Goal: Task Accomplishment & Management: Use online tool/utility

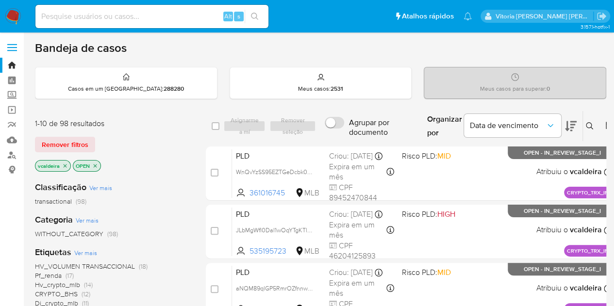
click at [108, 24] on div "Alt s" at bounding box center [151, 16] width 233 height 23
click at [107, 25] on div "Alt s" at bounding box center [151, 16] width 233 height 23
click at [108, 19] on input at bounding box center [151, 16] width 233 height 13
paste input "18344110"
type input "18344110"
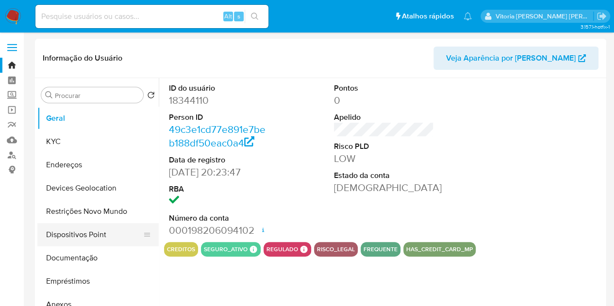
scroll to position [97, 0]
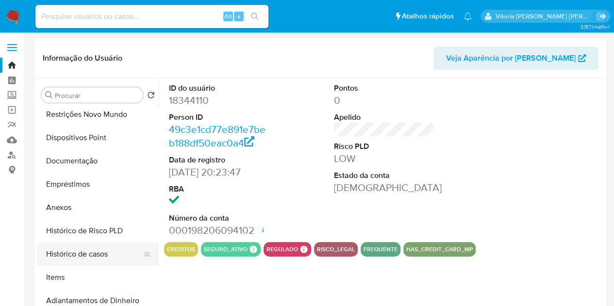
click at [62, 255] on button "Histórico de casos" at bounding box center [93, 254] width 113 height 23
select select "10"
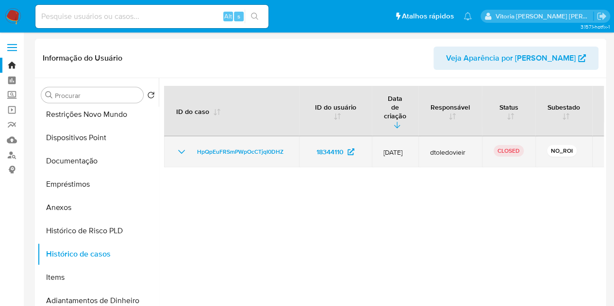
click at [182, 136] on td "HpQpEuFRSmPWpOcCTjqI0DHZ" at bounding box center [231, 151] width 135 height 31
click at [209, 146] on span "HpQpEuFRSmPWpOcCTjqI0DHZ" at bounding box center [240, 152] width 86 height 12
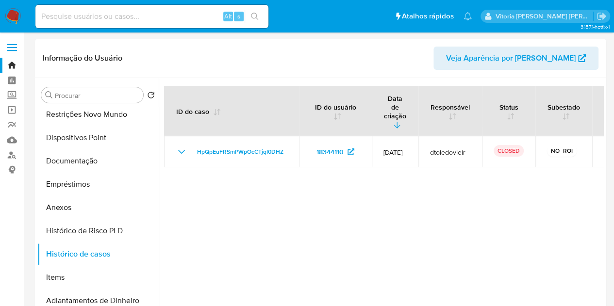
click at [147, 20] on input at bounding box center [151, 16] width 233 height 13
paste input "60889762"
type input "60889762"
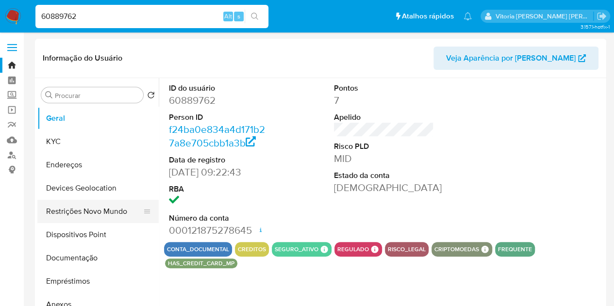
select select "10"
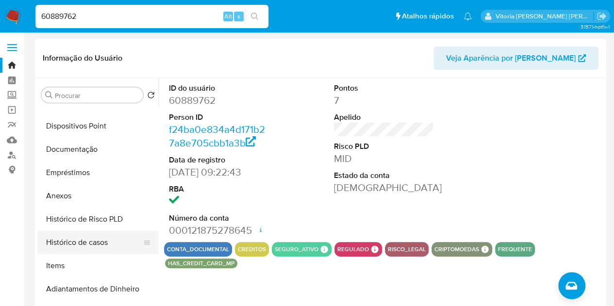
scroll to position [146, 0]
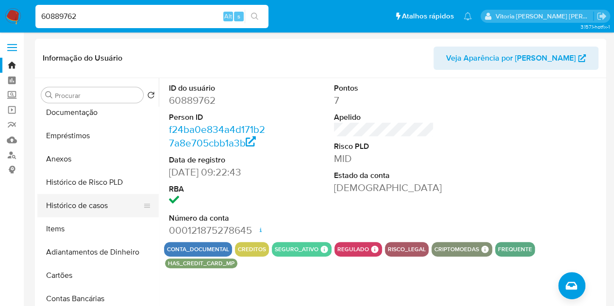
click at [97, 205] on button "Histórico de casos" at bounding box center [93, 205] width 113 height 23
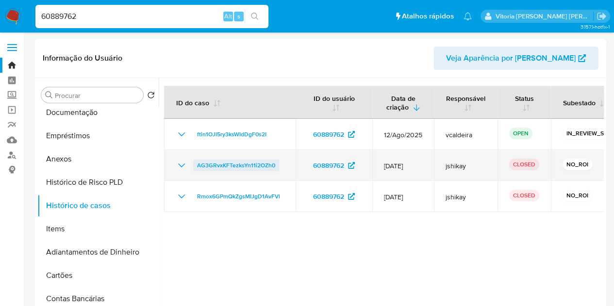
click at [231, 164] on span "AG3GRvxKFTezksYn11i2OZh0" at bounding box center [236, 166] width 78 height 12
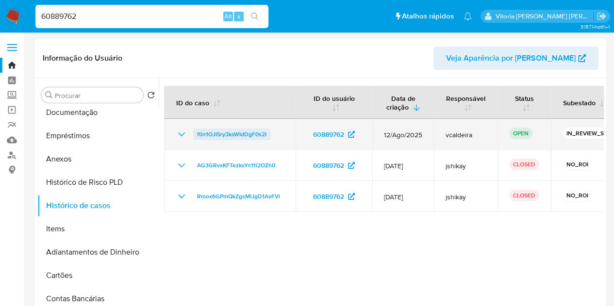
click at [240, 137] on span "ftin1OJI5ry3ksWIdDgF0s2I" at bounding box center [231, 135] width 69 height 12
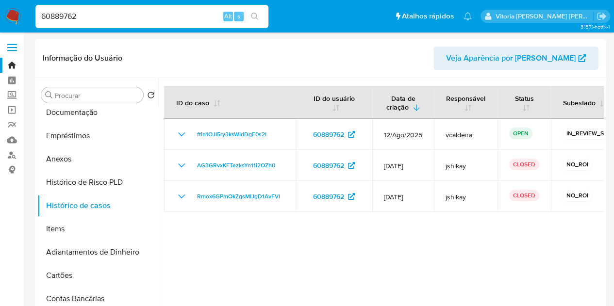
click at [165, 21] on input "60889762" at bounding box center [151, 16] width 233 height 13
paste input "157854436"
type input "157854436"
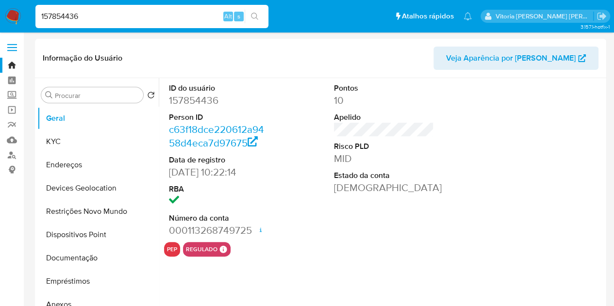
select select "10"
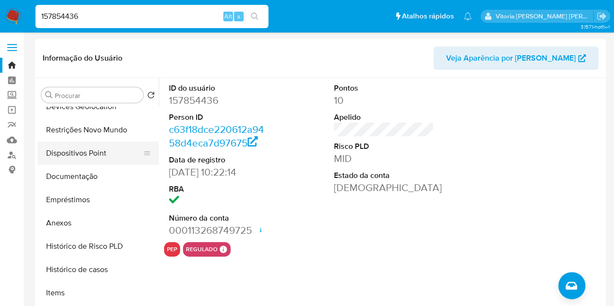
scroll to position [97, 0]
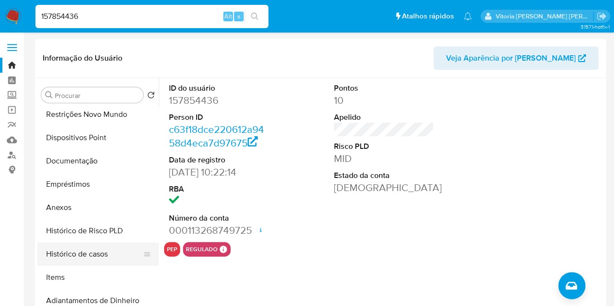
click at [84, 245] on button "Histórico de casos" at bounding box center [93, 254] width 113 height 23
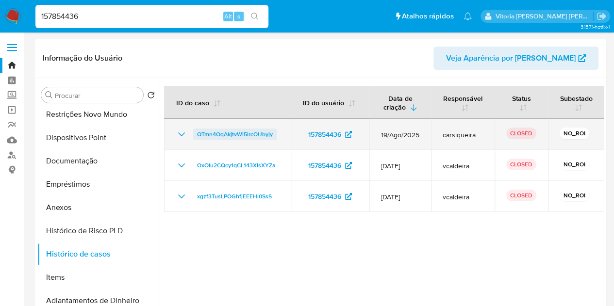
click at [249, 133] on span "QTmn4OqAkjtvWi5lrcOUbyjy" at bounding box center [235, 135] width 76 height 12
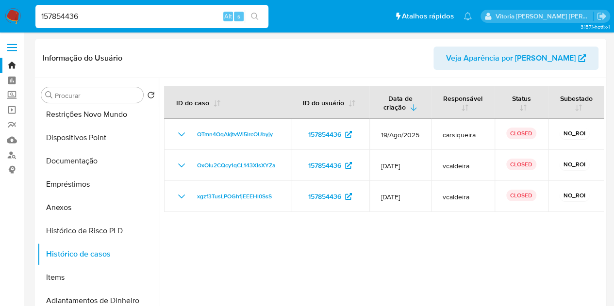
click at [91, 18] on input "157854436" at bounding box center [151, 16] width 233 height 13
paste input "2484342369"
type input "2484342369"
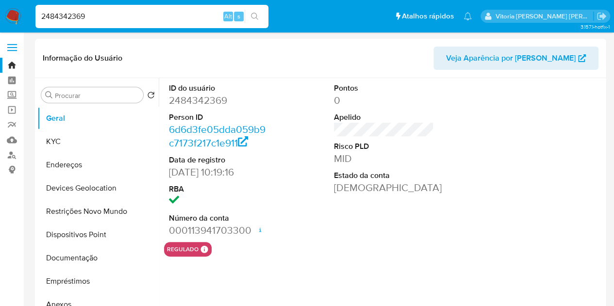
select select "10"
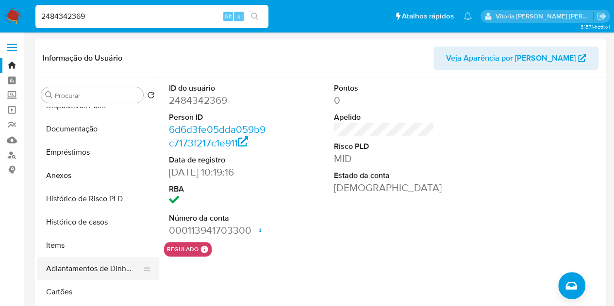
scroll to position [146, 0]
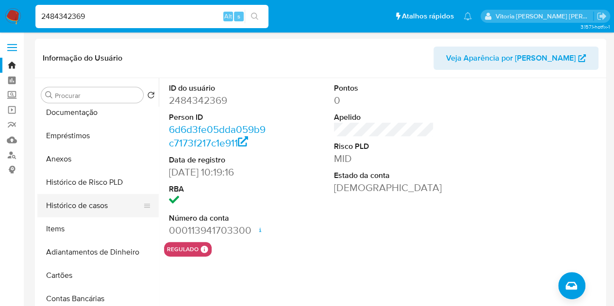
click at [100, 210] on button "Histórico de casos" at bounding box center [93, 205] width 113 height 23
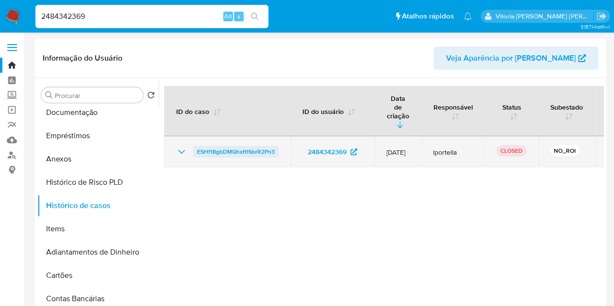
click at [243, 146] on span "ESHf18gbDMQhxftf6brR2Pn3" at bounding box center [236, 152] width 78 height 12
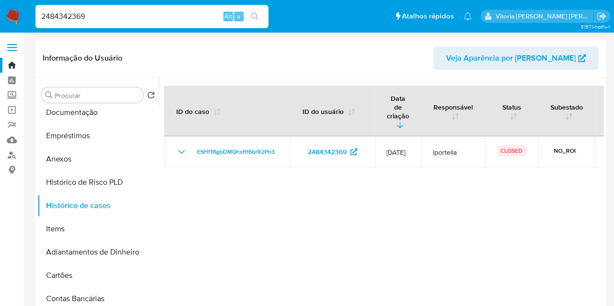
click at [71, 16] on input "2484342369" at bounding box center [151, 16] width 233 height 13
paste input "665569347"
type input "665569347"
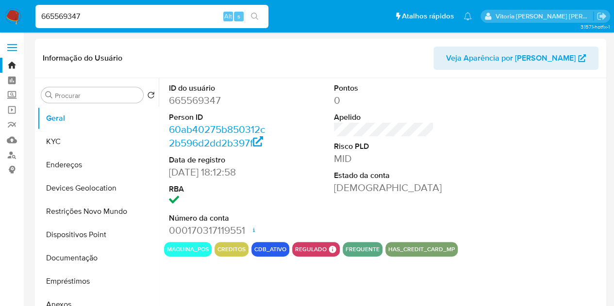
select select "10"
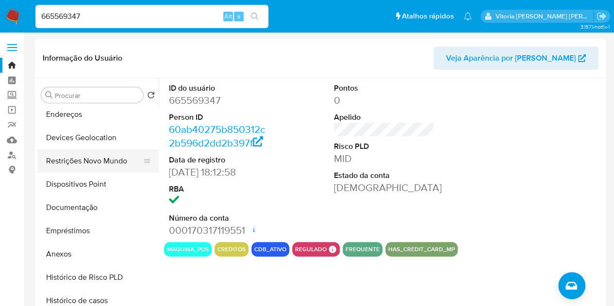
scroll to position [97, 0]
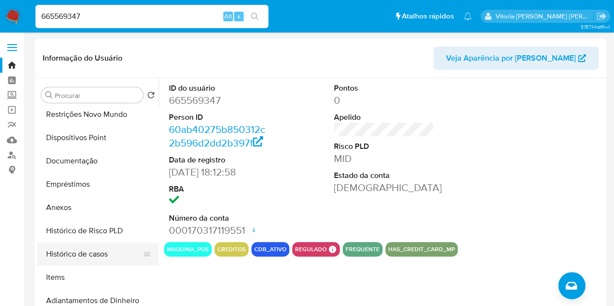
click at [82, 247] on button "Histórico de casos" at bounding box center [93, 254] width 113 height 23
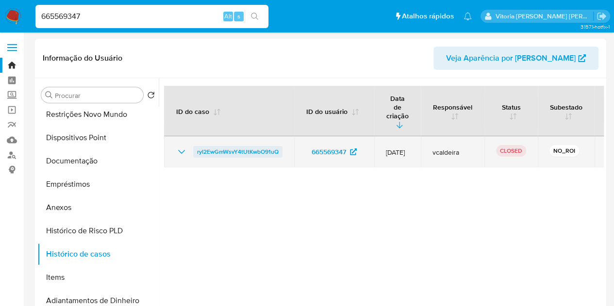
click at [222, 146] on span "ryI2EwGmWsvY4tUtKwbO91uQ" at bounding box center [237, 152] width 81 height 12
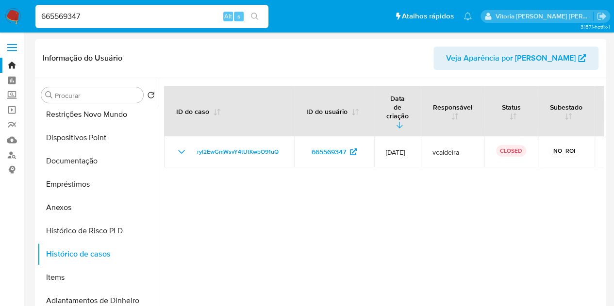
click at [59, 22] on input "665569347" at bounding box center [151, 16] width 233 height 13
paste input "716466640"
type input "716466640"
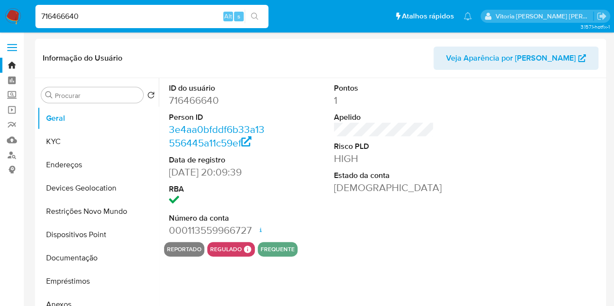
select select "10"
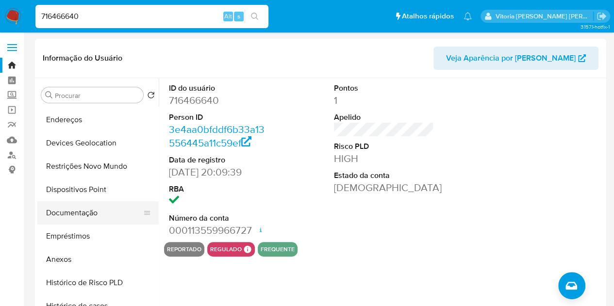
scroll to position [97, 0]
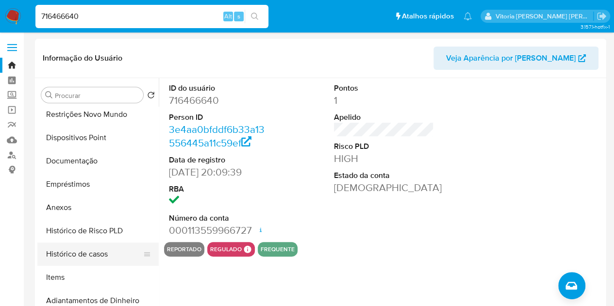
click at [73, 251] on button "Histórico de casos" at bounding box center [93, 254] width 113 height 23
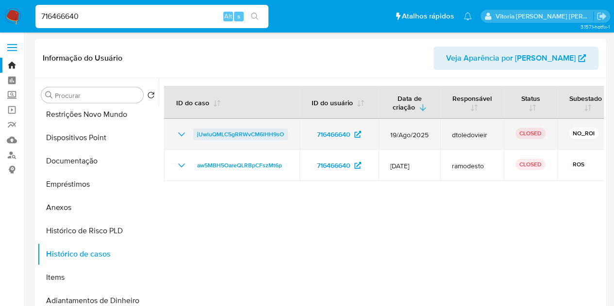
click at [205, 131] on span "jUwluQMLC5gRRWvCM6lHH9sO" at bounding box center [240, 135] width 87 height 12
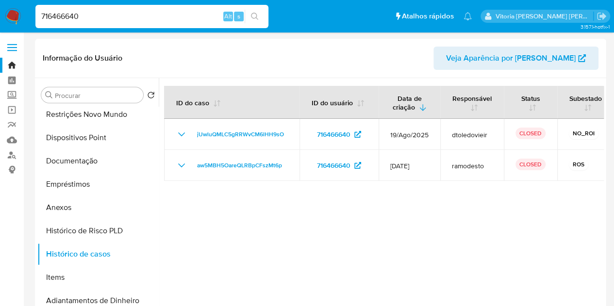
click at [59, 10] on input "716466640" at bounding box center [151, 16] width 233 height 13
paste input "169810753"
type input "169810753"
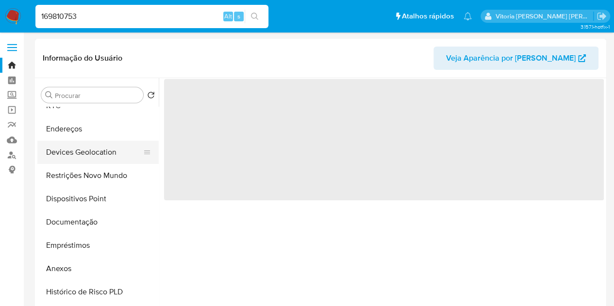
scroll to position [97, 0]
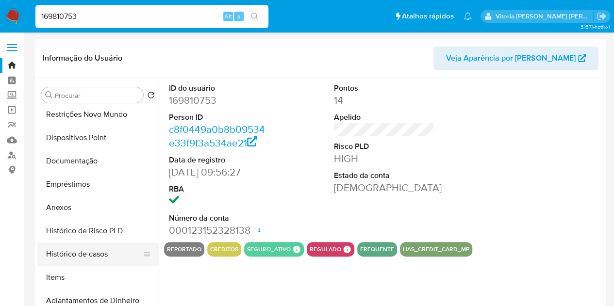
click at [69, 257] on button "Histórico de casos" at bounding box center [93, 254] width 113 height 23
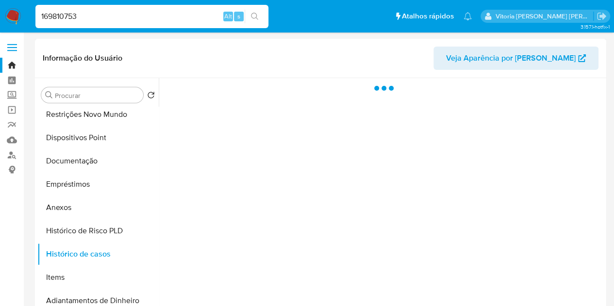
select select "10"
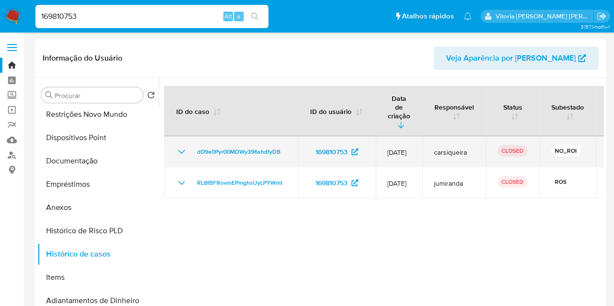
click at [183, 146] on icon "Mostrar/Ocultar" at bounding box center [182, 152] width 12 height 12
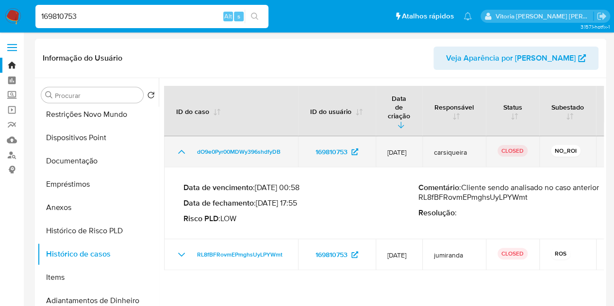
click at [235, 140] on td "dO9e0Pyr00MDWy396shdfyDB" at bounding box center [231, 151] width 134 height 31
click at [234, 146] on span "dO9e0Pyr00MDWy396shdfyDB" at bounding box center [238, 152] width 83 height 12
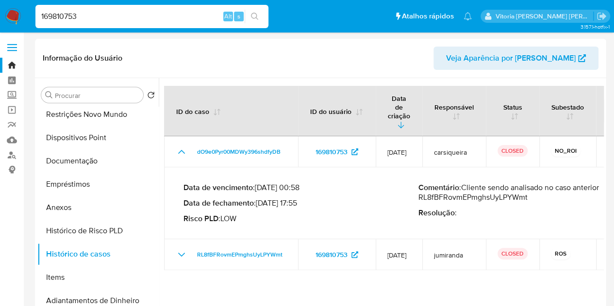
click at [71, 17] on input "169810753" at bounding box center [151, 16] width 233 height 13
paste input "83950917"
type input "183950917"
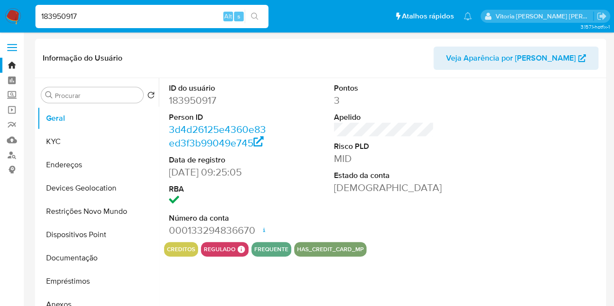
select select "10"
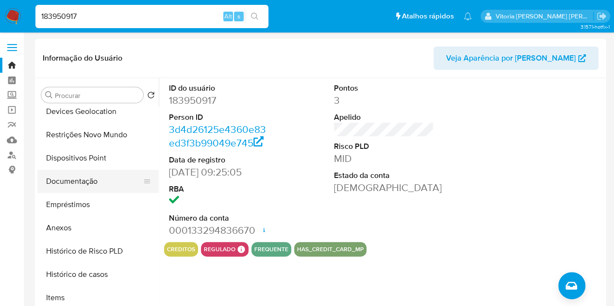
scroll to position [146, 0]
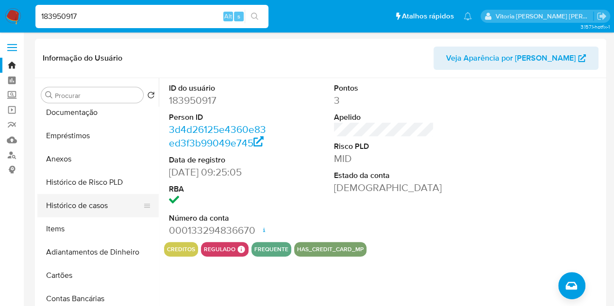
click at [97, 206] on button "Histórico de casos" at bounding box center [93, 205] width 113 height 23
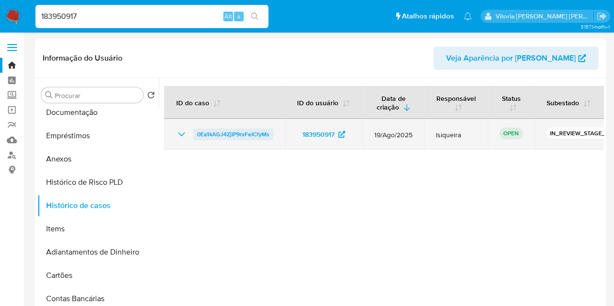
click at [210, 129] on span "0Ea1kAGJ4ZjIP9rxFeICfyMs" at bounding box center [233, 135] width 72 height 12
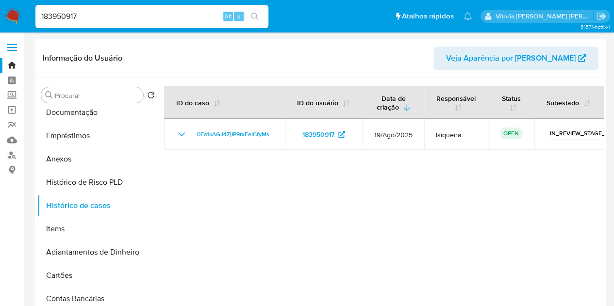
click at [65, 21] on input "183950917" at bounding box center [151, 16] width 233 height 13
paste input "94918429"
type input "94918429"
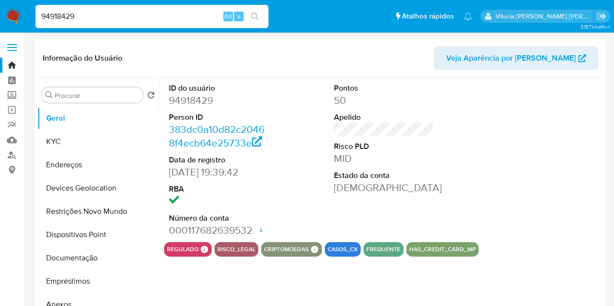
select select "10"
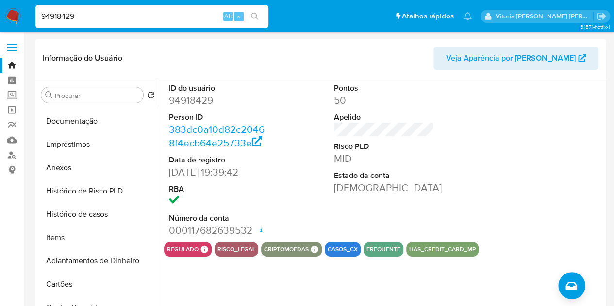
scroll to position [146, 0]
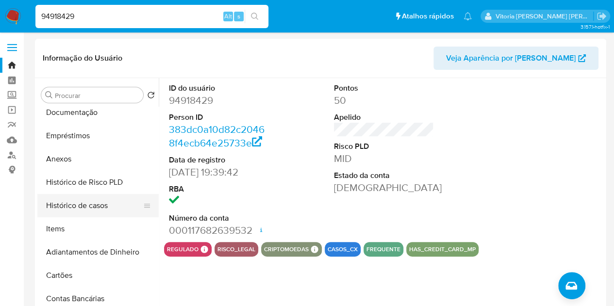
click at [78, 203] on button "Histórico de casos" at bounding box center [93, 205] width 113 height 23
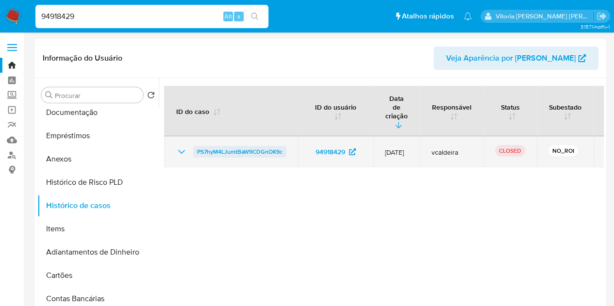
click at [258, 146] on span "PS7hyM4LJumtBaW9CDGnOK9c" at bounding box center [239, 152] width 85 height 12
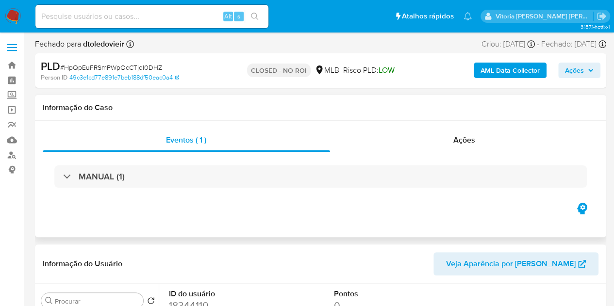
select select "10"
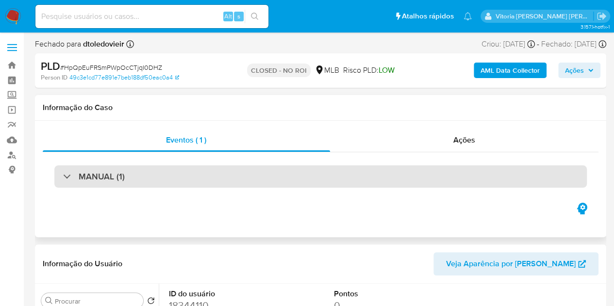
click at [109, 167] on div "MANUAL (1)" at bounding box center [320, 176] width 532 height 22
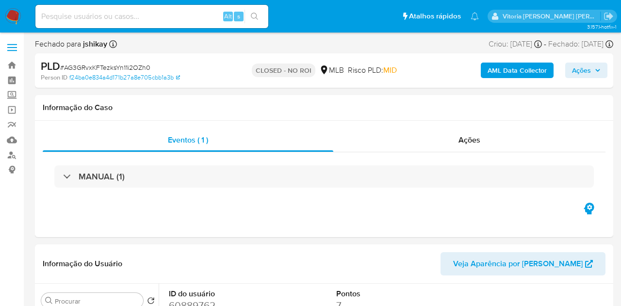
select select "10"
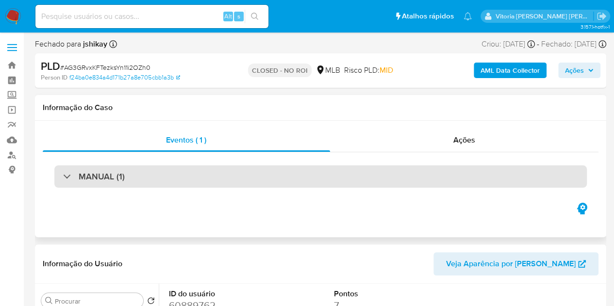
click at [129, 177] on div "MANUAL (1)" at bounding box center [320, 176] width 532 height 22
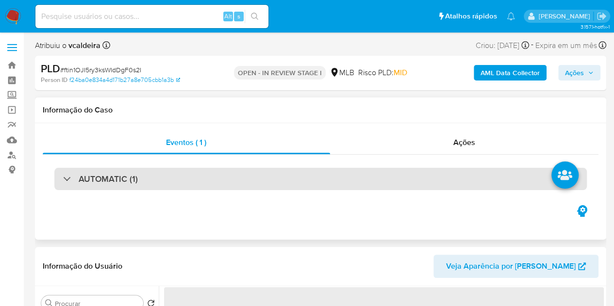
click at [135, 177] on h3 "AUTOMATIC (1)" at bounding box center [108, 179] width 59 height 11
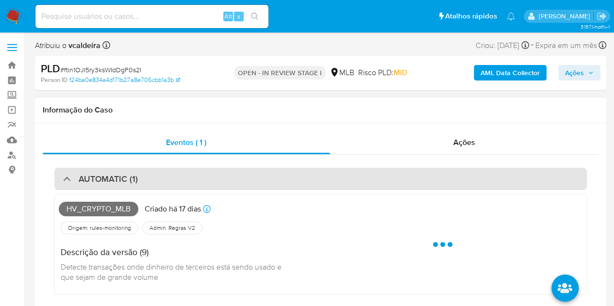
select select "10"
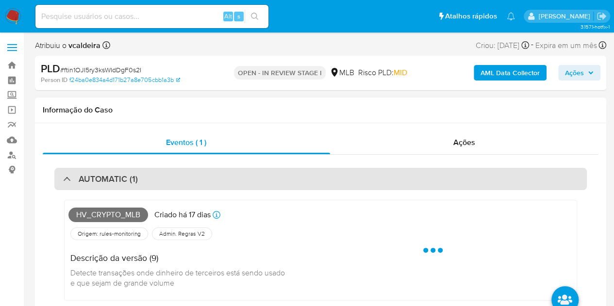
click at [135, 177] on h3 "AUTOMATIC (1)" at bounding box center [108, 179] width 59 height 11
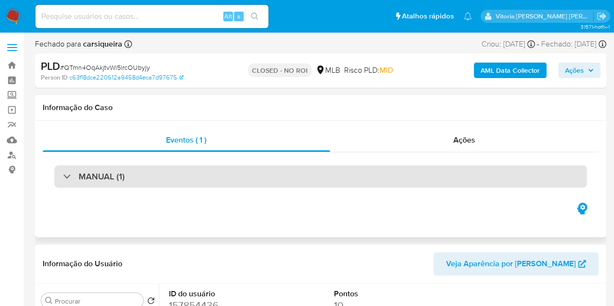
click at [99, 175] on h3 "MANUAL (1)" at bounding box center [102, 176] width 46 height 11
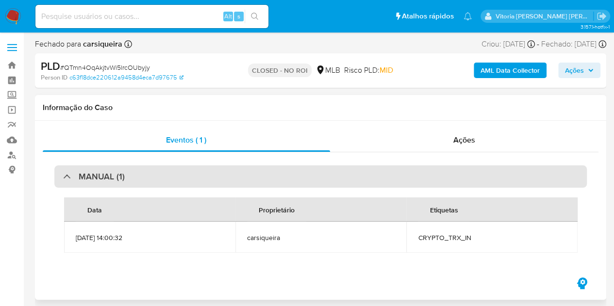
select select "10"
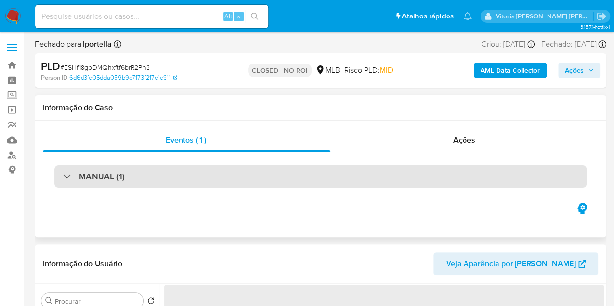
click at [85, 180] on h3 "MANUAL (1)" at bounding box center [102, 176] width 46 height 11
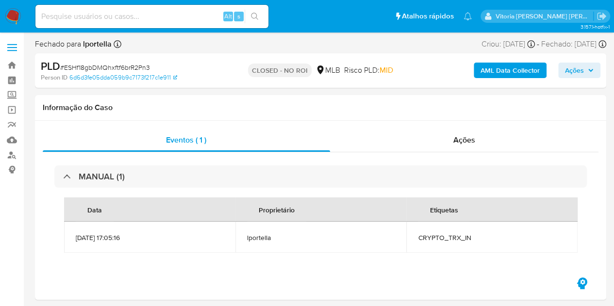
select select "10"
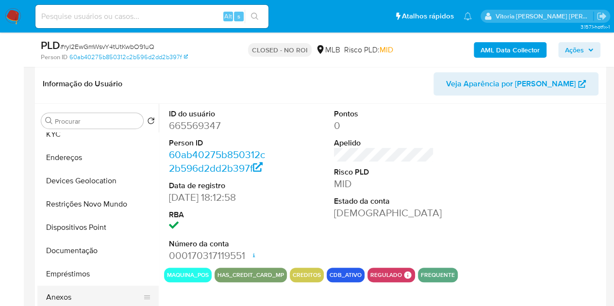
scroll to position [97, 0]
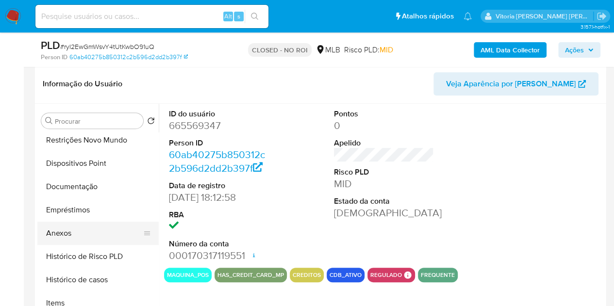
select select "10"
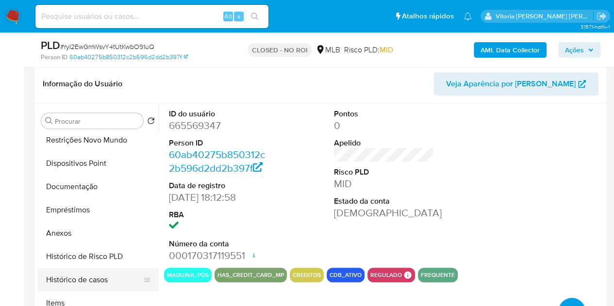
click at [79, 273] on button "Histórico de casos" at bounding box center [93, 279] width 113 height 23
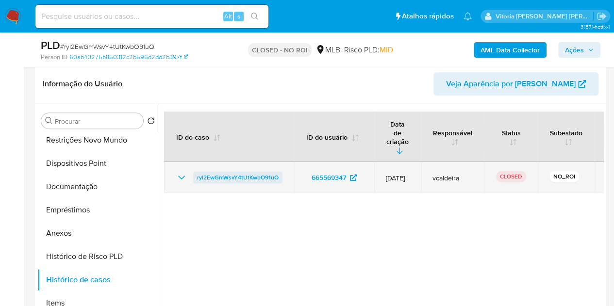
click at [227, 172] on span "ryI2EwGmWsvY4tUtKwbO91uQ" at bounding box center [237, 178] width 81 height 12
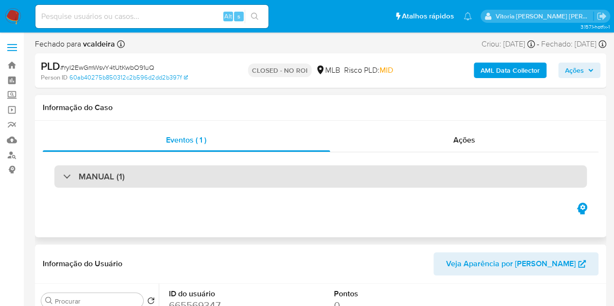
click at [128, 184] on div "MANUAL (1)" at bounding box center [320, 176] width 532 height 22
select select "10"
click at [114, 175] on h3 "MANUAL (1)" at bounding box center [102, 176] width 46 height 11
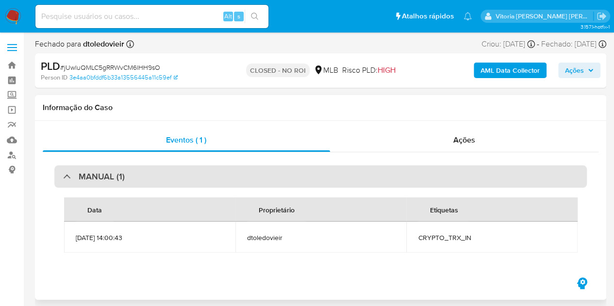
select select "10"
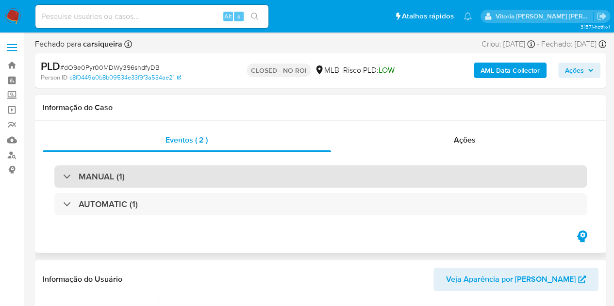
click at [102, 174] on h3 "MANUAL (1)" at bounding box center [102, 176] width 46 height 11
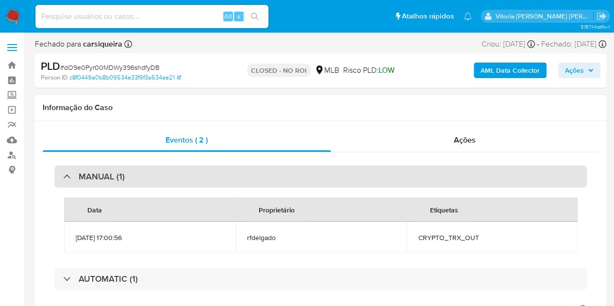
select select "10"
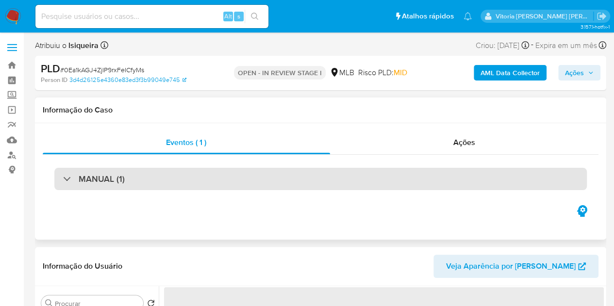
click at [115, 170] on div "MANUAL (1)" at bounding box center [320, 179] width 532 height 22
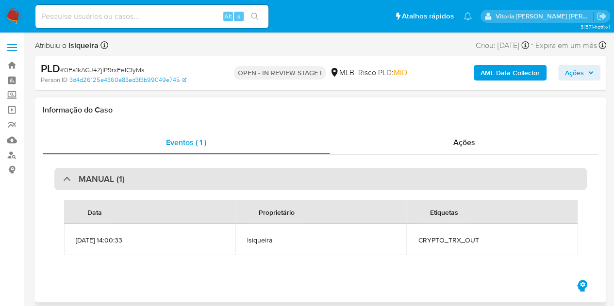
select select "10"
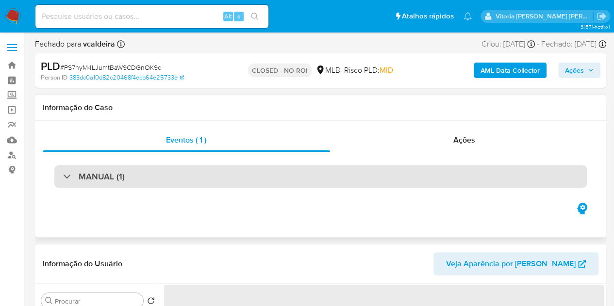
click at [108, 180] on h3 "MANUAL (1)" at bounding box center [102, 176] width 46 height 11
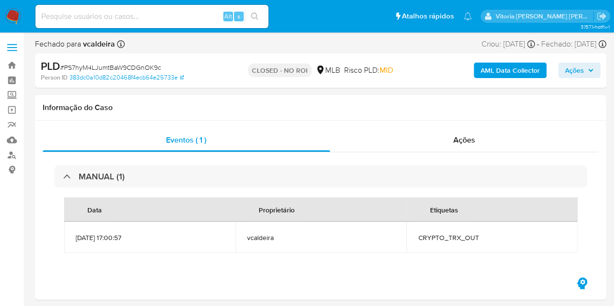
select select "10"
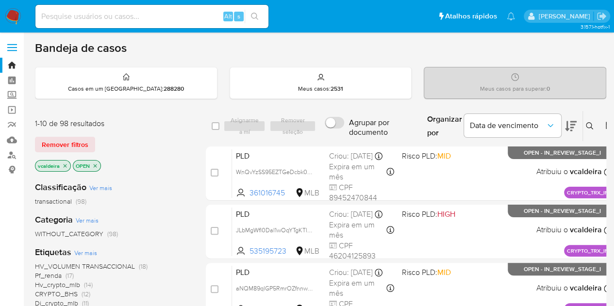
click at [66, 21] on input at bounding box center [151, 16] width 233 height 13
paste input "275331392"
type input "275331392"
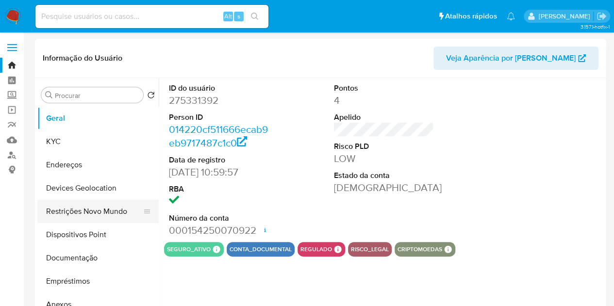
select select "10"
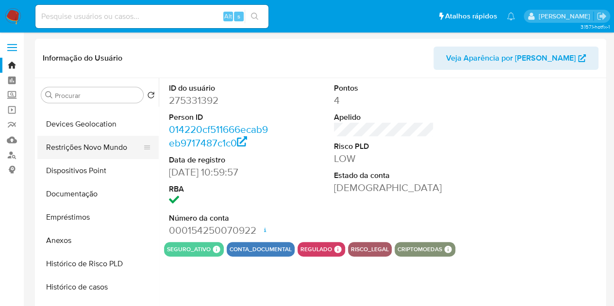
scroll to position [97, 0]
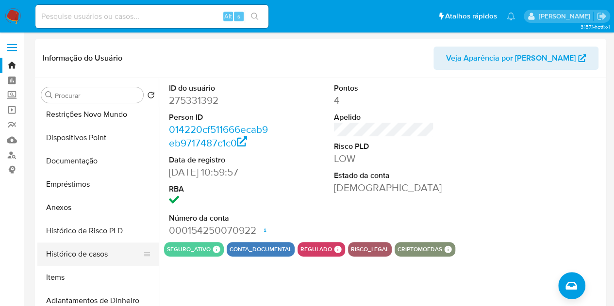
click at [88, 252] on button "Histórico de casos" at bounding box center [93, 254] width 113 height 23
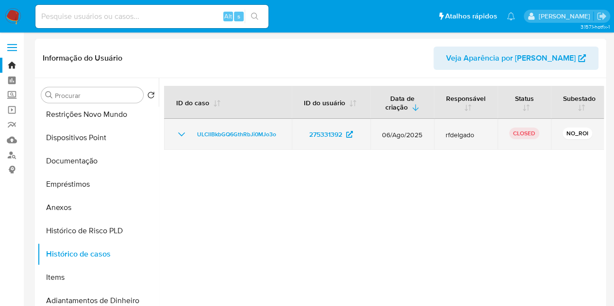
click at [175, 135] on td "ULCllBkbGQ6GthRbJi0MJo3o" at bounding box center [228, 134] width 128 height 31
click at [176, 136] on td "ULCllBkbGQ6GthRbJi0MJo3o" at bounding box center [228, 134] width 128 height 31
click at [178, 138] on icon "Mostrar/Ocultar" at bounding box center [182, 135] width 12 height 12
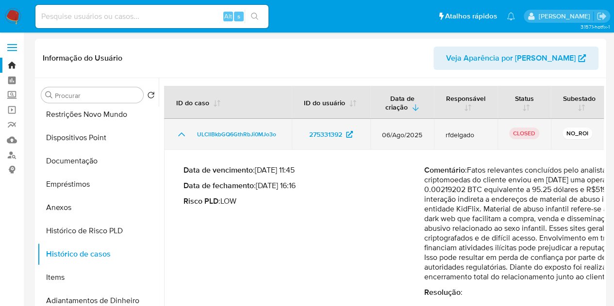
click at [178, 138] on icon "Mostrar/Ocultar" at bounding box center [182, 135] width 12 height 12
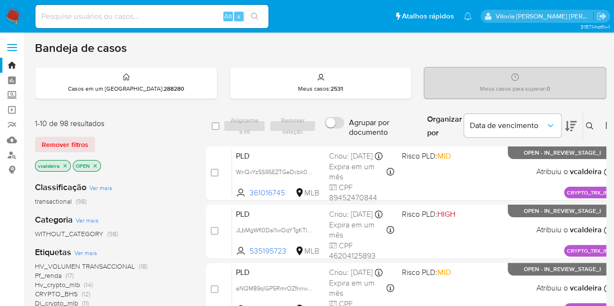
click at [112, 15] on input at bounding box center [151, 16] width 233 height 13
paste input "VxKM1kZ3gBfWwt6aQSp4FfiE"
type input "VxKM1kZ3gBfWwt6aQSp4FfiE"
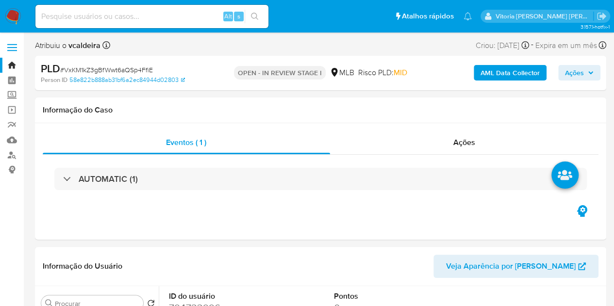
select select "10"
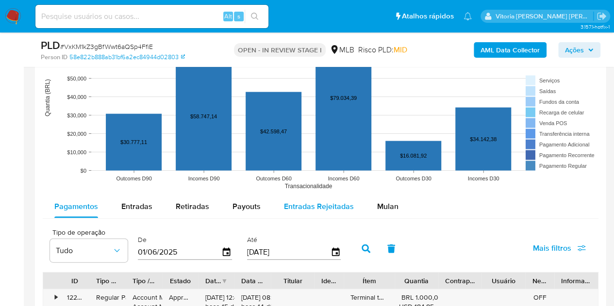
scroll to position [922, 0]
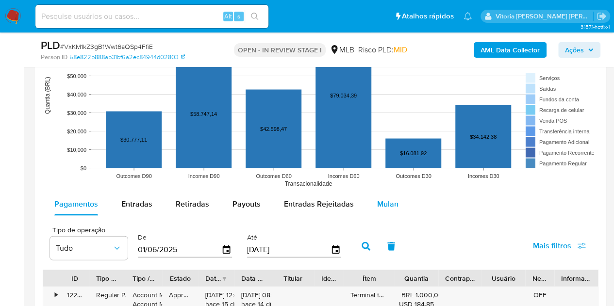
click at [387, 206] on span "Mulan" at bounding box center [387, 203] width 21 height 11
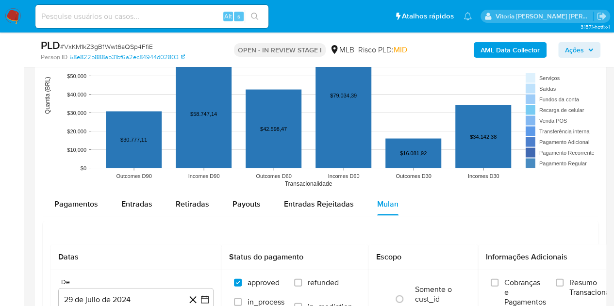
scroll to position [970, 0]
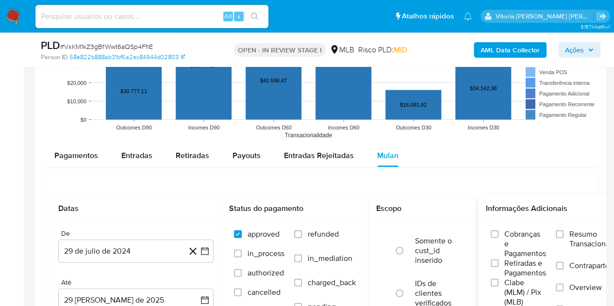
click at [576, 237] on span "Resumo Transacionalidade" at bounding box center [599, 238] width 61 height 19
click at [563, 237] on input "Resumo Transacionalidade" at bounding box center [559, 234] width 8 height 8
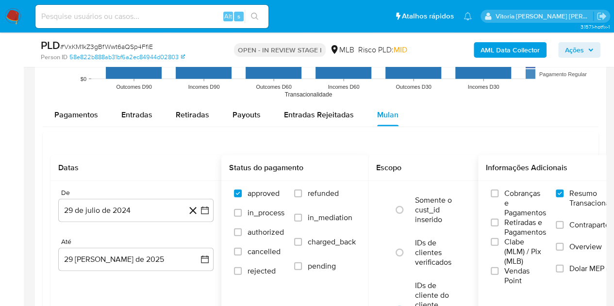
scroll to position [1067, 0]
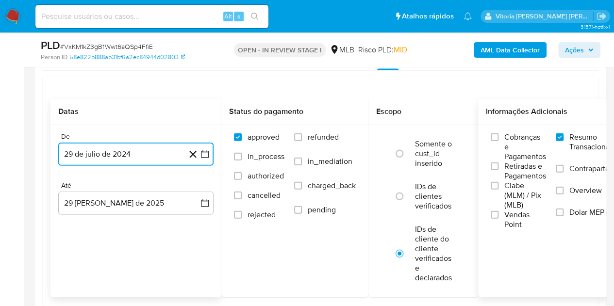
click at [88, 152] on button "29 de julio de 2024" at bounding box center [135, 154] width 155 height 23
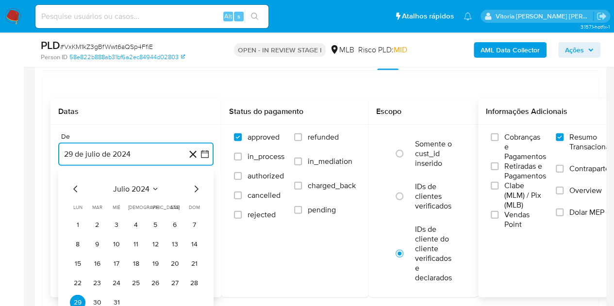
click at [153, 190] on icon "Seleccionar mes y año" at bounding box center [155, 189] width 8 height 8
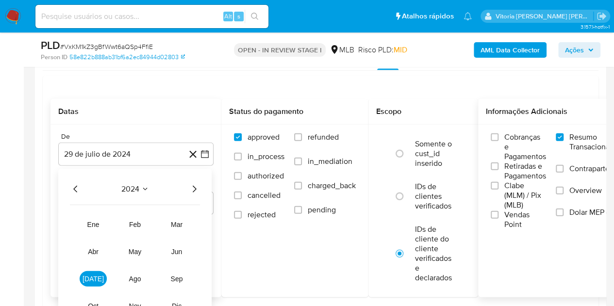
click at [195, 185] on icon "Año siguiente" at bounding box center [194, 189] width 12 height 12
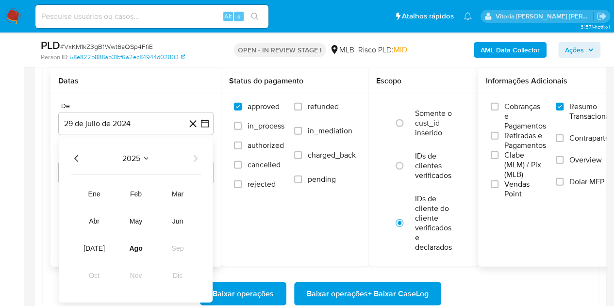
scroll to position [1164, 0]
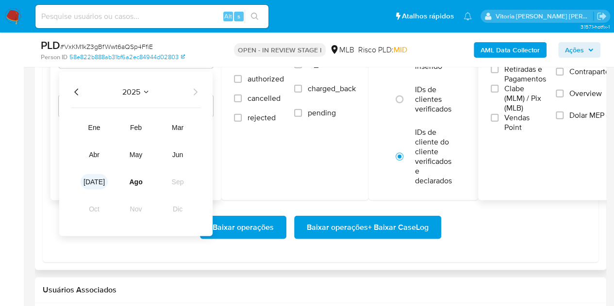
click at [90, 182] on span "[DATE]" at bounding box center [93, 182] width 21 height 8
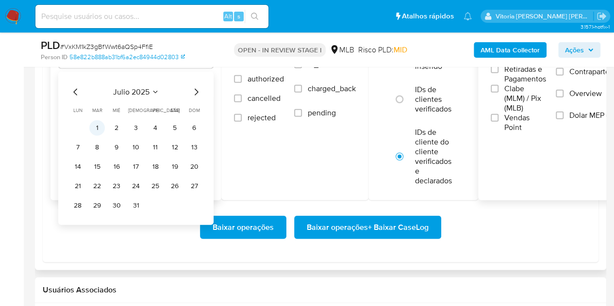
click at [98, 127] on button "1" at bounding box center [97, 128] width 16 height 16
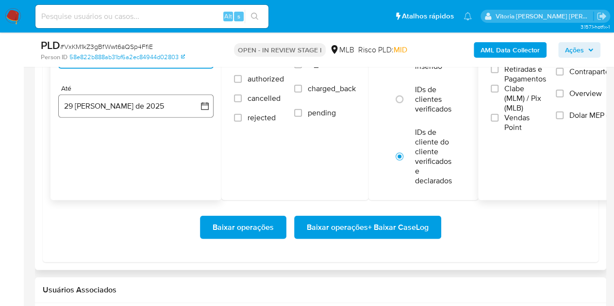
click at [108, 109] on button "29 [PERSON_NAME] de 2025" at bounding box center [135, 106] width 155 height 23
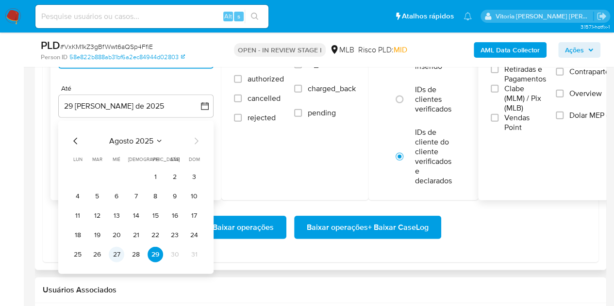
click at [115, 260] on button "27" at bounding box center [117, 255] width 16 height 16
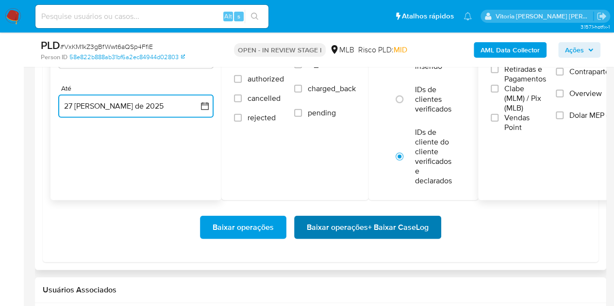
click at [307, 234] on span "Baixar operações + Baixar CaseLog" at bounding box center [368, 227] width 122 height 21
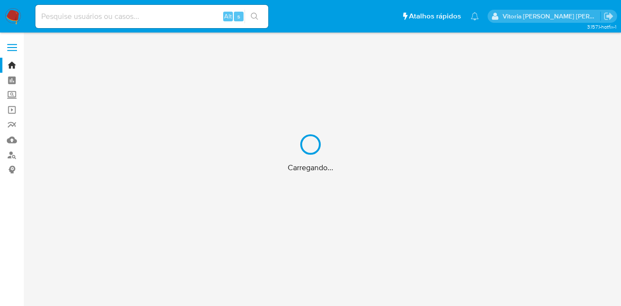
click at [147, 21] on div "Carregando..." at bounding box center [310, 153] width 621 height 306
click at [152, 15] on div "Carregando..." at bounding box center [310, 153] width 621 height 306
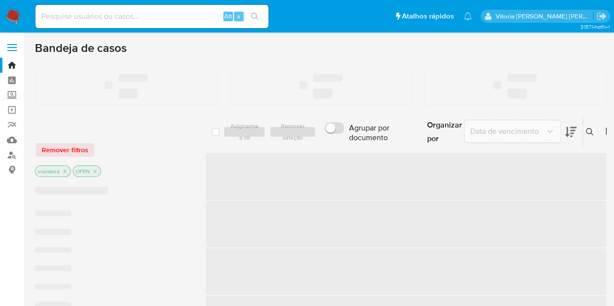
click at [83, 20] on input at bounding box center [151, 16] width 233 height 13
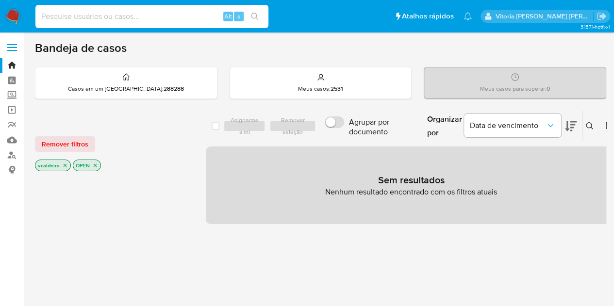
paste input "DLguwdC9pvw75y808VCnHXpq"
type input "DLguwdC9pvw75y808VCnHXpq"
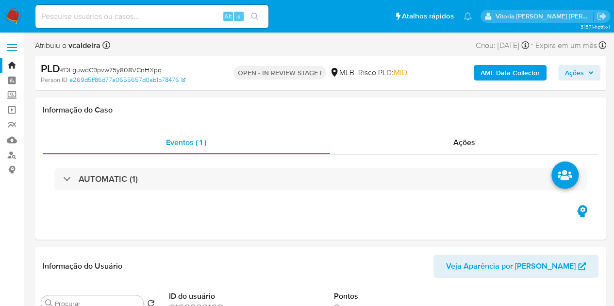
select select "10"
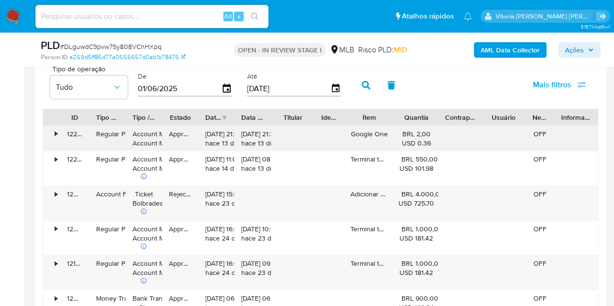
scroll to position [1067, 0]
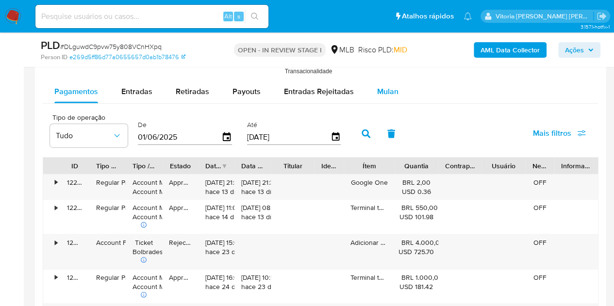
click at [386, 81] on div "Mulan" at bounding box center [387, 91] width 21 height 23
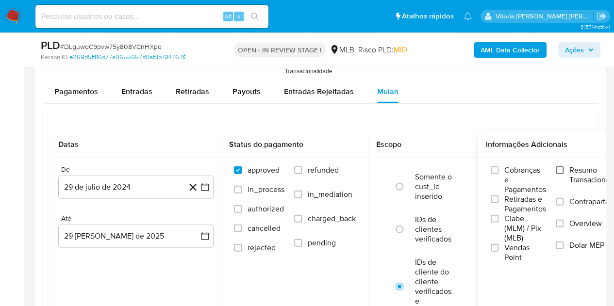
click at [563, 169] on input "Resumo Transacionalidade" at bounding box center [559, 170] width 8 height 8
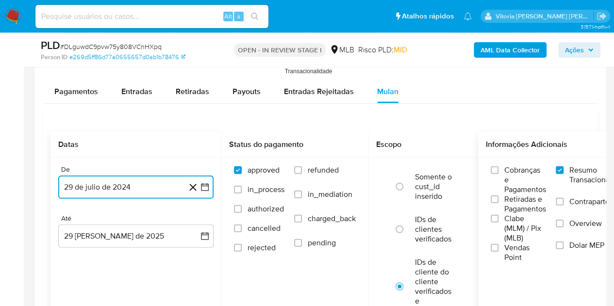
click at [95, 182] on button "29 de julio de 2024" at bounding box center [135, 187] width 155 height 23
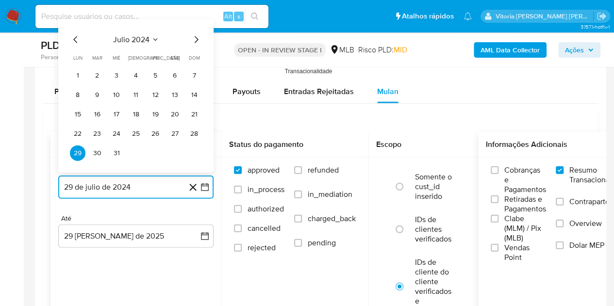
click at [149, 37] on button "julio 2024" at bounding box center [136, 40] width 46 height 10
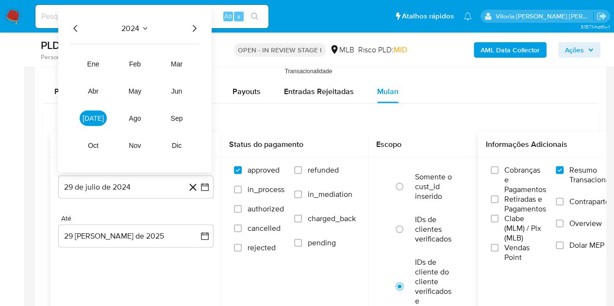
click at [189, 30] on icon "Año siguiente" at bounding box center [194, 29] width 12 height 12
click at [93, 119] on span "jul" at bounding box center [92, 118] width 21 height 8
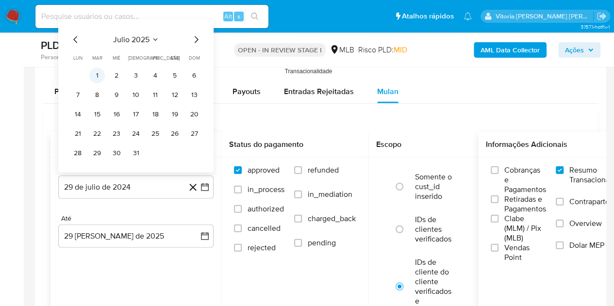
click at [98, 78] on button "1" at bounding box center [97, 76] width 16 height 16
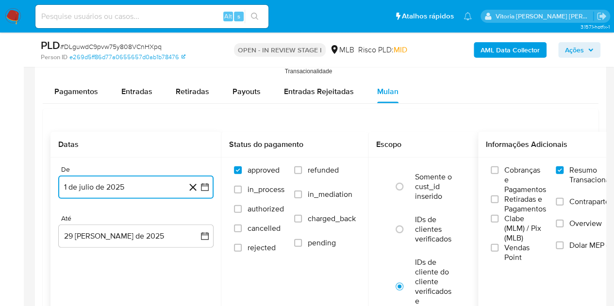
scroll to position [1116, 0]
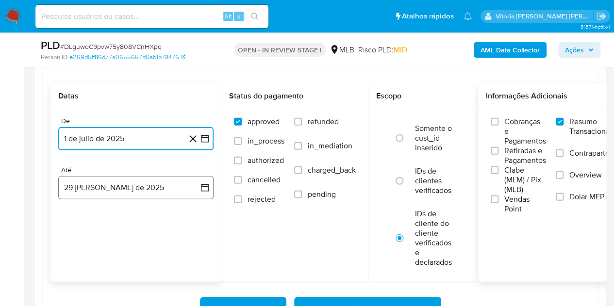
click at [112, 189] on button "29 [PERSON_NAME] de 2025" at bounding box center [135, 187] width 155 height 23
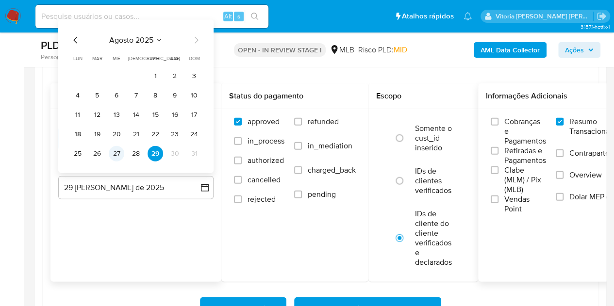
click at [119, 154] on button "27" at bounding box center [117, 154] width 16 height 16
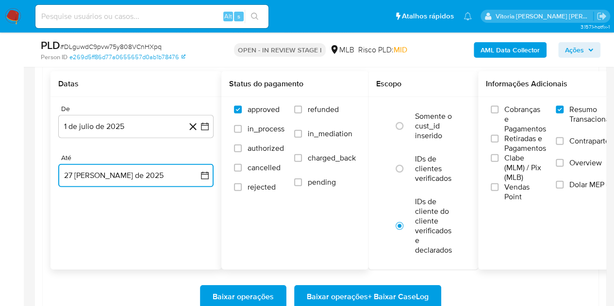
scroll to position [1213, 0]
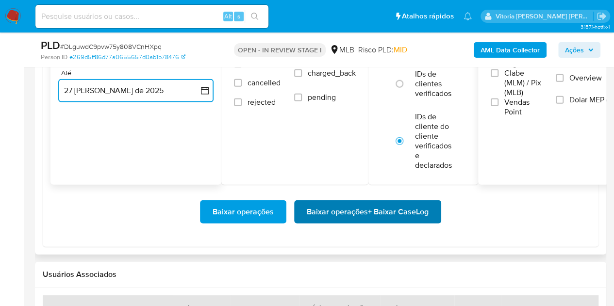
click at [324, 211] on span "Baixar operações + Baixar CaseLog" at bounding box center [368, 211] width 122 height 21
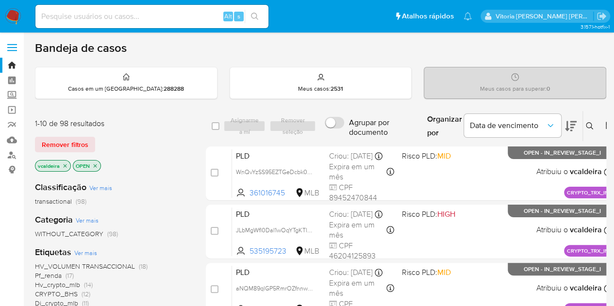
click at [192, 19] on input at bounding box center [151, 16] width 233 height 13
paste input "0kjlwa0sQHa6LkIgexG1j3hy"
type input "0kjlwa0sQHa6LkIgexG1j3hy"
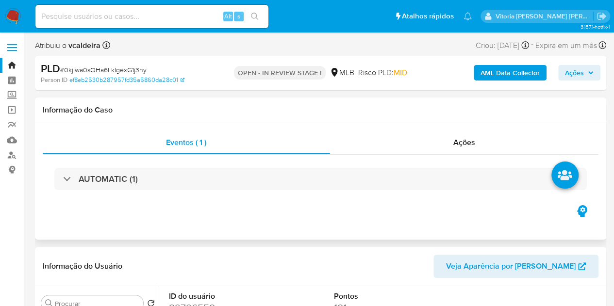
select select "10"
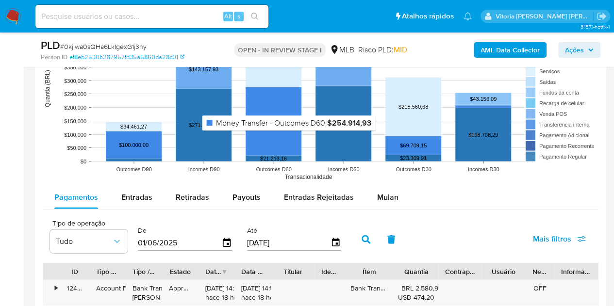
scroll to position [1019, 0]
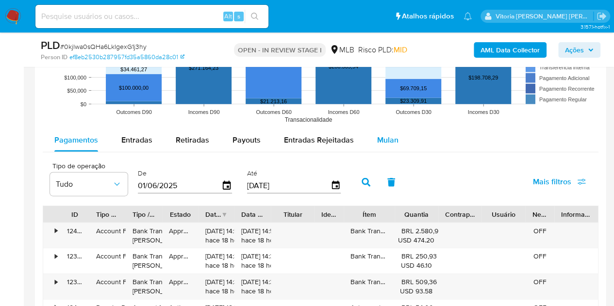
click at [383, 142] on span "Mulan" at bounding box center [387, 139] width 21 height 11
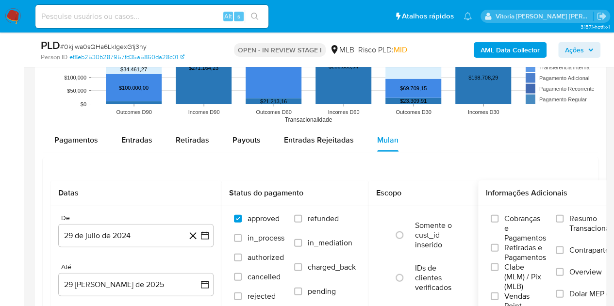
click at [584, 229] on span "Resumo Transacionalidade" at bounding box center [599, 223] width 61 height 19
click at [563, 223] on input "Resumo Transacionalidade" at bounding box center [559, 219] width 8 height 8
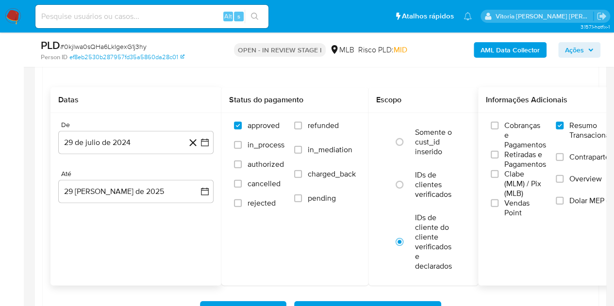
scroll to position [1116, 0]
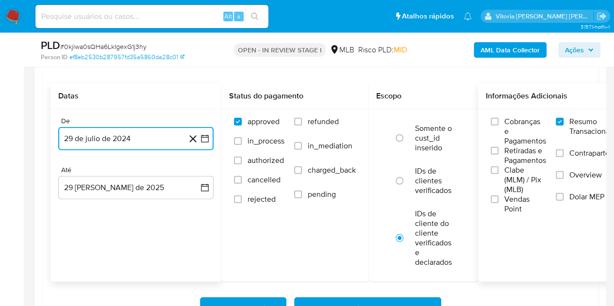
click at [100, 136] on button "29 de julio de 2024" at bounding box center [135, 138] width 155 height 23
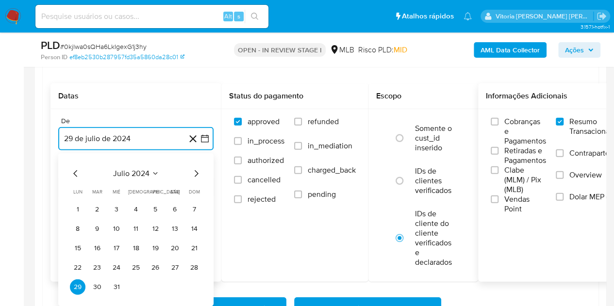
click at [141, 169] on span "julio 2024" at bounding box center [131, 174] width 36 height 10
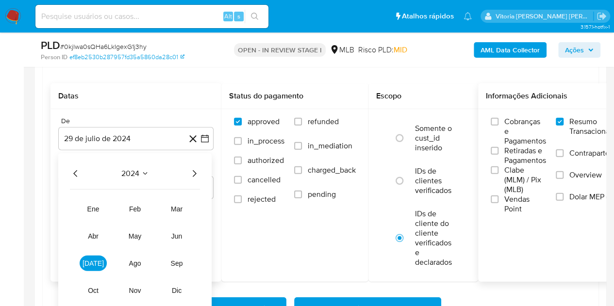
click at [195, 171] on icon "Año siguiente" at bounding box center [195, 173] width 4 height 7
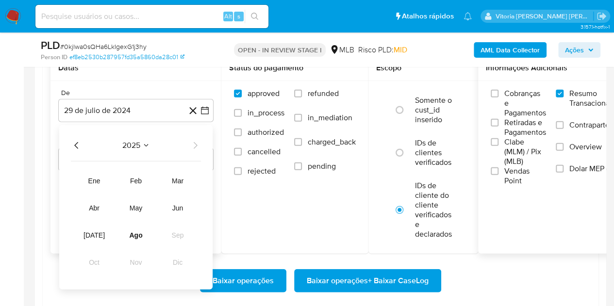
scroll to position [1164, 0]
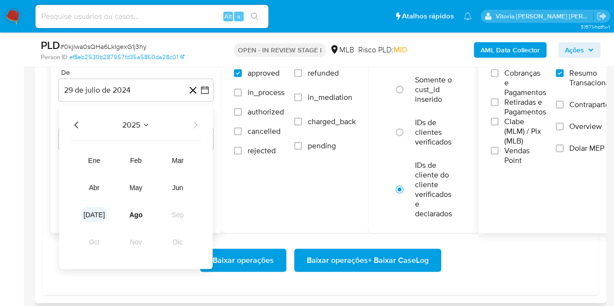
click at [92, 211] on span "[DATE]" at bounding box center [93, 215] width 21 height 8
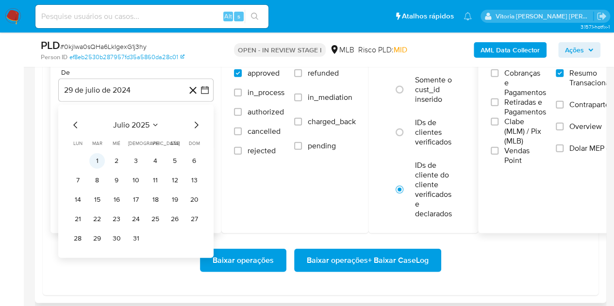
click at [95, 159] on button "1" at bounding box center [97, 161] width 16 height 16
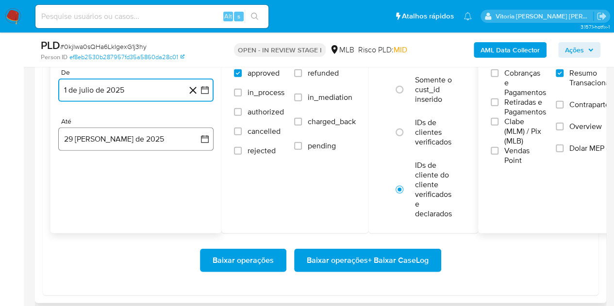
click at [94, 136] on button "29 [PERSON_NAME] de 2025" at bounding box center [135, 139] width 155 height 23
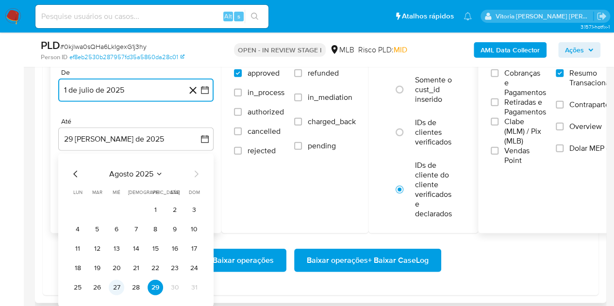
click at [113, 286] on button "27" at bounding box center [117, 288] width 16 height 16
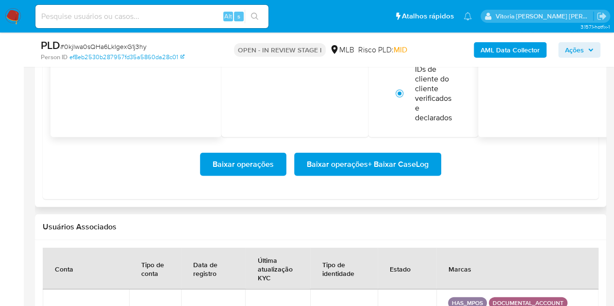
scroll to position [1261, 0]
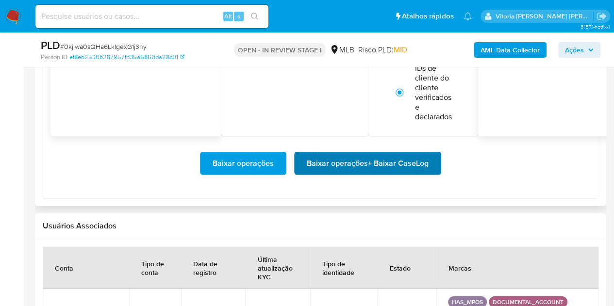
click at [353, 167] on span "Baixar operações + Baixar CaseLog" at bounding box center [368, 163] width 122 height 21
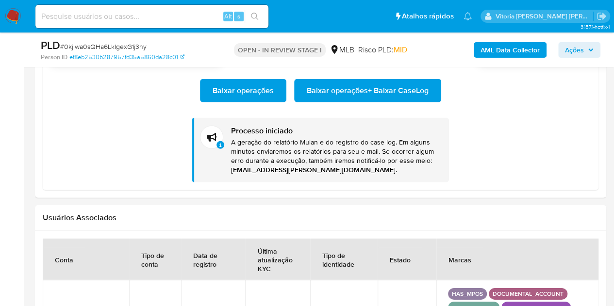
scroll to position [1213, 0]
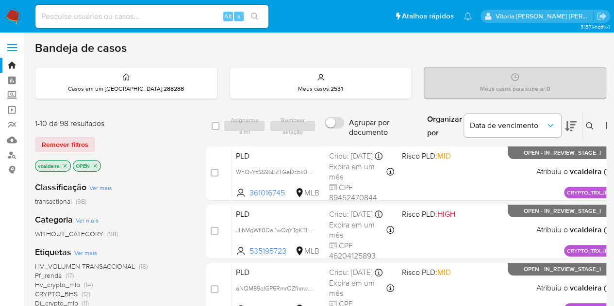
click at [137, 9] on div "Alt s" at bounding box center [151, 16] width 233 height 23
click at [136, 16] on input at bounding box center [151, 16] width 233 height 13
paste input "txriivmCbgOfdbCmoRSRsmSo"
type input "txriivmCbgOfdbCmoRSRsmSo"
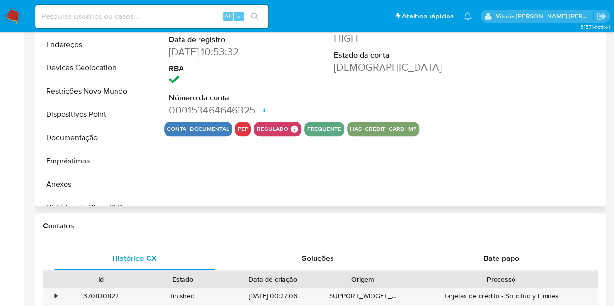
select select "10"
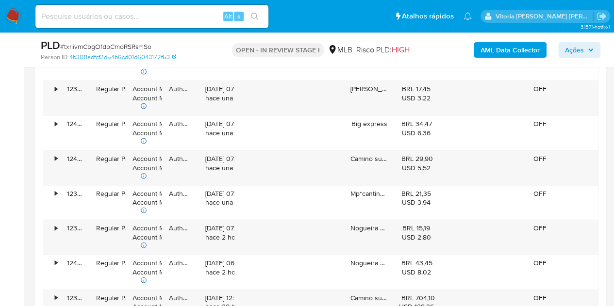
scroll to position [970, 0]
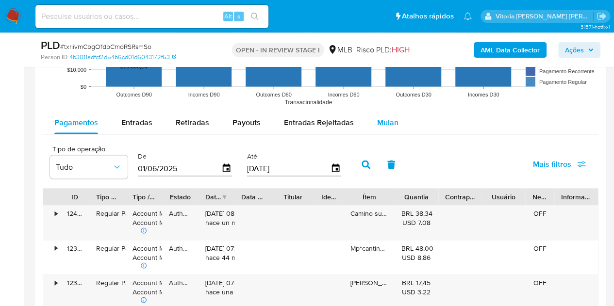
click at [381, 113] on div "Mulan" at bounding box center [387, 122] width 21 height 23
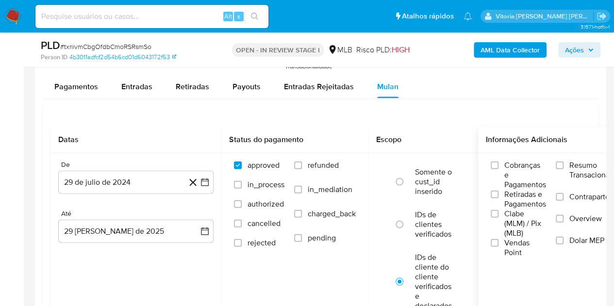
scroll to position [1067, 0]
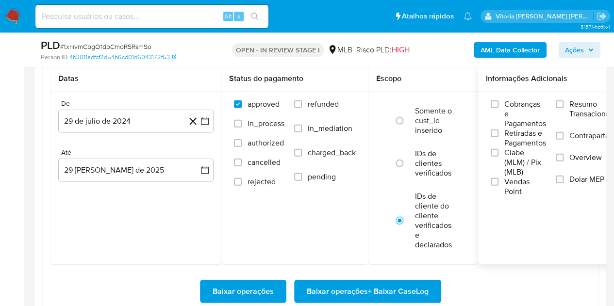
click at [588, 105] on span "Resumo Transacionalidade" at bounding box center [599, 108] width 61 height 19
click at [563, 105] on input "Resumo Transacionalidade" at bounding box center [559, 104] width 8 height 8
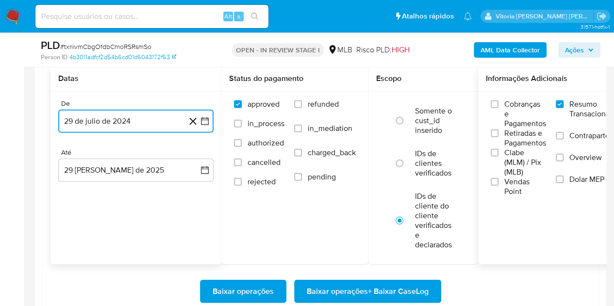
click at [88, 121] on button "29 de julio de 2024" at bounding box center [135, 121] width 155 height 23
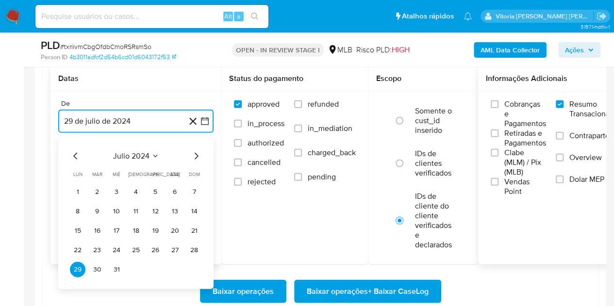
click at [137, 155] on span "julio 2024" at bounding box center [131, 156] width 36 height 10
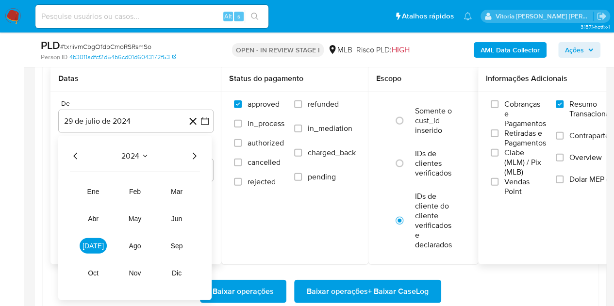
click at [190, 156] on icon "Año siguiente" at bounding box center [194, 156] width 12 height 12
click at [99, 244] on button "[DATE]" at bounding box center [93, 246] width 27 height 16
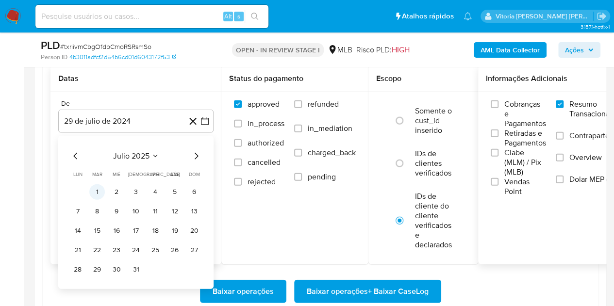
click at [96, 195] on button "1" at bounding box center [97, 192] width 16 height 16
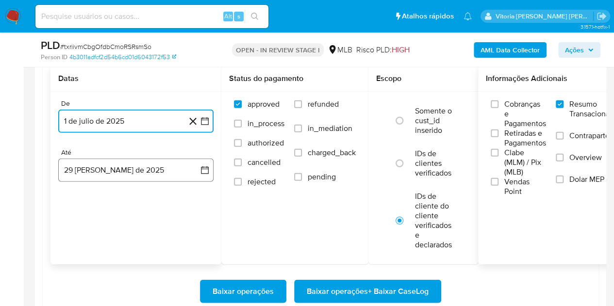
click at [130, 171] on button "[DATE]" at bounding box center [135, 170] width 155 height 23
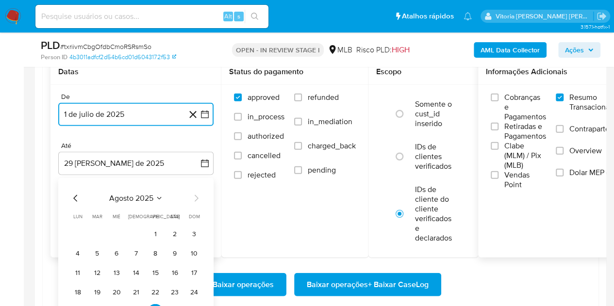
scroll to position [1164, 0]
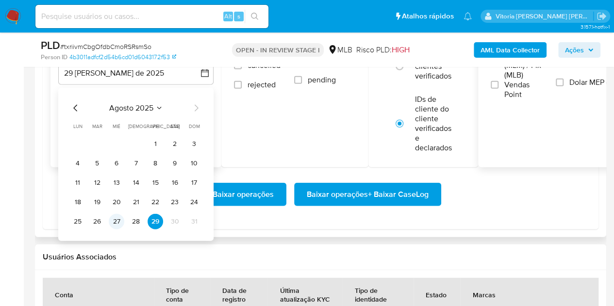
drag, startPoint x: 116, startPoint y: 226, endPoint x: 120, endPoint y: 222, distance: 5.5
click at [116, 225] on button "27" at bounding box center [117, 222] width 16 height 16
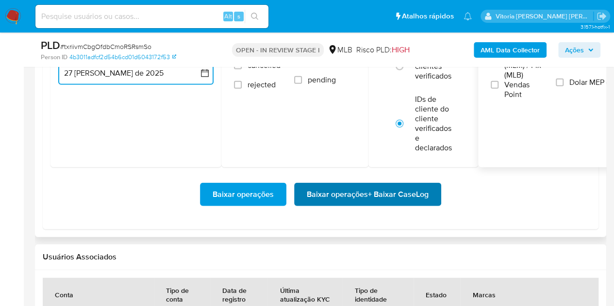
click at [371, 198] on span "Baixar operações + Baixar CaseLog" at bounding box center [368, 194] width 122 height 21
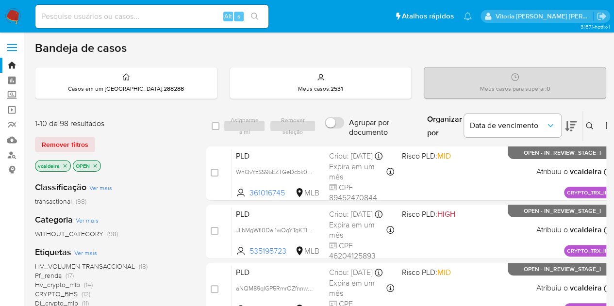
click at [143, 14] on input at bounding box center [151, 16] width 233 height 13
paste input "fOB57zGsvLD3xhjaQ43GWrfq"
type input "fOB57zGsvLD3xhjaQ43GWrfq"
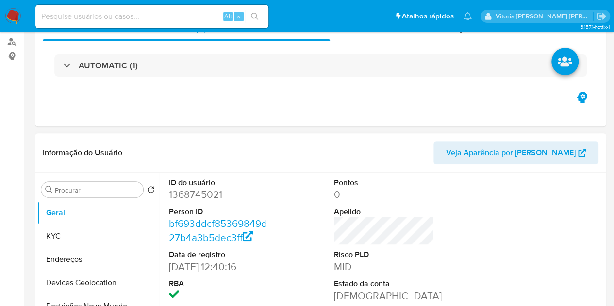
select select "10"
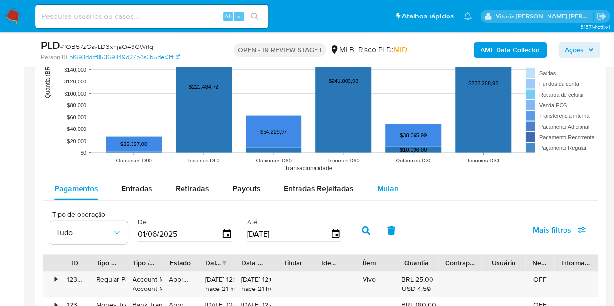
click at [386, 186] on span "Mulan" at bounding box center [387, 188] width 21 height 11
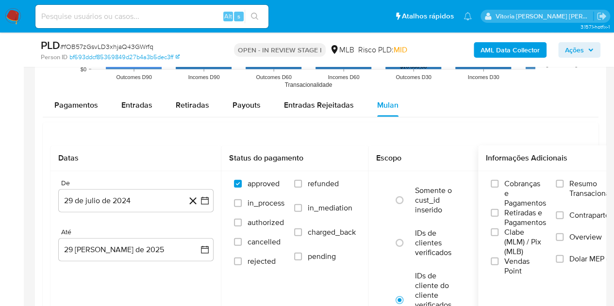
scroll to position [1067, 0]
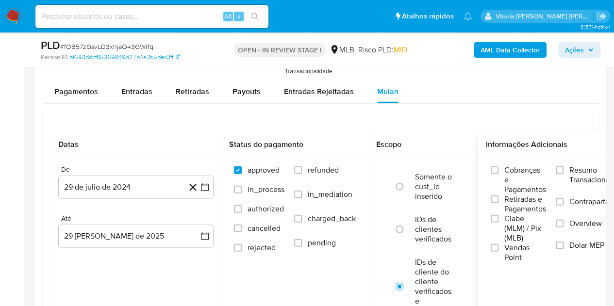
click at [578, 177] on span "Resumo Transacionalidade" at bounding box center [599, 174] width 61 height 19
click at [563, 174] on input "Resumo Transacionalidade" at bounding box center [559, 170] width 8 height 8
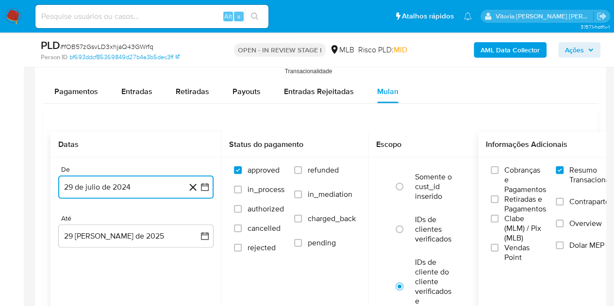
click at [146, 196] on button "29 de julio de 2024" at bounding box center [135, 187] width 155 height 23
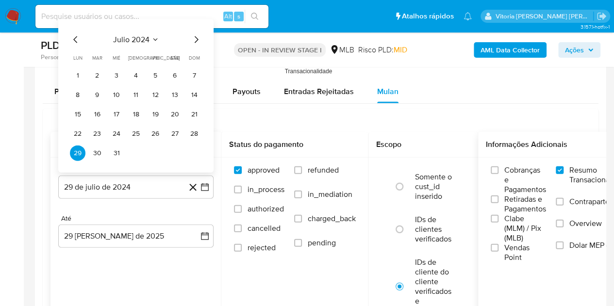
click at [133, 29] on div "julio 2024 julio 2024 lun lunes mar martes mié miércoles jue jueves vie viernes…" at bounding box center [135, 95] width 155 height 153
click at [135, 44] on div "julio 2024 julio 2024 lun lunes mar martes mié miércoles jue jueves vie viernes…" at bounding box center [136, 97] width 132 height 127
click at [147, 36] on span "julio 2024" at bounding box center [131, 40] width 36 height 10
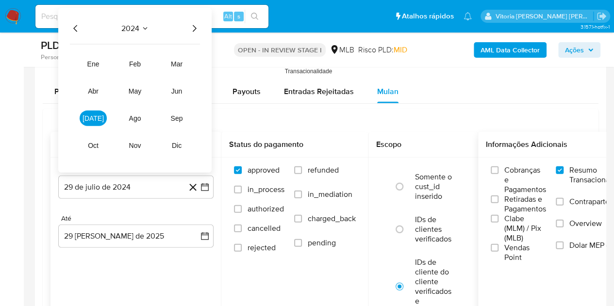
click at [196, 27] on icon "Año siguiente" at bounding box center [195, 28] width 4 height 7
click at [91, 122] on button "[DATE]" at bounding box center [93, 119] width 27 height 16
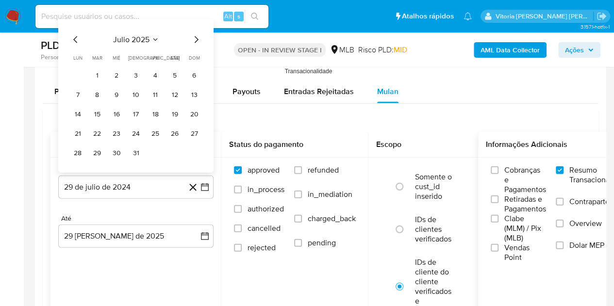
click at [91, 68] on td "1" at bounding box center [97, 76] width 16 height 16
click at [94, 72] on button "1" at bounding box center [97, 76] width 16 height 16
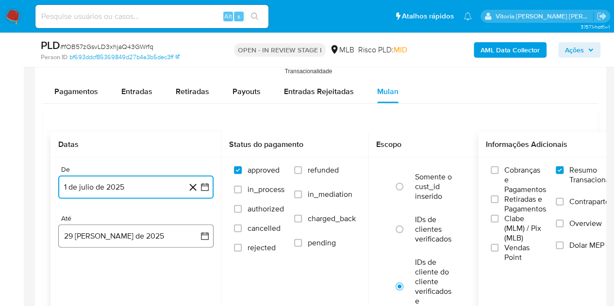
click at [96, 239] on button "[DATE]" at bounding box center [135, 236] width 155 height 23
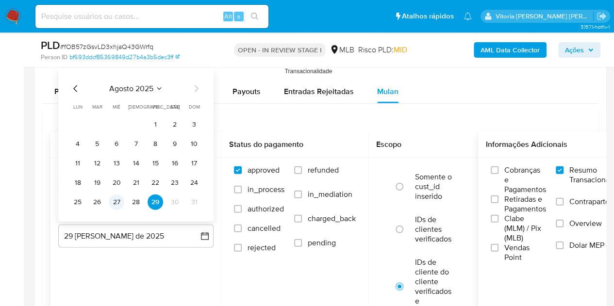
click at [120, 201] on button "27" at bounding box center [117, 202] width 16 height 16
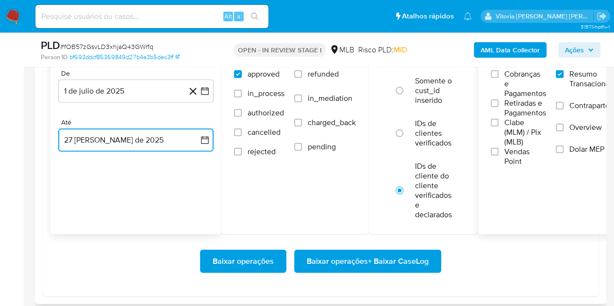
scroll to position [1164, 0]
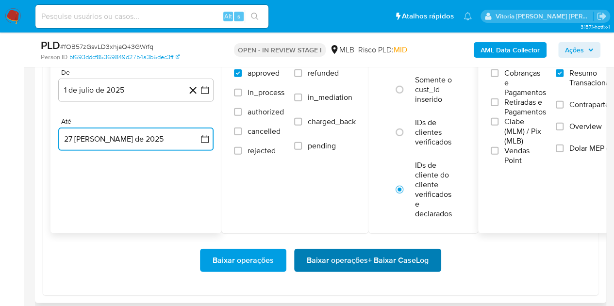
click at [370, 255] on span "Baixar operações + Baixar CaseLog" at bounding box center [368, 260] width 122 height 21
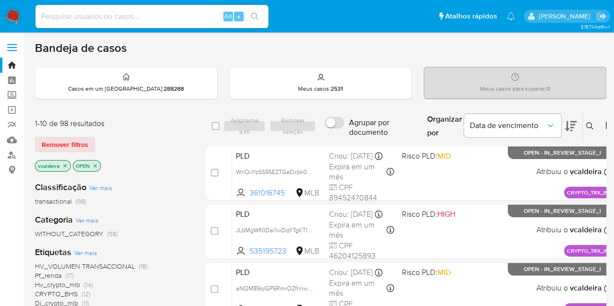
click at [184, 13] on input at bounding box center [151, 16] width 233 height 13
paste input "0Oy4S1NtmFzXnPGRrC9wt6gb"
type input "0Oy4S1NtmFzXnPGRrC9wt6gb"
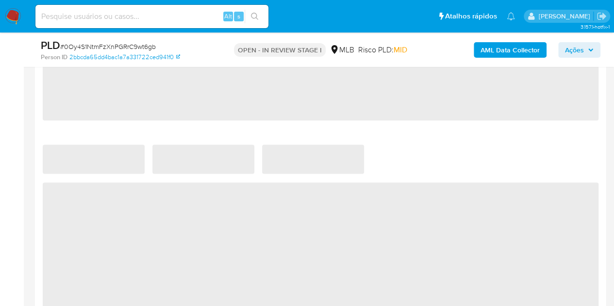
select select "10"
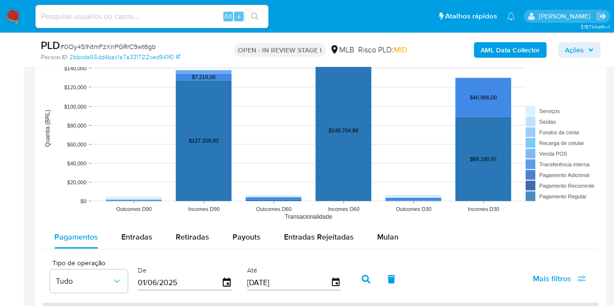
scroll to position [1067, 0]
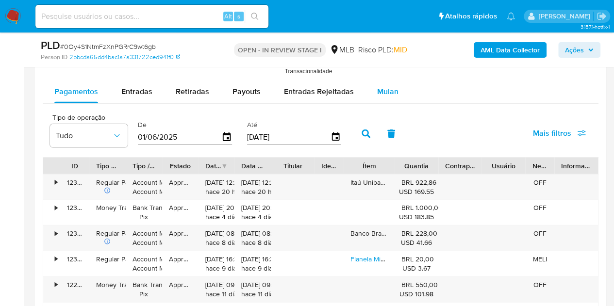
click at [380, 86] on span "Mulan" at bounding box center [387, 91] width 21 height 11
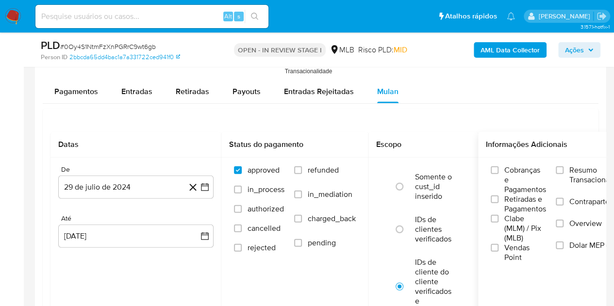
drag, startPoint x: 575, startPoint y: 172, endPoint x: 479, endPoint y: 169, distance: 96.1
click at [575, 172] on span "Resumo Transacionalidade" at bounding box center [599, 174] width 61 height 19
click at [563, 172] on input "Resumo Transacionalidade" at bounding box center [559, 170] width 8 height 8
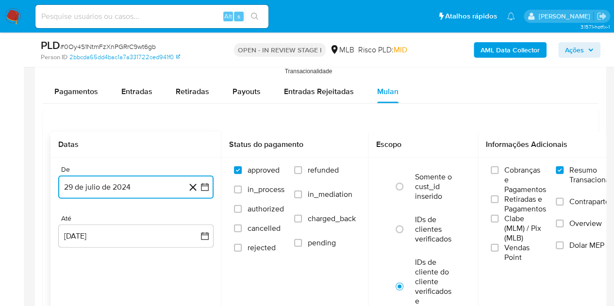
click at [91, 191] on button "29 de julio de 2024" at bounding box center [135, 187] width 155 height 23
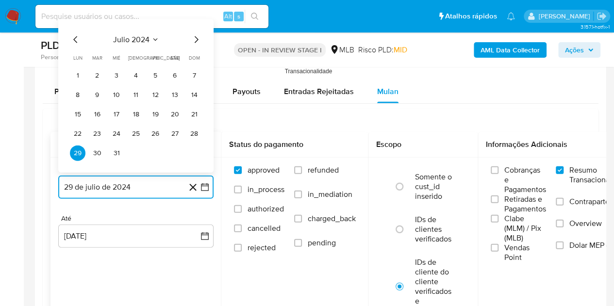
click at [146, 39] on span "julio 2024" at bounding box center [131, 40] width 36 height 10
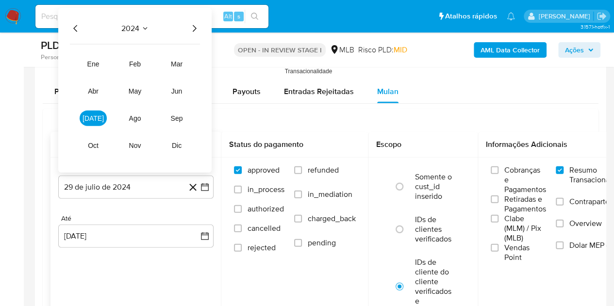
click at [192, 32] on icon "Año siguiente" at bounding box center [194, 29] width 12 height 12
click at [88, 123] on button "[DATE]" at bounding box center [93, 119] width 27 height 16
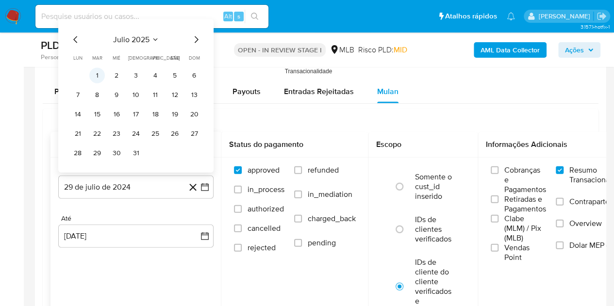
click at [99, 76] on button "1" at bounding box center [97, 76] width 16 height 16
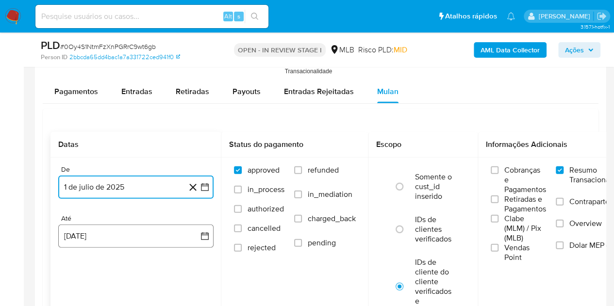
click at [88, 233] on button "29 [PERSON_NAME] de 2025" at bounding box center [135, 236] width 155 height 23
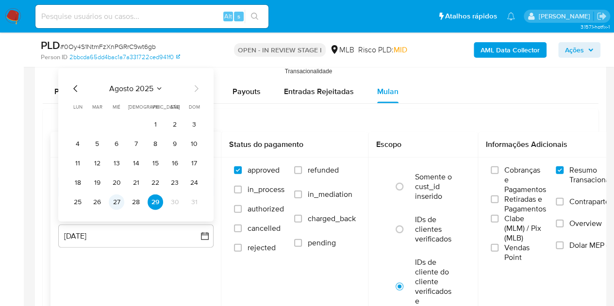
click at [117, 201] on button "27" at bounding box center [117, 202] width 16 height 16
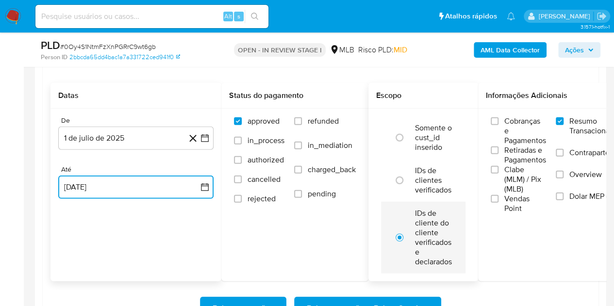
scroll to position [1164, 0]
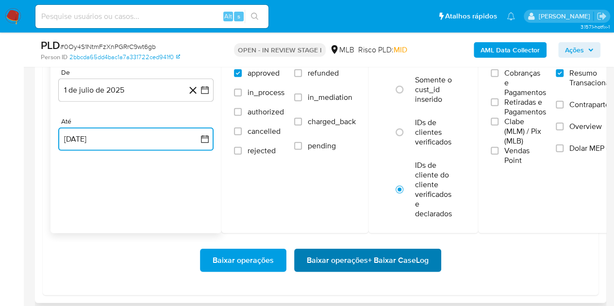
click at [384, 259] on span "Baixar operações + Baixar CaseLog" at bounding box center [368, 260] width 122 height 21
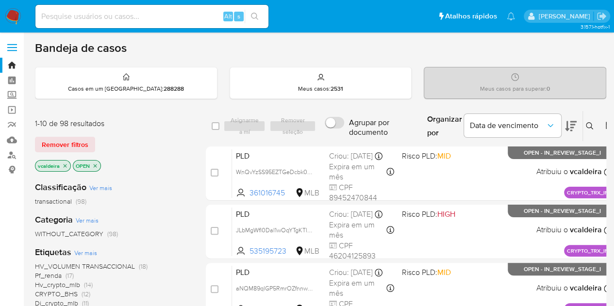
click at [115, 19] on input at bounding box center [151, 16] width 233 height 13
paste input "ii9RG5o29yvVv1MUjN2XhtfQ"
type input "ii9RG5o29yvVv1MUjN2XhtfQ"
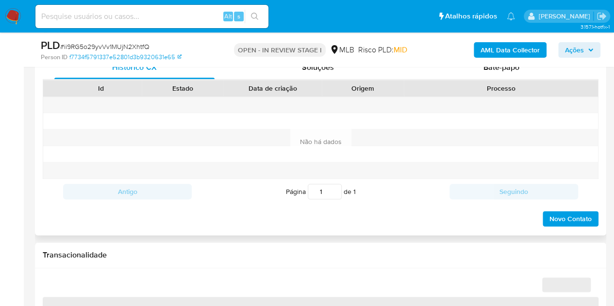
select select "10"
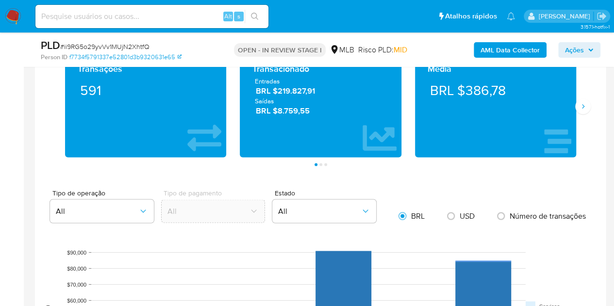
scroll to position [873, 0]
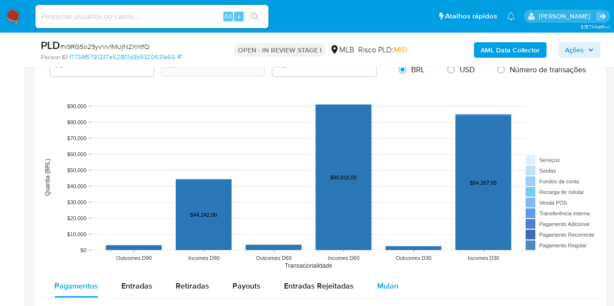
click at [382, 285] on span "Mulan" at bounding box center [387, 285] width 21 height 11
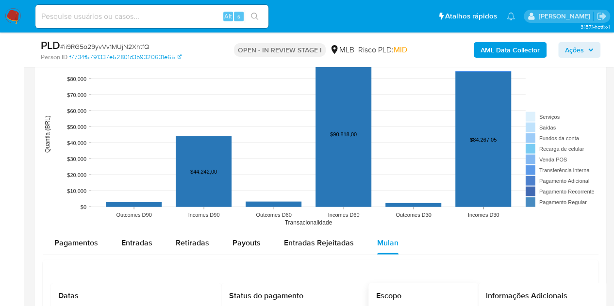
scroll to position [1019, 0]
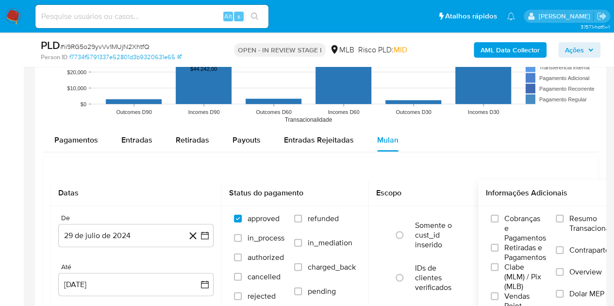
click at [573, 226] on span "Resumo Transacionalidade" at bounding box center [599, 223] width 61 height 19
click at [563, 223] on input "Resumo Transacionalidade" at bounding box center [559, 219] width 8 height 8
click at [92, 239] on button "29 de julio de 2024" at bounding box center [135, 235] width 155 height 23
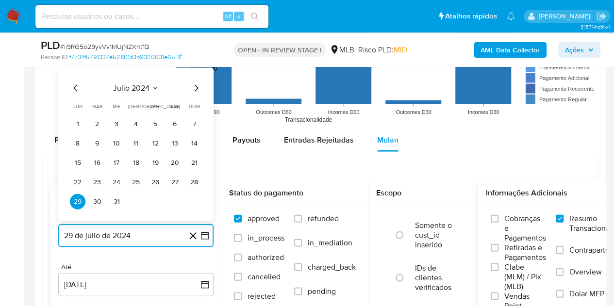
click at [147, 83] on span "julio 2024" at bounding box center [131, 88] width 36 height 10
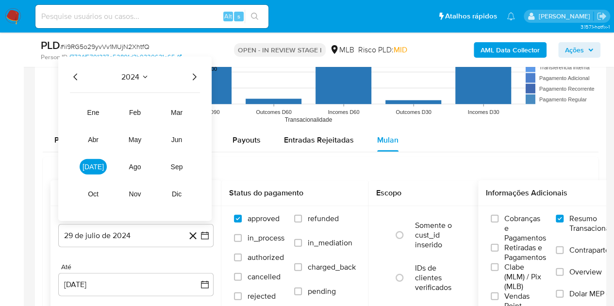
click at [193, 77] on icon "Año siguiente" at bounding box center [194, 77] width 12 height 12
click at [93, 164] on span "[DATE]" at bounding box center [92, 167] width 21 height 8
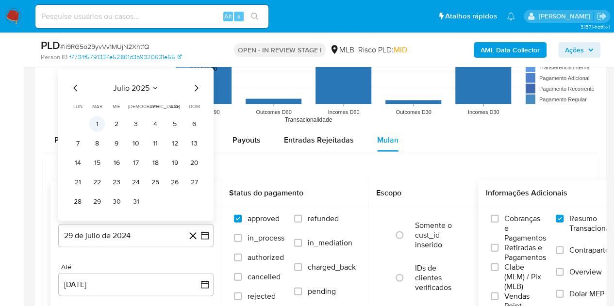
click at [99, 126] on button "1" at bounding box center [97, 124] width 16 height 16
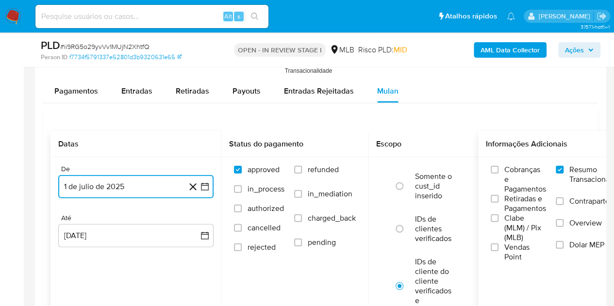
scroll to position [1116, 0]
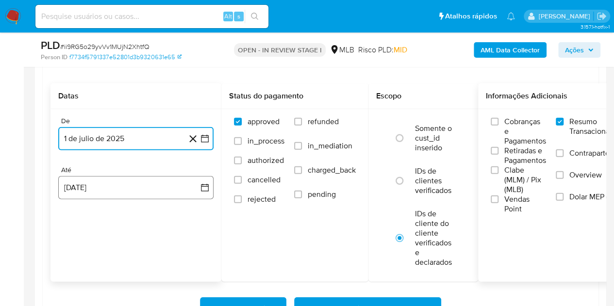
click at [130, 194] on button "29 [PERSON_NAME] de 2025" at bounding box center [135, 187] width 155 height 23
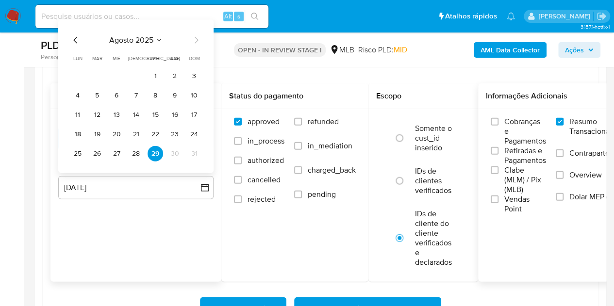
click at [118, 148] on button "27" at bounding box center [117, 154] width 16 height 16
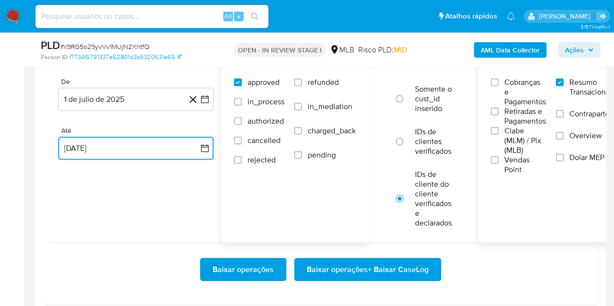
scroll to position [1164, 0]
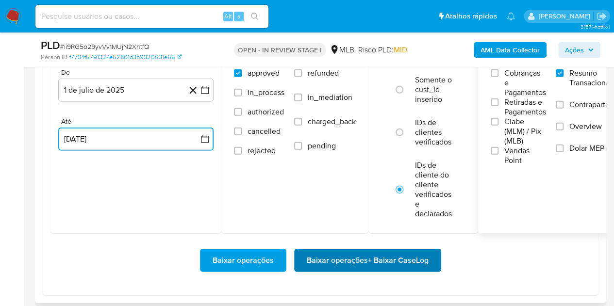
click at [311, 253] on span "Baixar operações + Baixar CaseLog" at bounding box center [368, 260] width 122 height 21
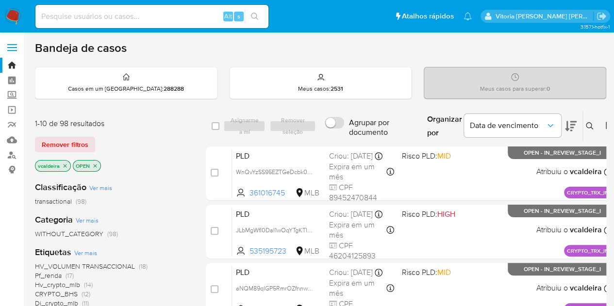
click at [139, 17] on input at bounding box center [151, 16] width 233 height 13
paste input "QtTnm4F9hEIp1r0gzEh0lAD3"
type input "QtTnm4F9hEIp1r0gzEh0lAD3"
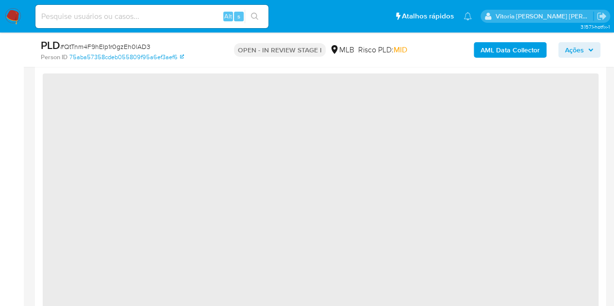
scroll to position [873, 0]
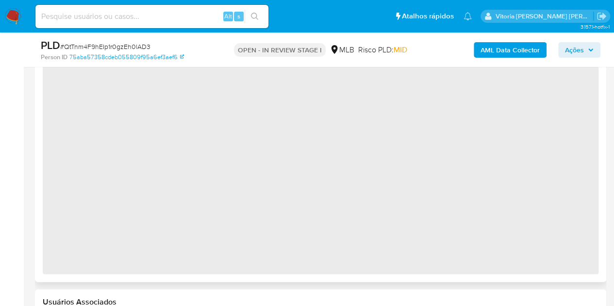
select select "10"
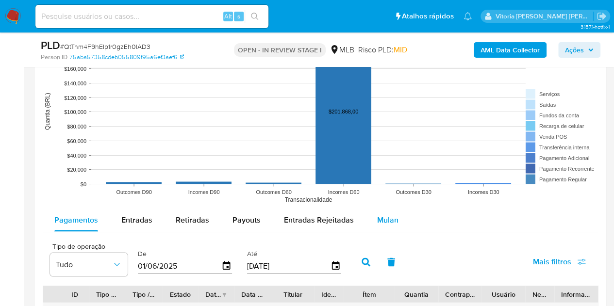
click at [377, 215] on span "Mulan" at bounding box center [387, 219] width 21 height 11
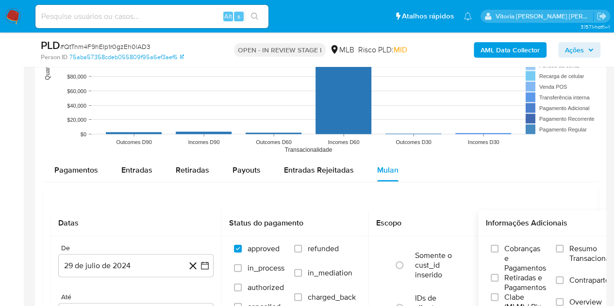
scroll to position [970, 0]
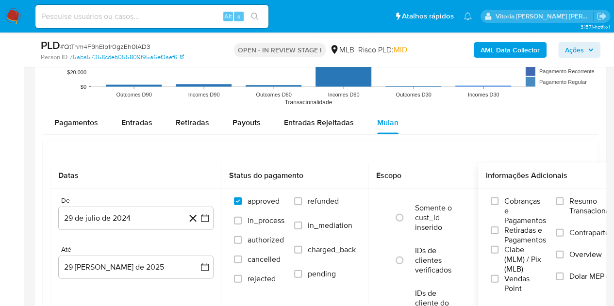
click at [576, 203] on span "Resumo Transacionalidade" at bounding box center [599, 205] width 61 height 19
click at [563, 203] on input "Resumo Transacionalidade" at bounding box center [559, 201] width 8 height 8
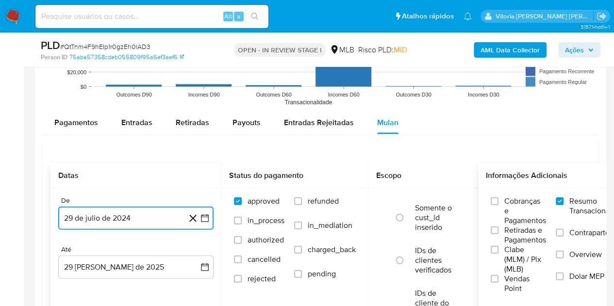
click at [75, 218] on button "29 de julio de 2024" at bounding box center [135, 218] width 155 height 23
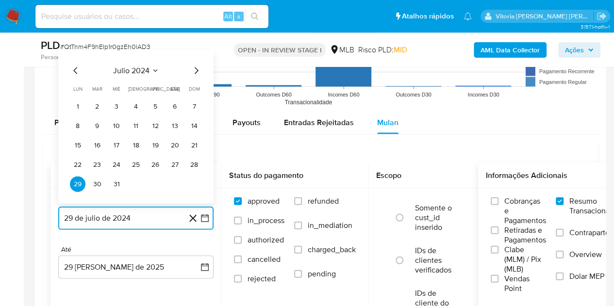
click at [141, 66] on span "julio 2024" at bounding box center [131, 71] width 36 height 10
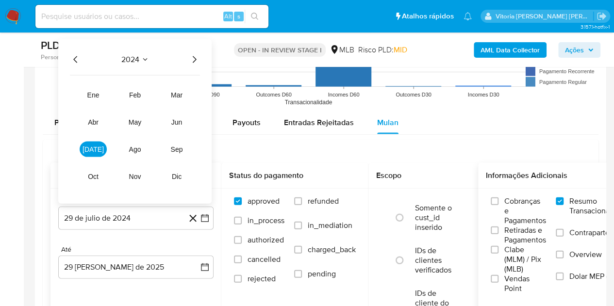
click at [195, 56] on icon "Año siguiente" at bounding box center [194, 60] width 12 height 12
click at [92, 150] on span "[DATE]" at bounding box center [92, 150] width 21 height 8
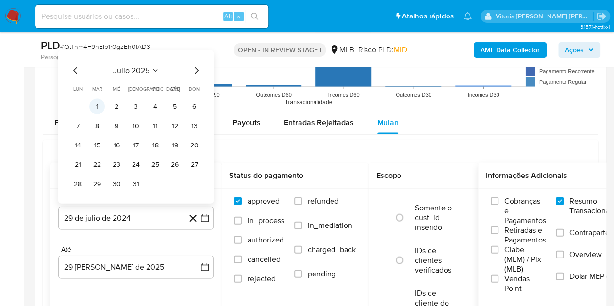
click at [97, 102] on button "1" at bounding box center [97, 107] width 16 height 16
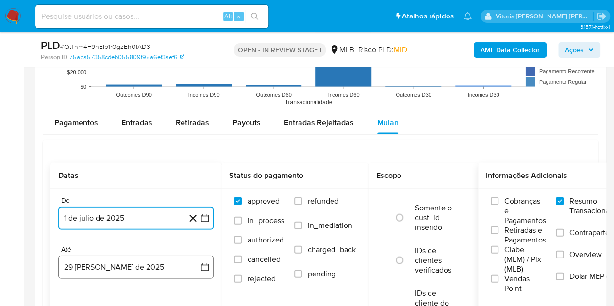
click at [105, 257] on button "29 [PERSON_NAME] de 2025" at bounding box center [135, 267] width 155 height 23
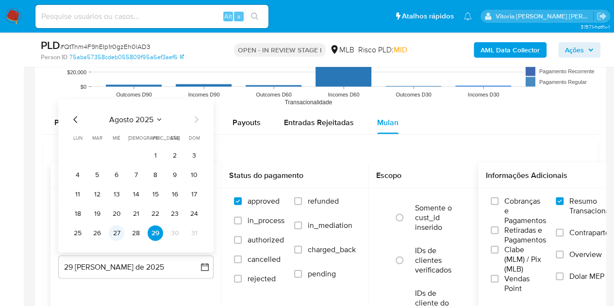
click at [118, 229] on button "27" at bounding box center [117, 234] width 16 height 16
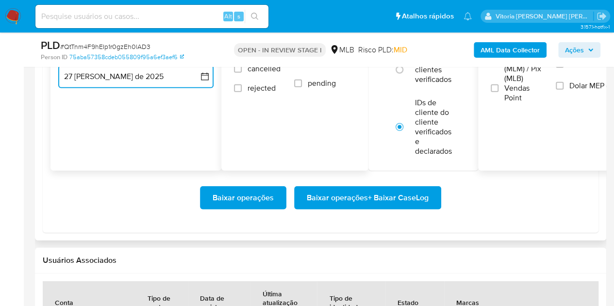
scroll to position [1164, 0]
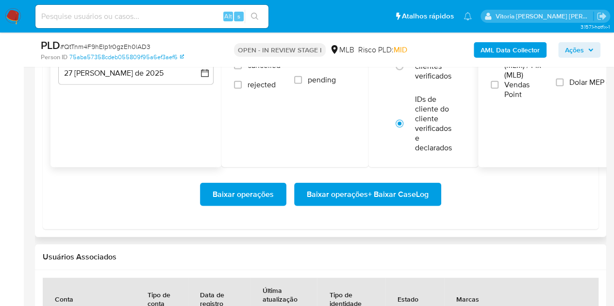
click at [338, 210] on div "Baixar operações Baixar operações + Baixar CaseLog" at bounding box center [320, 194] width 540 height 54
click at [333, 196] on span "Baixar operações + Baixar CaseLog" at bounding box center [368, 194] width 122 height 21
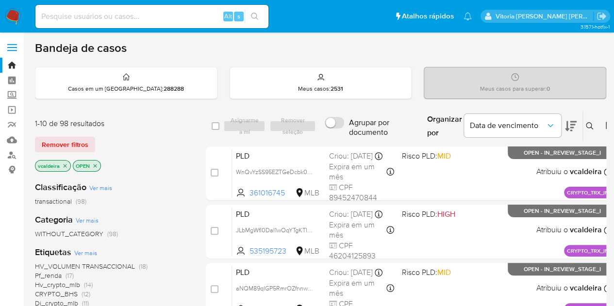
click at [164, 8] on div "Alt s" at bounding box center [151, 16] width 233 height 23
click at [156, 21] on input at bounding box center [151, 16] width 233 height 13
paste input "J9PmgLUuZeolNtFs4gQUMIzO"
type input "J9PmgLUuZeolNtFs4gQUMIzO"
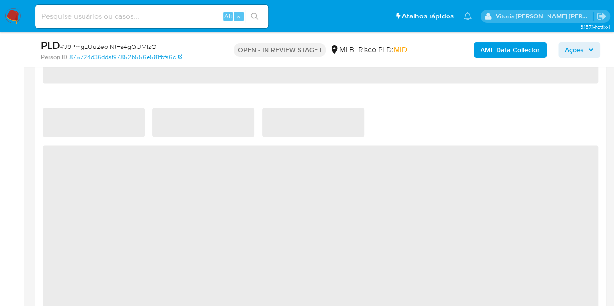
select select "10"
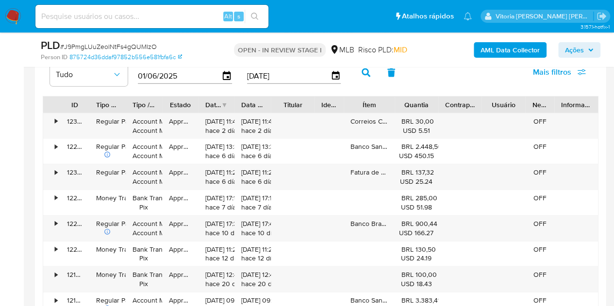
scroll to position [1019, 0]
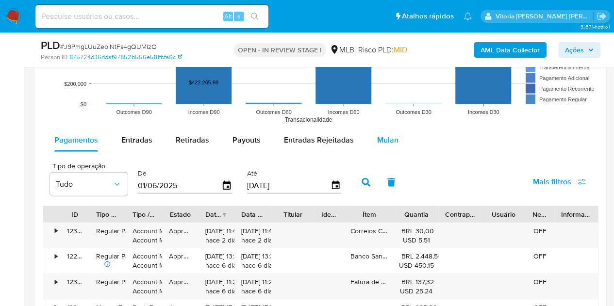
drag, startPoint x: 383, startPoint y: 136, endPoint x: 394, endPoint y: 135, distance: 10.7
click at [383, 136] on span "Mulan" at bounding box center [387, 139] width 21 height 11
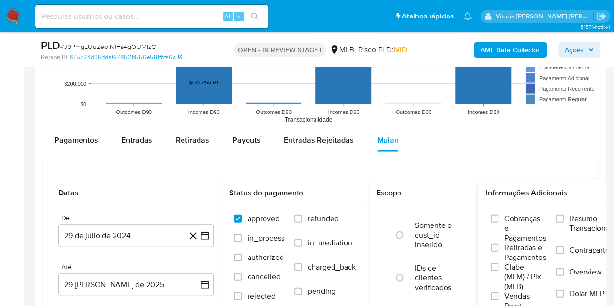
click at [569, 210] on div "Cobranças e Pagamentos Retiradas e Pagamentos Clabe (MLM) / Pix (MLB) Vendas Po…" at bounding box center [560, 262] width 165 height 113
click at [566, 219] on label "Resumo Transacionalidade" at bounding box center [592, 230] width 75 height 32
click at [563, 219] on input "Resumo Transacionalidade" at bounding box center [559, 219] width 8 height 8
click at [115, 238] on button "29 de julio de 2024" at bounding box center [135, 235] width 155 height 23
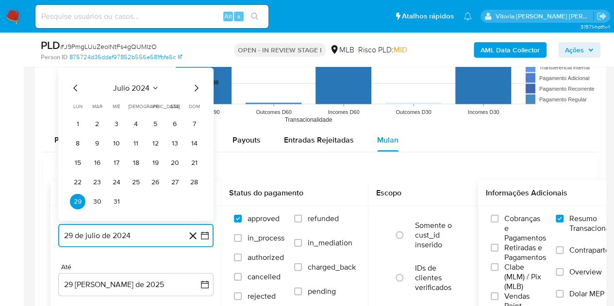
click at [143, 87] on span "julio 2024" at bounding box center [131, 88] width 36 height 10
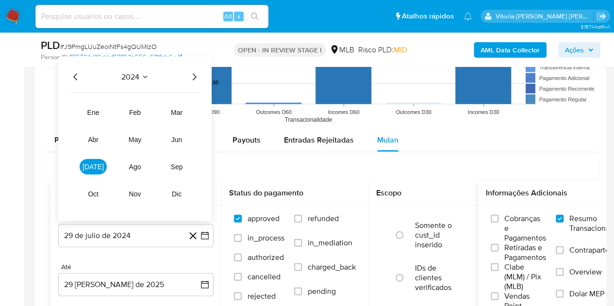
click at [194, 71] on icon "Año siguiente" at bounding box center [194, 77] width 12 height 12
click at [98, 162] on button "jul" at bounding box center [93, 167] width 27 height 16
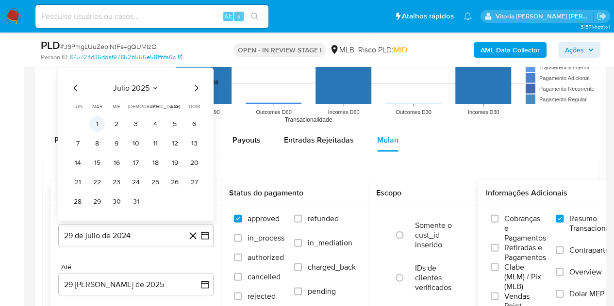
click at [97, 124] on button "1" at bounding box center [97, 124] width 16 height 16
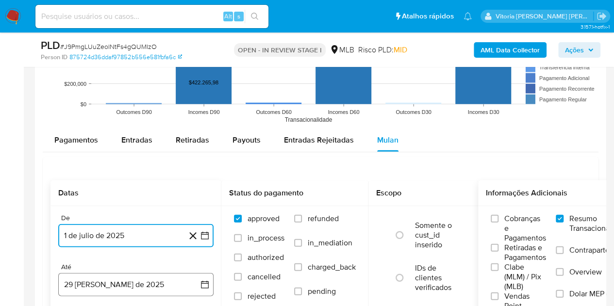
click at [117, 281] on button "29 de agosto de 2025" at bounding box center [135, 284] width 155 height 23
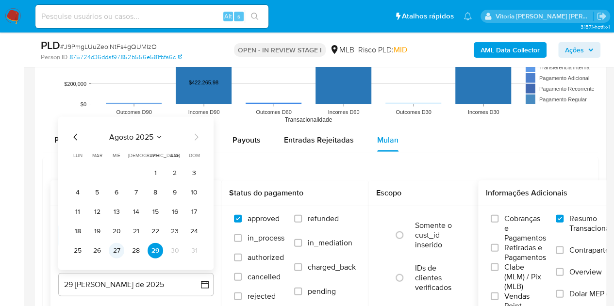
click at [118, 248] on button "27" at bounding box center [117, 251] width 16 height 16
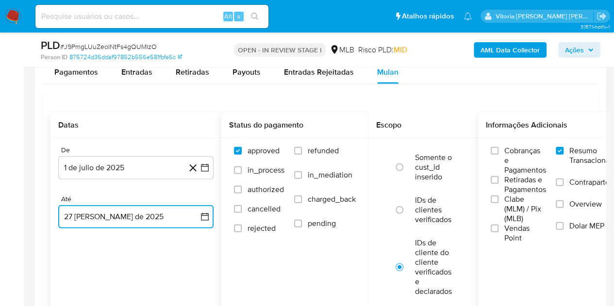
scroll to position [1164, 0]
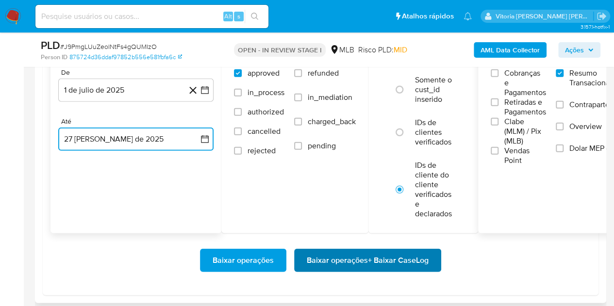
click at [340, 250] on span "Baixar operações + Baixar CaseLog" at bounding box center [368, 260] width 122 height 21
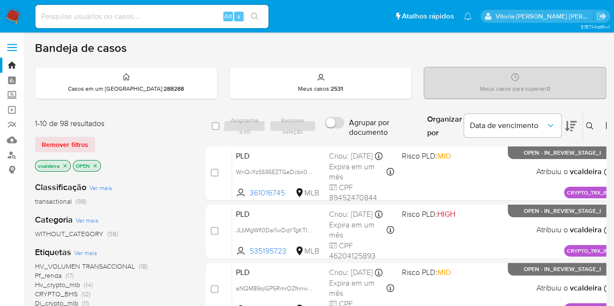
click at [143, 23] on div "Alt s" at bounding box center [151, 16] width 233 height 23
click at [187, 18] on input at bounding box center [151, 16] width 233 height 13
paste input "jOTqQGdEB2K0I0NJsvEjZTrD"
type input "jOTqQGdEB2K0I0NJsvEjZTrD"
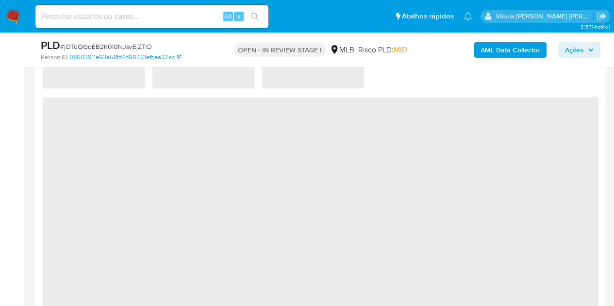
select select "10"
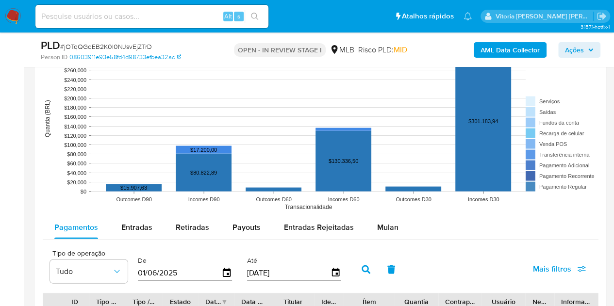
scroll to position [1067, 0]
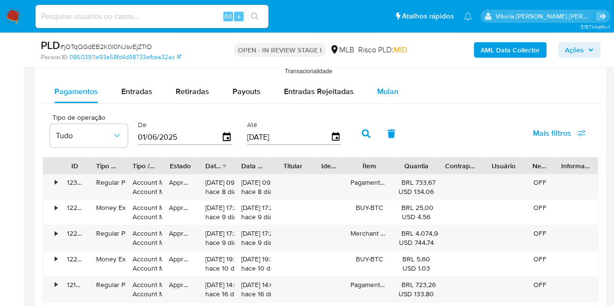
click at [381, 86] on span "Mulan" at bounding box center [387, 91] width 21 height 11
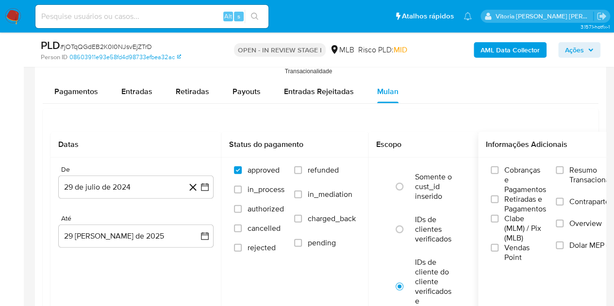
click at [575, 169] on span "Resumo Transacionalidade" at bounding box center [599, 174] width 61 height 19
click at [563, 169] on input "Resumo Transacionalidade" at bounding box center [559, 170] width 8 height 8
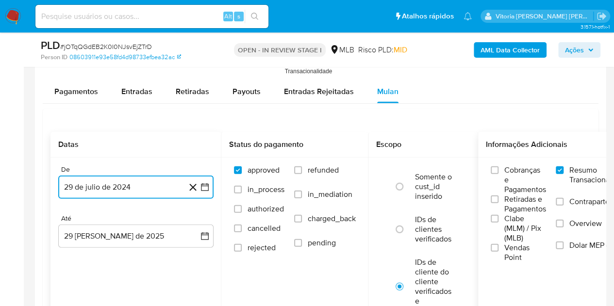
click at [78, 178] on button "29 de julio de 2024" at bounding box center [135, 187] width 155 height 23
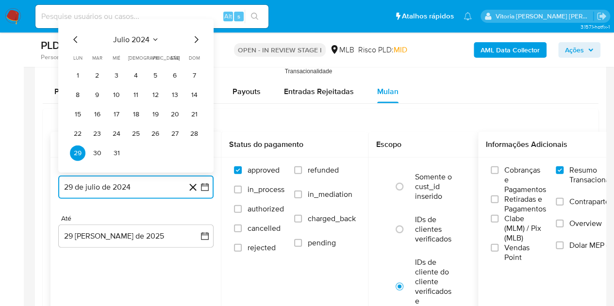
click at [148, 37] on span "julio 2024" at bounding box center [131, 40] width 36 height 10
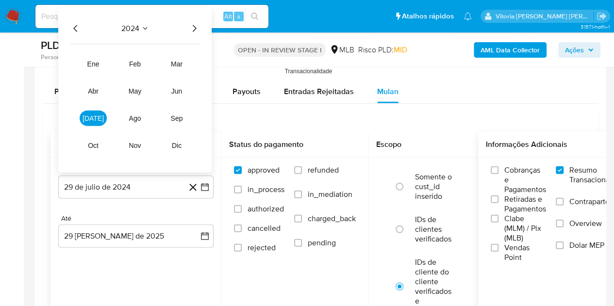
click at [191, 23] on icon "Año siguiente" at bounding box center [194, 29] width 12 height 12
click at [100, 117] on button "jul" at bounding box center [93, 119] width 27 height 16
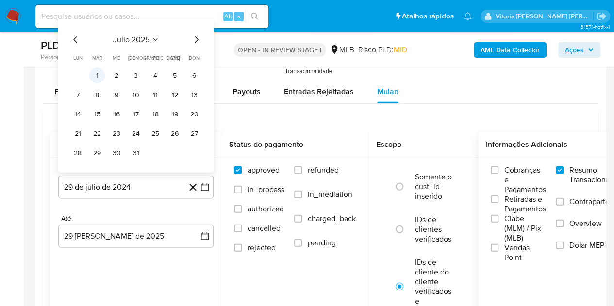
click at [99, 76] on button "1" at bounding box center [97, 76] width 16 height 16
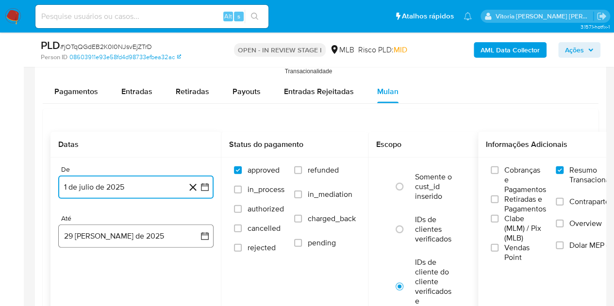
click at [123, 242] on button "29 de agosto de 2025" at bounding box center [135, 236] width 155 height 23
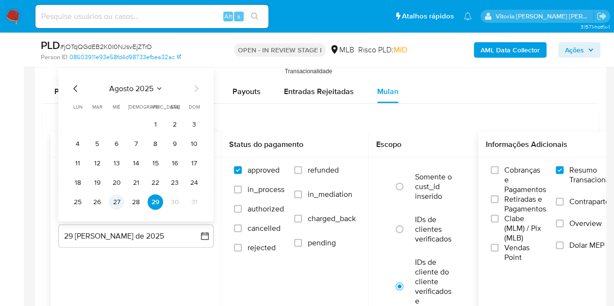
click at [116, 198] on button "27" at bounding box center [117, 202] width 16 height 16
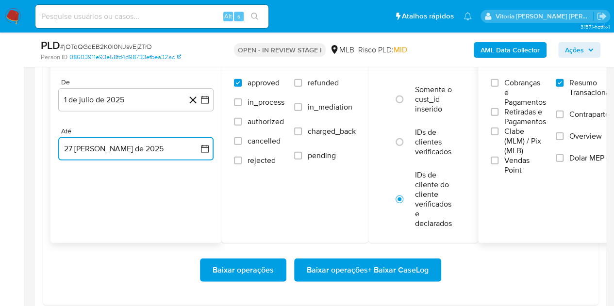
scroll to position [1164, 0]
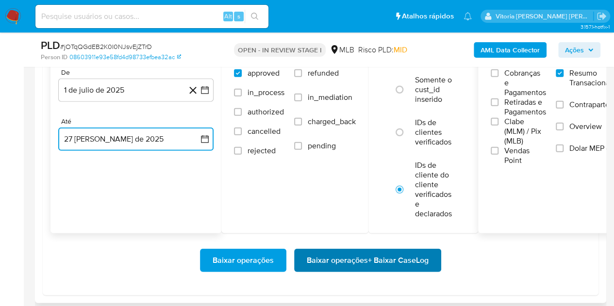
click at [358, 263] on span "Baixar operações + Baixar CaseLog" at bounding box center [368, 260] width 122 height 21
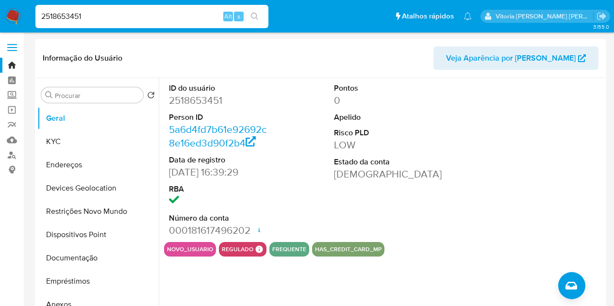
select select "10"
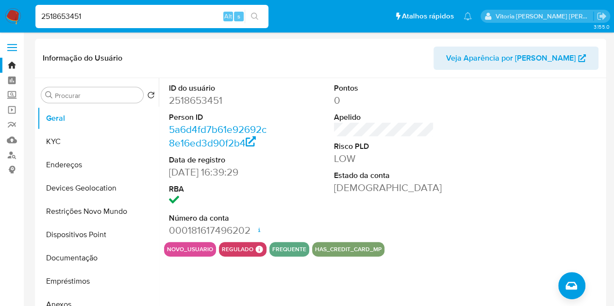
click at [115, 17] on input "2518653451" at bounding box center [151, 16] width 233 height 13
paste input "VxKM1kZ3gBfWwt6aQSp4FfiE"
type input "VxKM1kZ3gBfWwt6aQSp4FfiE"
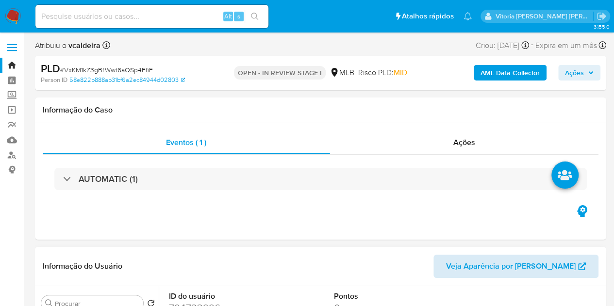
select select "10"
click at [156, 15] on input at bounding box center [151, 16] width 233 height 13
paste input "VxKM1kZ3gBfWwt6aQSp4FfiE"
type input "VxKM1kZ3gBfWwt6aQSp4FfiE"
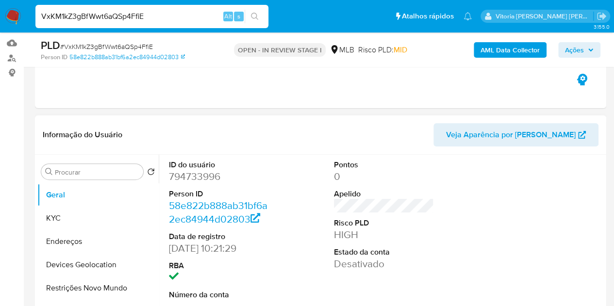
click at [198, 179] on dd "794733996" at bounding box center [219, 177] width 100 height 14
click at [199, 177] on dd "794733996" at bounding box center [219, 177] width 100 height 14
click at [207, 174] on dd "794733996" at bounding box center [219, 177] width 100 height 14
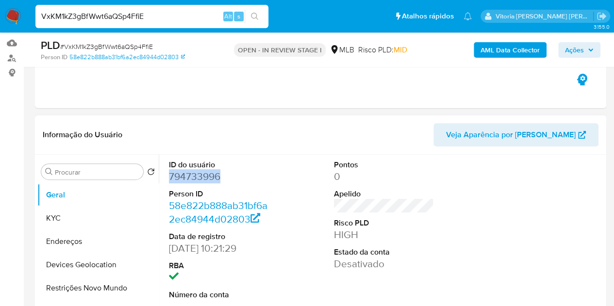
copy dd "794733996"
click at [79, 213] on button "KYC" at bounding box center [93, 218] width 113 height 23
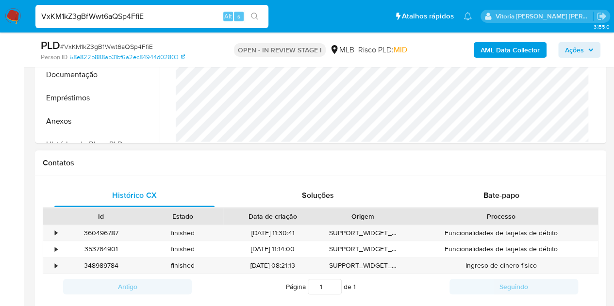
scroll to position [243, 0]
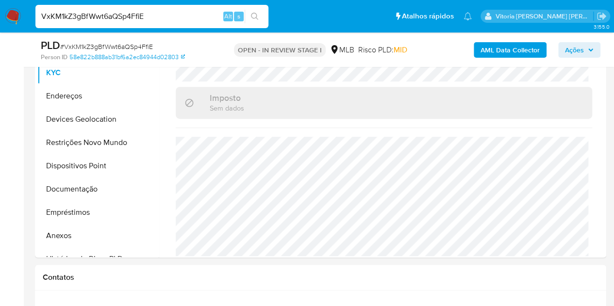
click at [113, 18] on input "VxKM1kZ3gBfWwt6aQSp4FfiE" at bounding box center [151, 16] width 233 height 13
paste input "QtTnm4F9hEIp1r0gzEh0lAD3"
type input "QtTnm4F9hEIp1r0gzEh0lAD3"
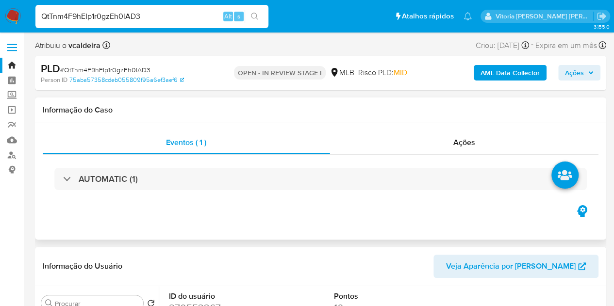
select select "10"
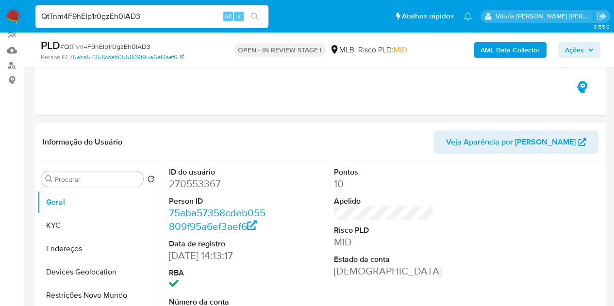
scroll to position [97, 0]
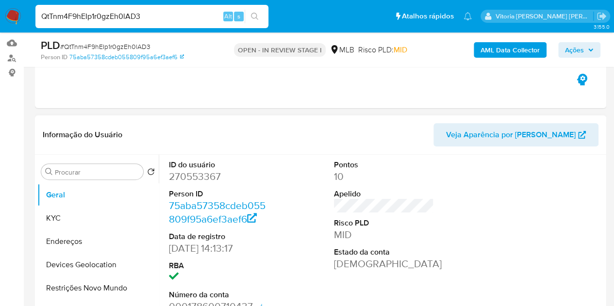
click at [192, 174] on dd "270553367" at bounding box center [219, 177] width 100 height 14
copy dd "270553367"
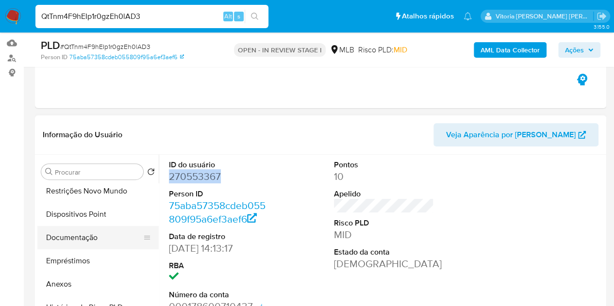
click at [69, 239] on button "Documentação" at bounding box center [93, 237] width 113 height 23
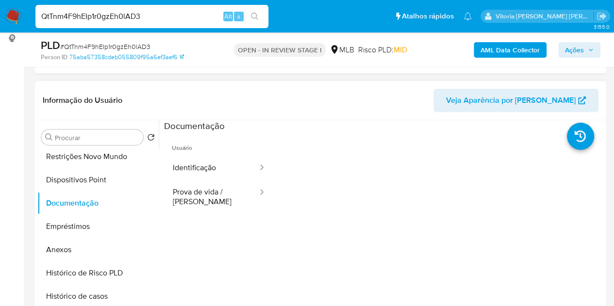
scroll to position [146, 0]
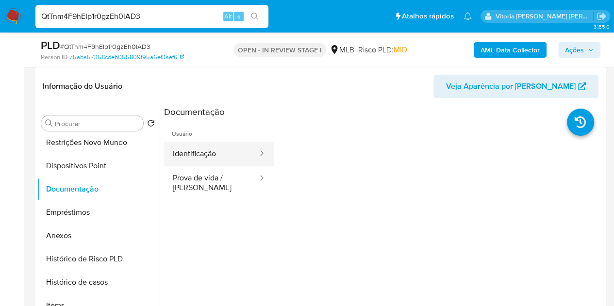
click at [225, 149] on button "Identificação" at bounding box center [211, 154] width 95 height 25
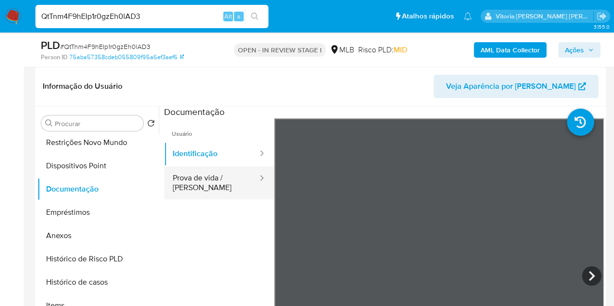
click at [211, 180] on button "Prova de vida / [PERSON_NAME]" at bounding box center [211, 182] width 95 height 33
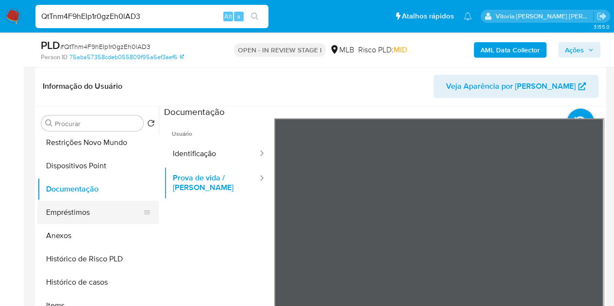
scroll to position [0, 0]
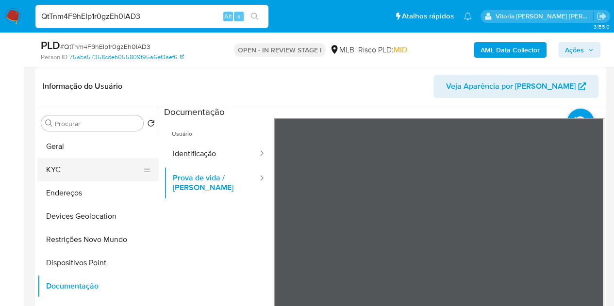
click at [52, 166] on button "KYC" at bounding box center [93, 169] width 113 height 23
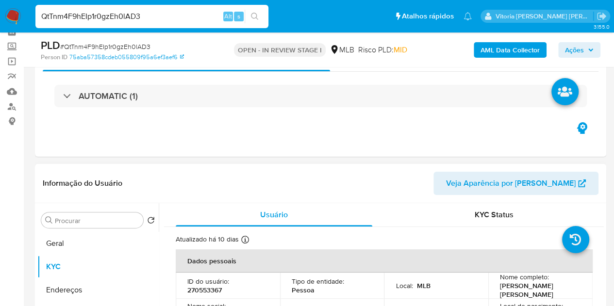
scroll to position [146, 0]
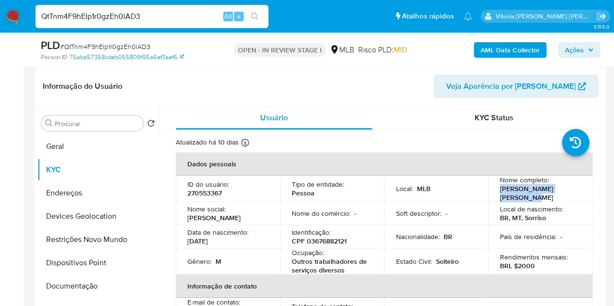
drag, startPoint x: 573, startPoint y: 194, endPoint x: 497, endPoint y: 196, distance: 76.2
click at [500, 196] on div "Nome completo : Adriano de Lima Oliveira" at bounding box center [540, 189] width 81 height 26
copy p "Adriano de Lima Oliveira"
click at [317, 237] on p "CPF 03676882121" at bounding box center [318, 241] width 55 height 9
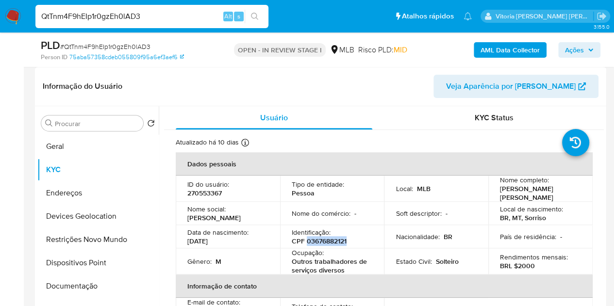
copy p "03676882121"
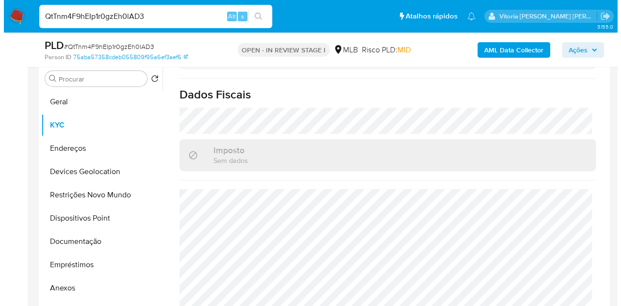
scroll to position [243, 0]
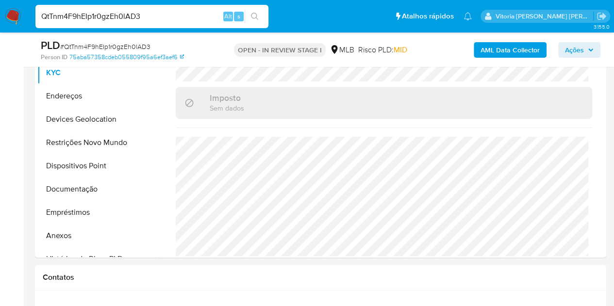
click at [491, 48] on b "AML Data Collector" at bounding box center [509, 50] width 59 height 16
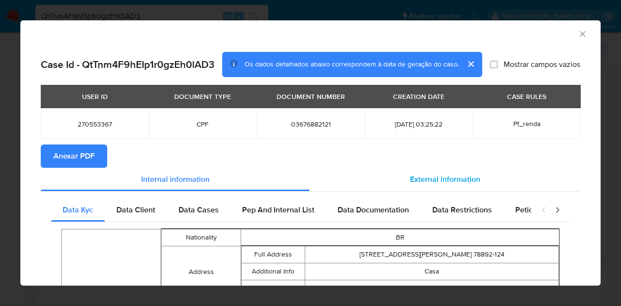
click at [439, 187] on div "External information" at bounding box center [444, 179] width 271 height 23
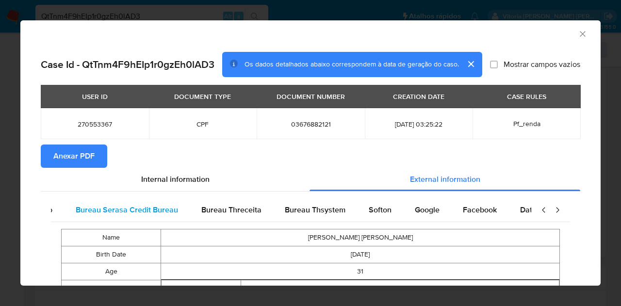
scroll to position [0, 204]
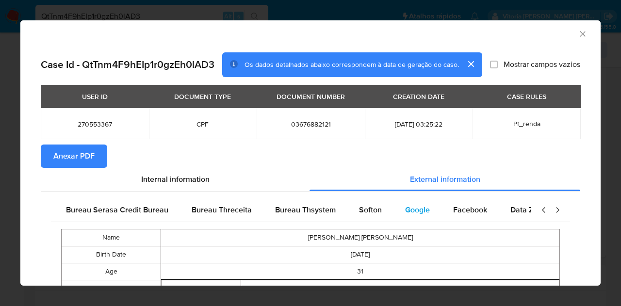
click at [418, 220] on div "Google" at bounding box center [417, 209] width 48 height 23
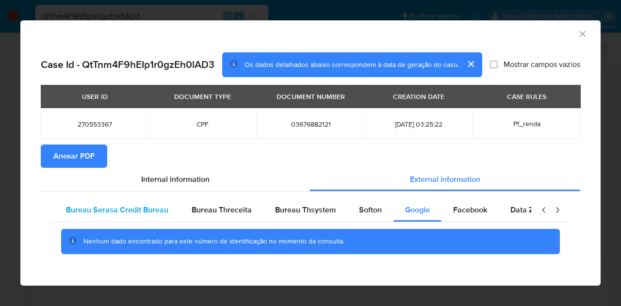
scroll to position [0, 0]
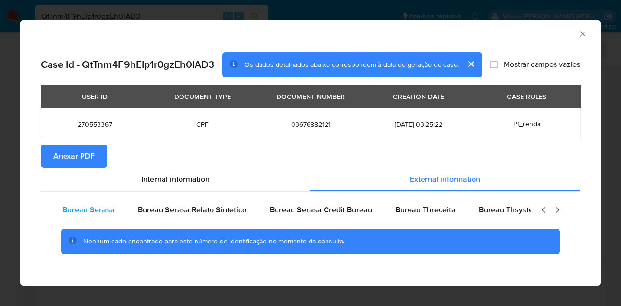
click at [115, 216] on div "Bureau Serasa" at bounding box center [88, 209] width 75 height 23
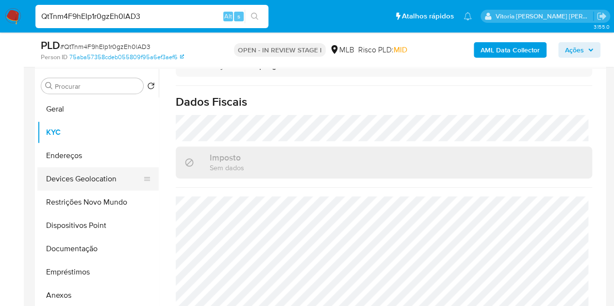
scroll to position [97, 0]
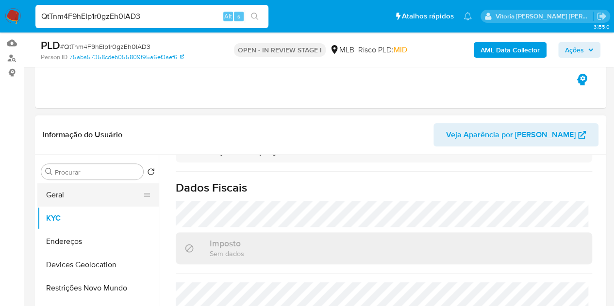
click at [57, 197] on button "Geral" at bounding box center [93, 194] width 113 height 23
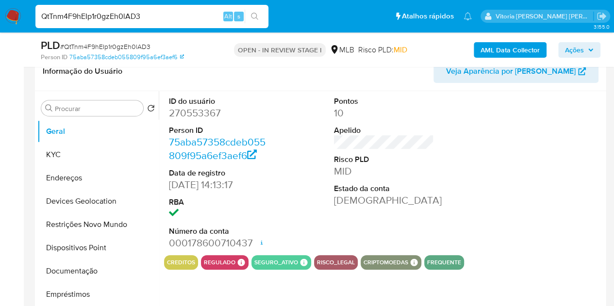
scroll to position [146, 0]
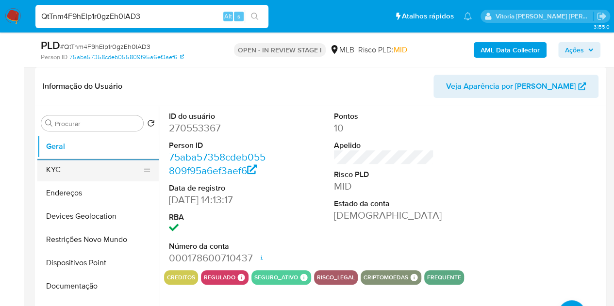
click at [50, 170] on button "KYC" at bounding box center [93, 169] width 113 height 23
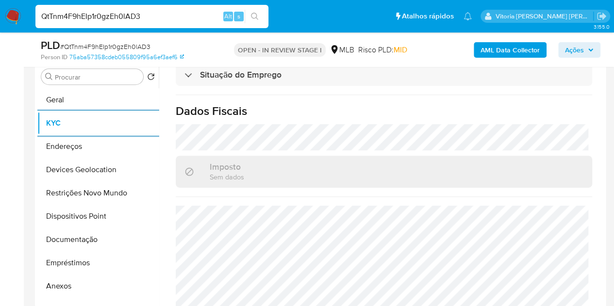
scroll to position [437, 0]
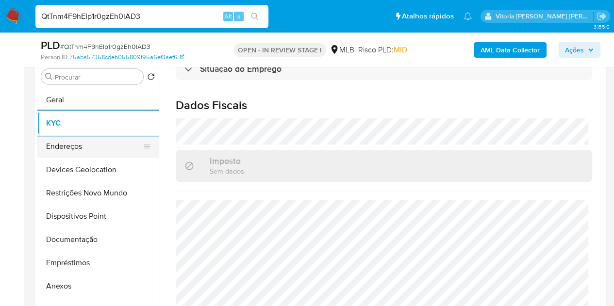
click at [84, 148] on button "Endereços" at bounding box center [93, 146] width 113 height 23
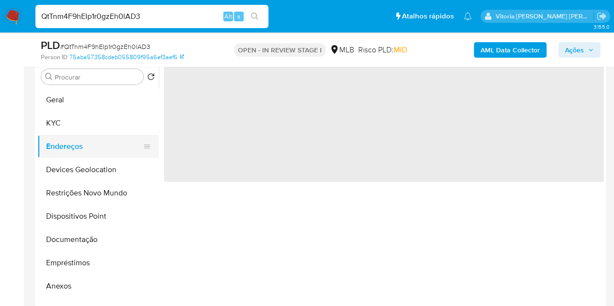
scroll to position [0, 0]
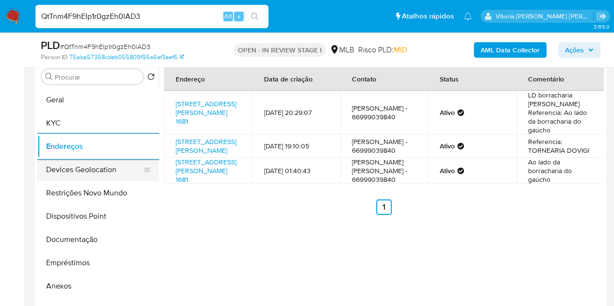
click at [85, 166] on button "Devices Geolocation" at bounding box center [93, 169] width 113 height 23
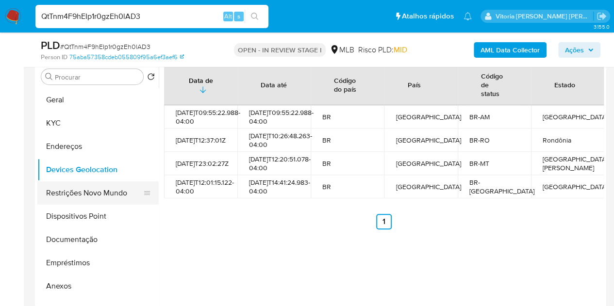
click at [68, 190] on button "Restrições Novo Mundo" at bounding box center [93, 192] width 113 height 23
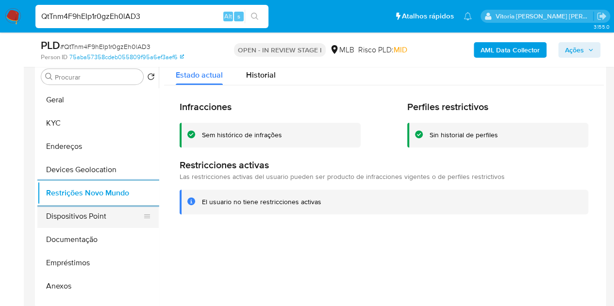
click at [78, 219] on button "Dispositivos Point" at bounding box center [93, 216] width 113 height 23
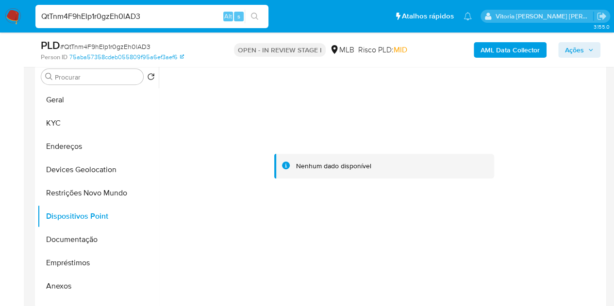
drag, startPoint x: 64, startPoint y: 124, endPoint x: 223, endPoint y: 23, distance: 188.1
click at [64, 123] on button "KYC" at bounding box center [97, 123] width 121 height 23
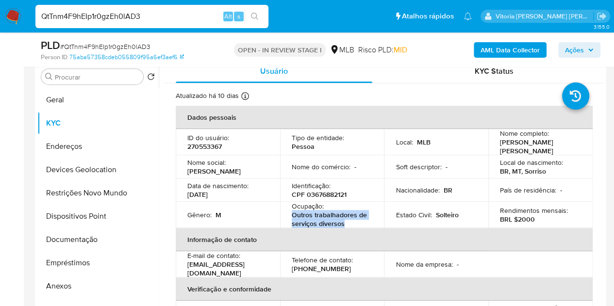
drag, startPoint x: 352, startPoint y: 221, endPoint x: 288, endPoint y: 213, distance: 64.0
click at [288, 213] on td "Ocupação : Outros trabalhadores de serviços diversos" at bounding box center [332, 215] width 104 height 26
copy p "Outros trabalhadores de serviços diversos"
click at [68, 238] on button "Documentação" at bounding box center [93, 239] width 113 height 23
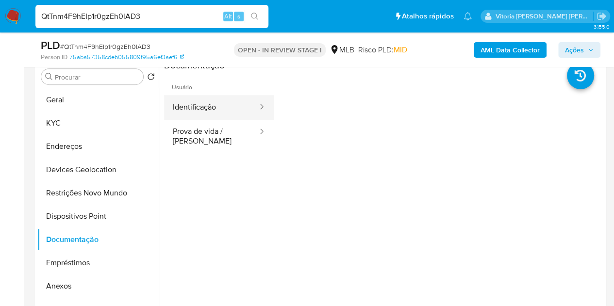
click at [223, 111] on button "Identificação" at bounding box center [211, 107] width 95 height 25
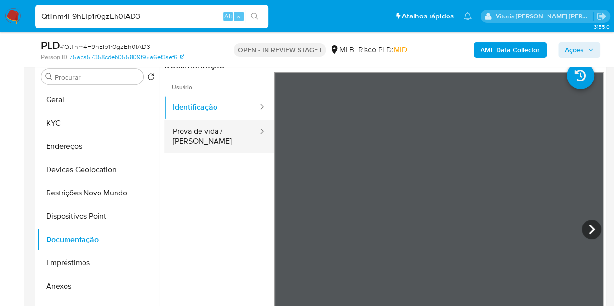
click at [194, 145] on button "Prova de vida / Selfie" at bounding box center [211, 136] width 95 height 33
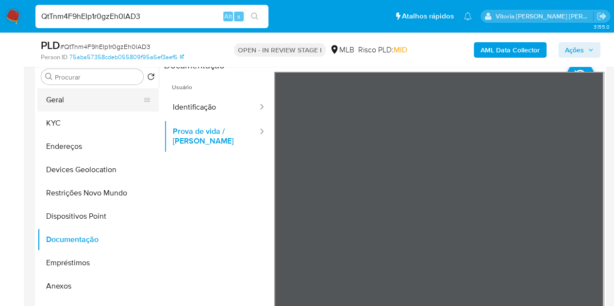
click at [77, 101] on button "Geral" at bounding box center [93, 99] width 113 height 23
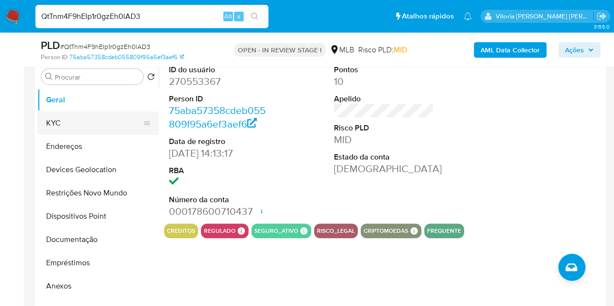
click at [59, 122] on button "KYC" at bounding box center [93, 123] width 113 height 23
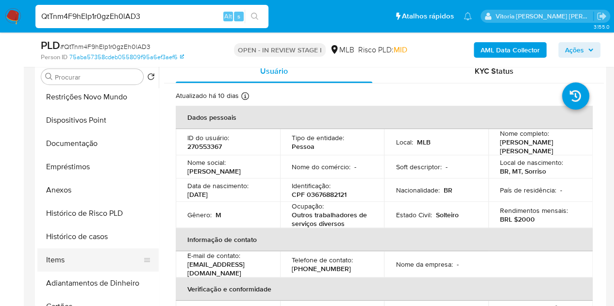
scroll to position [97, 0]
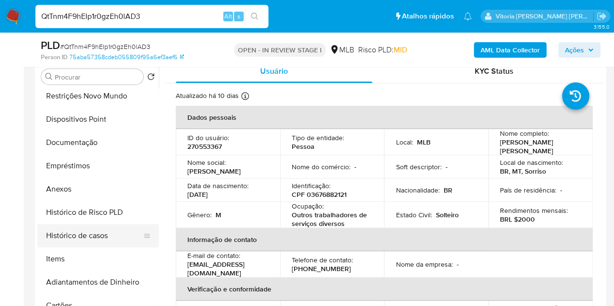
click at [89, 230] on button "Histórico de casos" at bounding box center [93, 235] width 113 height 23
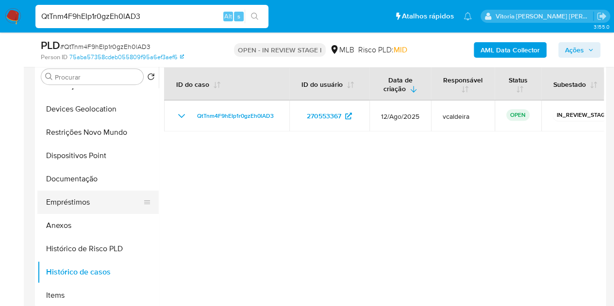
scroll to position [0, 0]
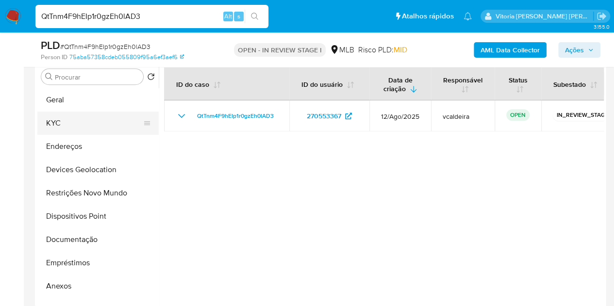
click at [70, 123] on button "KYC" at bounding box center [93, 123] width 113 height 23
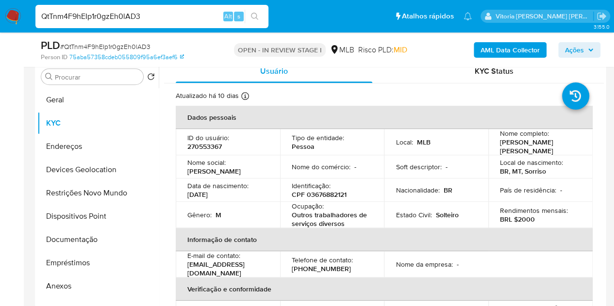
click at [583, 55] on span "Ações" at bounding box center [579, 50] width 29 height 14
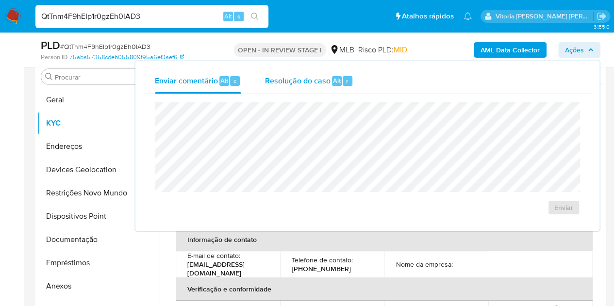
click at [267, 79] on span "Resolução do caso" at bounding box center [296, 80] width 65 height 11
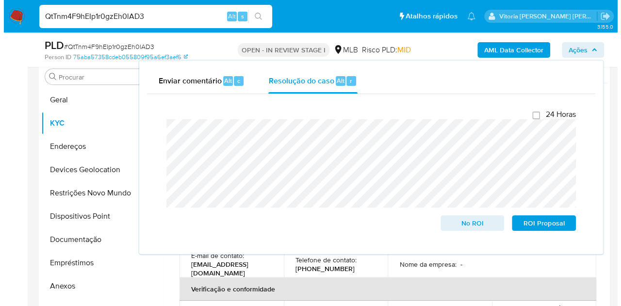
scroll to position [203, 0]
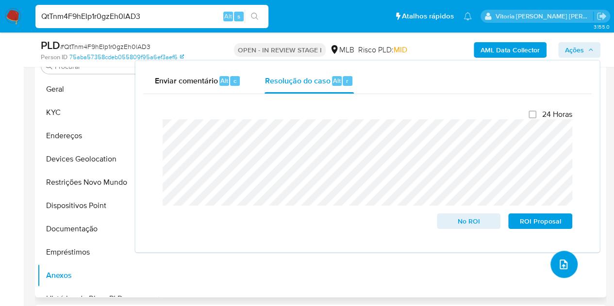
click at [558, 271] on button "upload-file" at bounding box center [563, 264] width 27 height 27
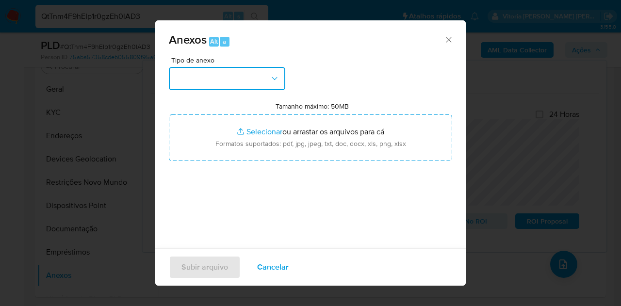
click at [223, 81] on button "button" at bounding box center [227, 78] width 116 height 23
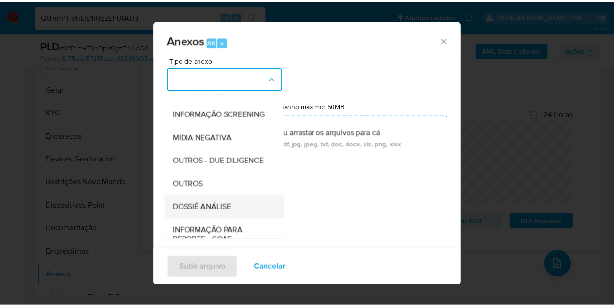
scroll to position [146, 0]
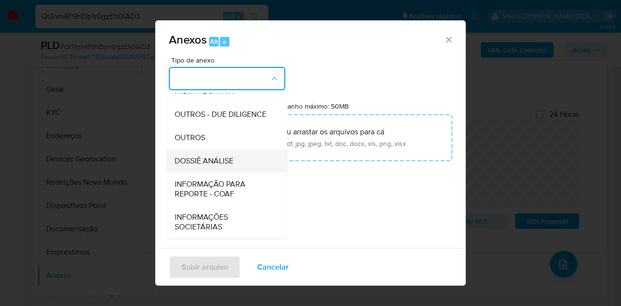
click at [210, 166] on span "DOSSIÊ ANÁLISE" at bounding box center [204, 161] width 59 height 10
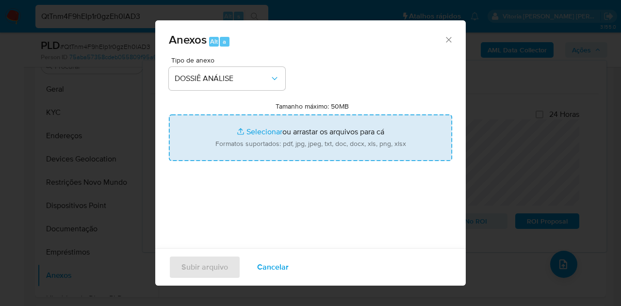
type input "C:\fakepath\Mulan 270553367_2025_08_29_08_54_26.pdf"
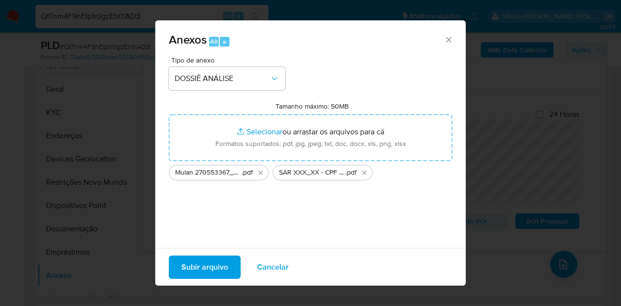
drag, startPoint x: 187, startPoint y: 140, endPoint x: 202, endPoint y: 272, distance: 132.7
click at [202, 272] on span "Subir arquivo" at bounding box center [204, 267] width 47 height 21
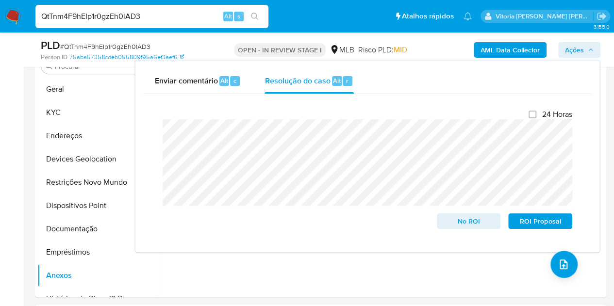
click at [585, 50] on span "Ações" at bounding box center [579, 50] width 29 height 14
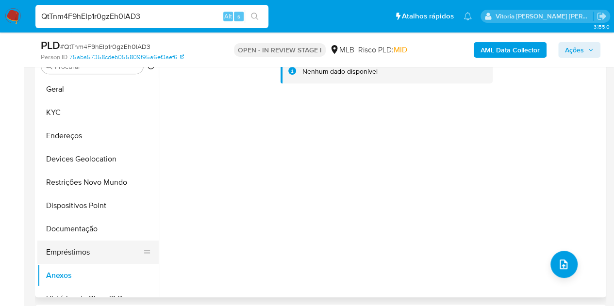
click at [72, 250] on button "Empréstimos" at bounding box center [93, 252] width 113 height 23
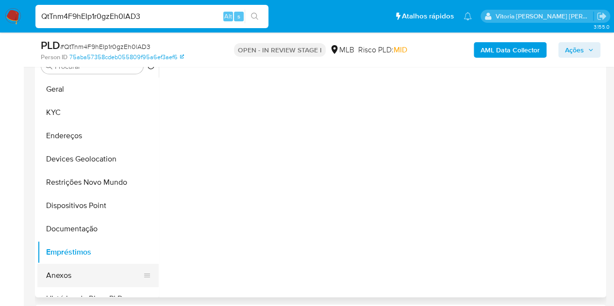
click at [68, 272] on button "Anexos" at bounding box center [93, 275] width 113 height 23
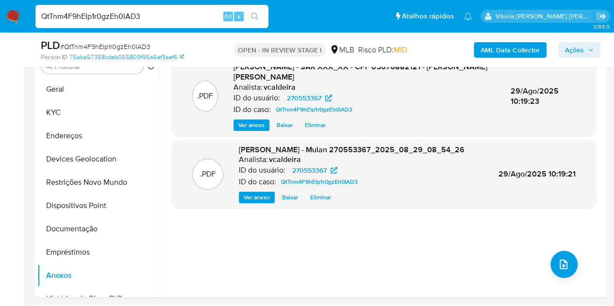
click at [587, 44] on span "Ações" at bounding box center [579, 50] width 29 height 14
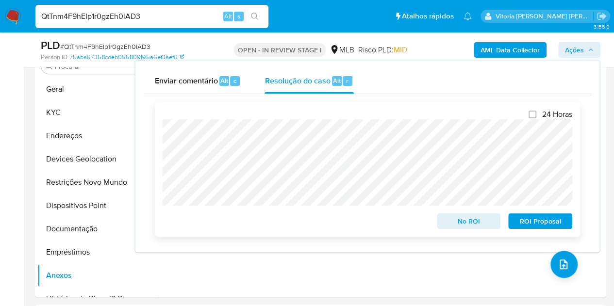
click at [539, 224] on span "ROI Proposal" at bounding box center [540, 221] width 50 height 14
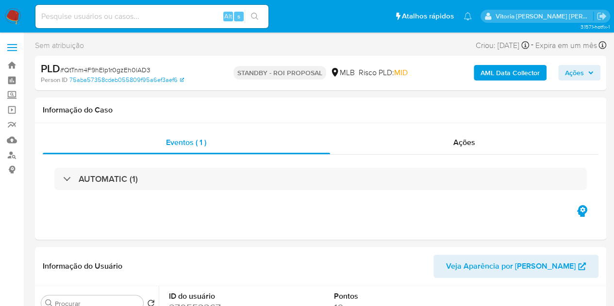
select select "10"
click at [109, 19] on input at bounding box center [151, 16] width 233 height 13
paste input "VxKM1kZ3gBfWwt6aQSp4FfiE"
type input "VxKM1kZ3gBfWwt6aQSp4FfiE"
select select "10"
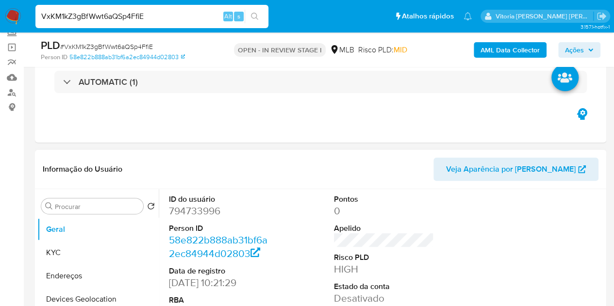
scroll to position [97, 0]
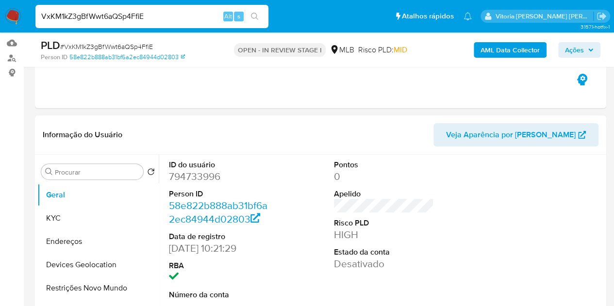
click at [192, 173] on dd "794733996" at bounding box center [219, 177] width 100 height 14
copy dd "794733996"
click at [85, 20] on input "VxKM1kZ3gBfWwt6aQSp4FfiE" at bounding box center [151, 16] width 233 height 13
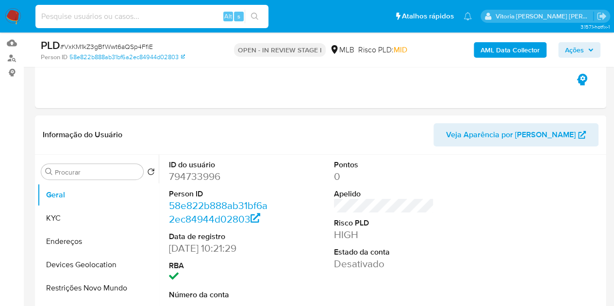
paste input "DLguwdC9pvw75y808VCnHXpq"
type input "DLguwdC9pvw75y808VCnHXpq"
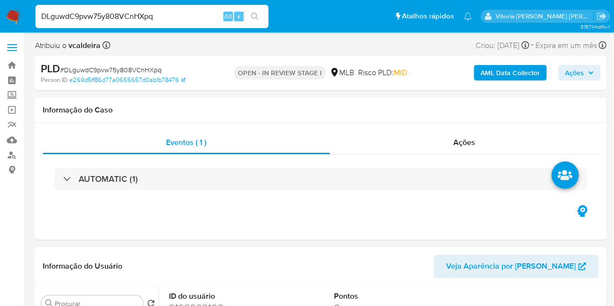
select select "10"
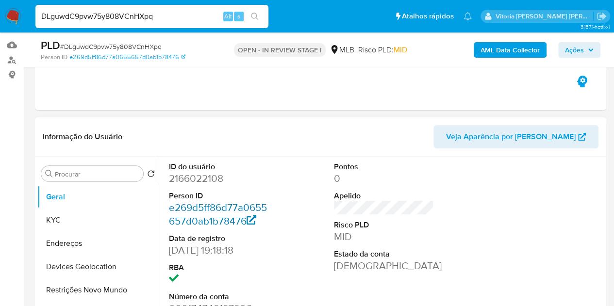
scroll to position [97, 0]
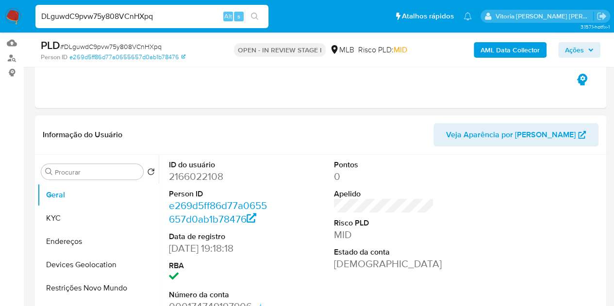
click at [197, 180] on dd "2166022108" at bounding box center [219, 177] width 100 height 14
click at [197, 178] on dd "2166022108" at bounding box center [219, 177] width 100 height 14
click at [191, 175] on dd "2166022108" at bounding box center [219, 177] width 100 height 14
click at [192, 176] on dd "2166022108" at bounding box center [219, 177] width 100 height 14
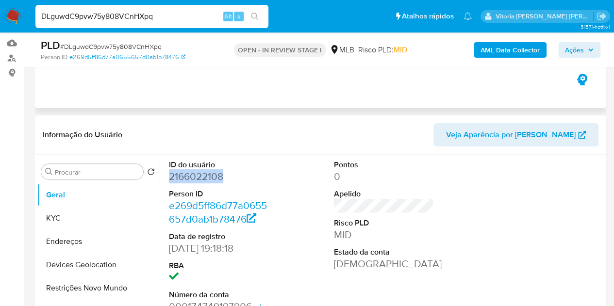
copy dd "2166022108"
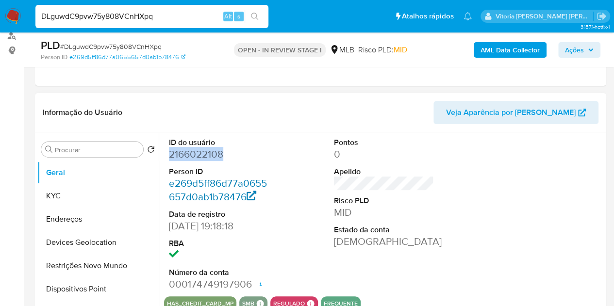
scroll to position [194, 0]
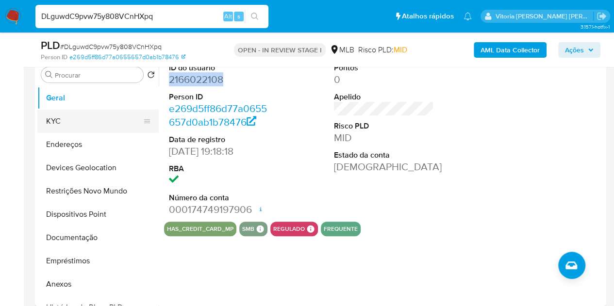
click at [56, 125] on button "KYC" at bounding box center [93, 121] width 113 height 23
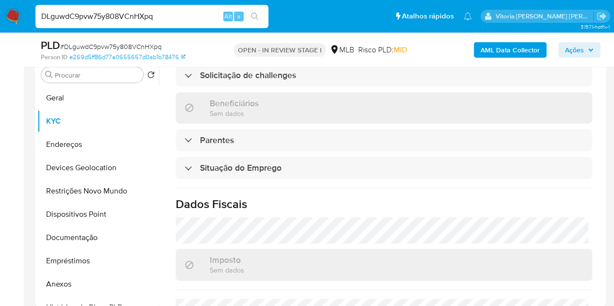
scroll to position [449, 0]
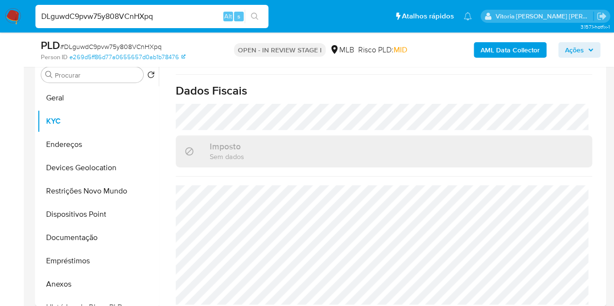
click at [134, 17] on input "DLguwdC9pvw75y808VCnHXpq" at bounding box center [151, 16] width 233 height 13
paste input "2236938184"
type input "2236938184"
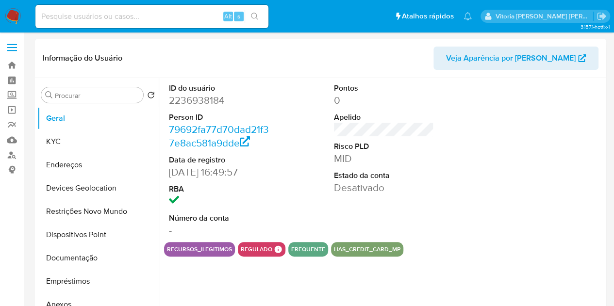
select select "10"
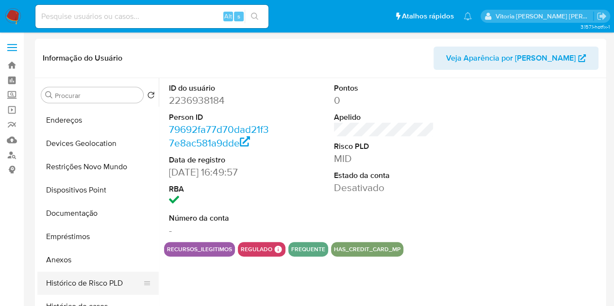
scroll to position [146, 0]
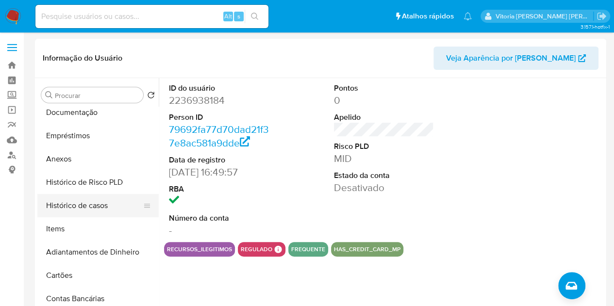
click at [92, 210] on button "Histórico de casos" at bounding box center [93, 205] width 113 height 23
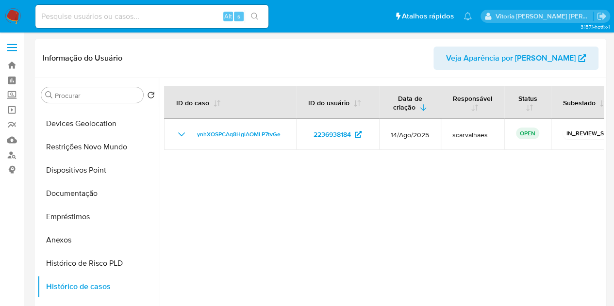
scroll to position [0, 0]
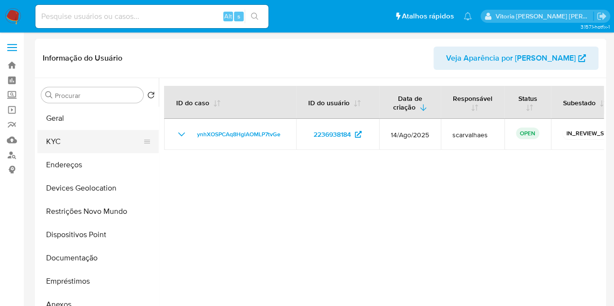
click at [61, 146] on button "KYC" at bounding box center [93, 141] width 113 height 23
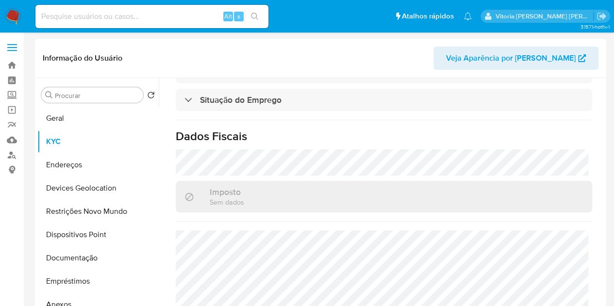
scroll to position [449, 0]
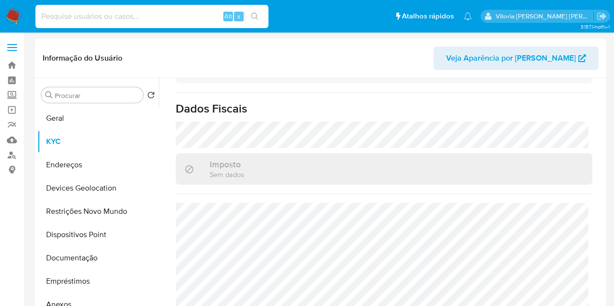
click at [110, 21] on input at bounding box center [151, 16] width 233 height 13
paste input "2518653451"
type input "2518653451"
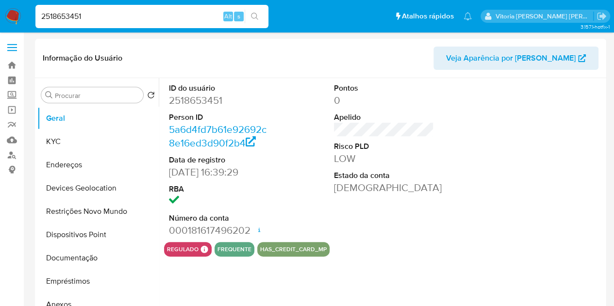
select select "10"
click at [13, 155] on link "Localizador de pessoas" at bounding box center [57, 154] width 115 height 15
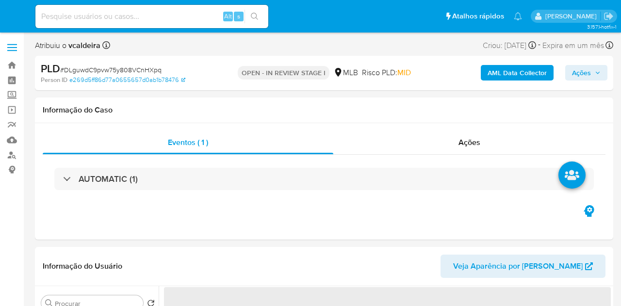
select select "10"
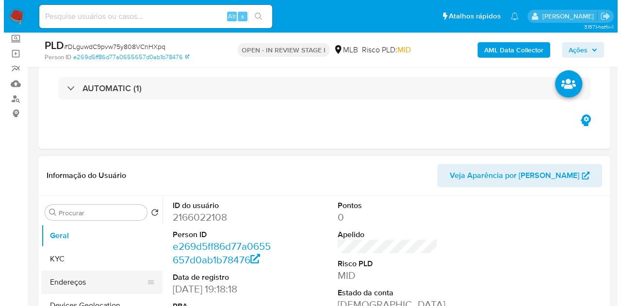
scroll to position [146, 0]
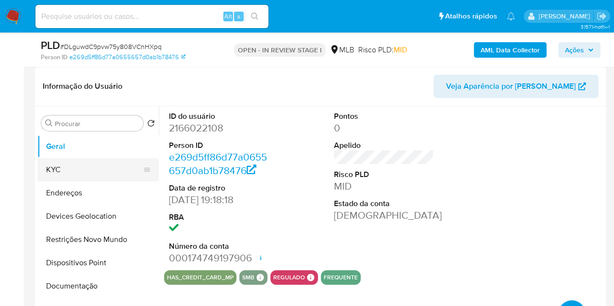
click at [57, 167] on button "KYC" at bounding box center [93, 169] width 113 height 23
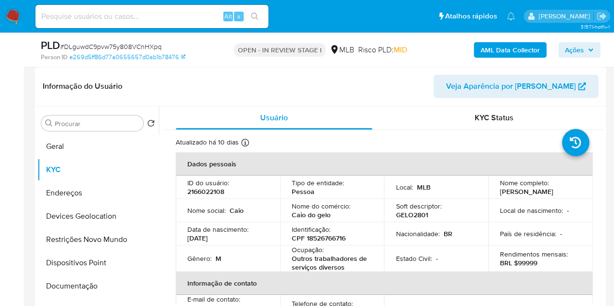
click at [321, 240] on p "CPF 18526766716" at bounding box center [318, 238] width 54 height 9
copy p "18526766716"
drag, startPoint x: 308, startPoint y: 216, endPoint x: 290, endPoint y: 216, distance: 18.4
click at [290, 216] on td "Nome do comércio : Caio do gelo" at bounding box center [332, 210] width 104 height 23
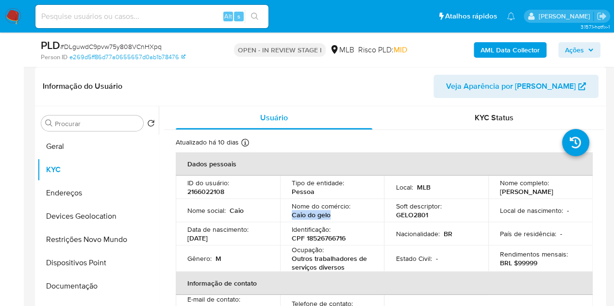
copy p "Caio do gelo"
drag, startPoint x: 349, startPoint y: 267, endPoint x: 292, endPoint y: 262, distance: 57.0
click at [292, 262] on p "Outros trabalhadores de serviços diversos" at bounding box center [329, 262] width 77 height 17
copy p "Outros trabalhadores de serviços diversos"
click at [519, 47] on b "AML Data Collector" at bounding box center [509, 50] width 59 height 16
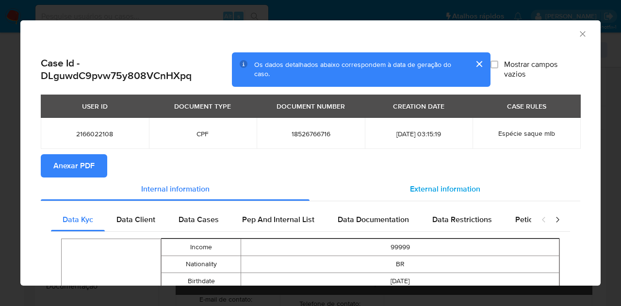
click at [410, 185] on span "External information" at bounding box center [445, 188] width 70 height 11
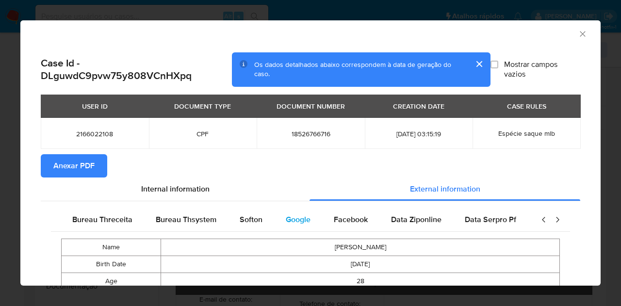
scroll to position [0, 328]
click at [289, 223] on span "Google" at bounding box center [293, 219] width 25 height 11
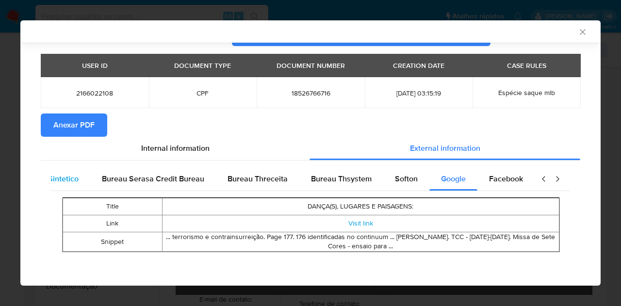
scroll to position [0, 0]
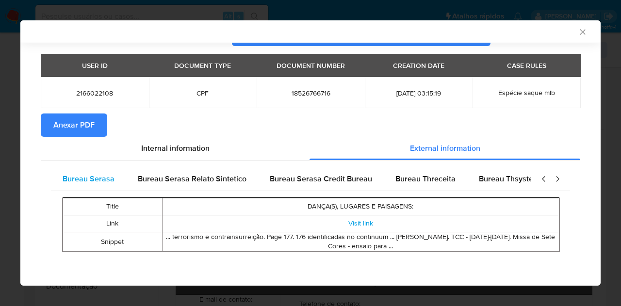
click at [95, 175] on span "Bureau Serasa" at bounding box center [89, 178] width 52 height 11
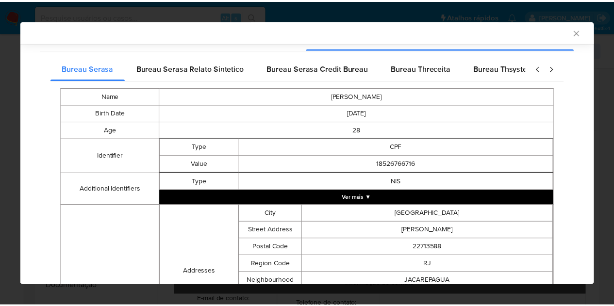
scroll to position [281, 0]
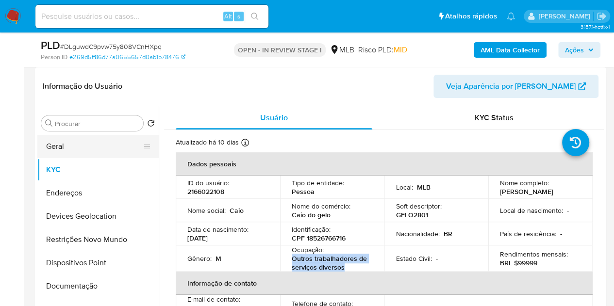
click at [66, 148] on button "Geral" at bounding box center [93, 146] width 113 height 23
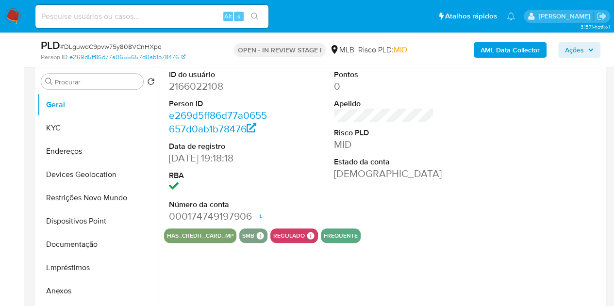
scroll to position [146, 0]
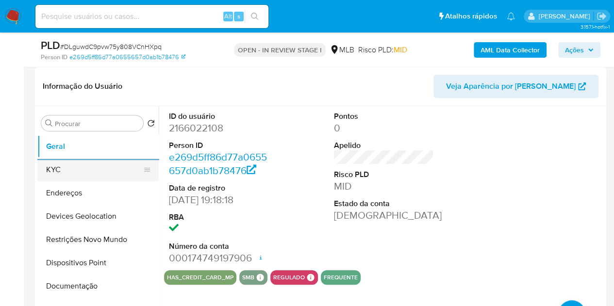
click at [64, 175] on button "KYC" at bounding box center [93, 169] width 113 height 23
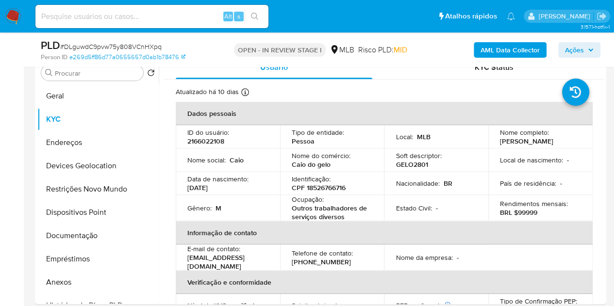
scroll to position [198, 0]
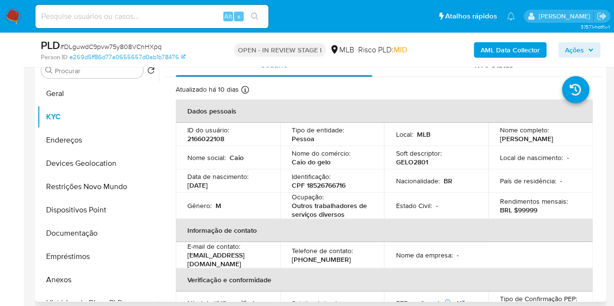
click at [328, 94] on div "Atualizado há 10 dias Criado: 17/12/2024 20:18:28 Atualizado: 19/08/2025 02:19:…" at bounding box center [372, 91] width 392 height 13
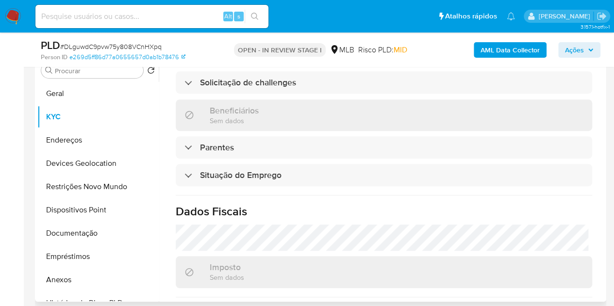
scroll to position [437, 0]
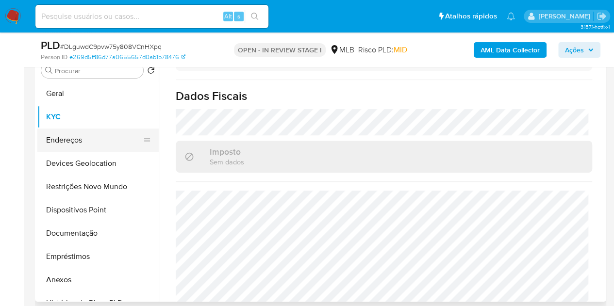
click at [87, 139] on button "Endereços" at bounding box center [93, 140] width 113 height 23
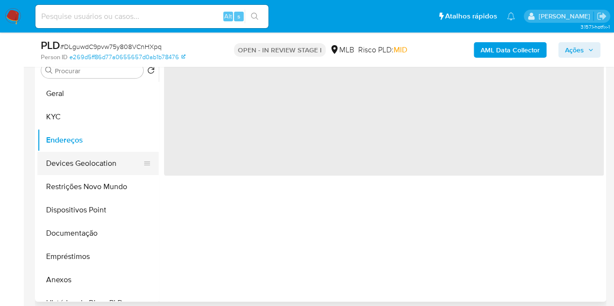
scroll to position [0, 0]
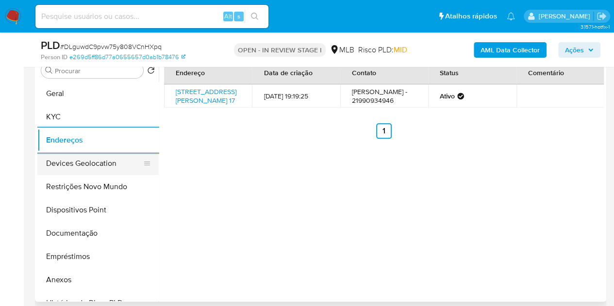
click at [56, 167] on button "Devices Geolocation" at bounding box center [93, 163] width 113 height 23
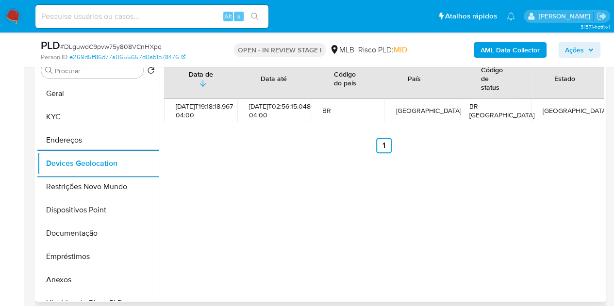
click at [219, 153] on ul "Anterior 1 Siguiente" at bounding box center [383, 146] width 439 height 16
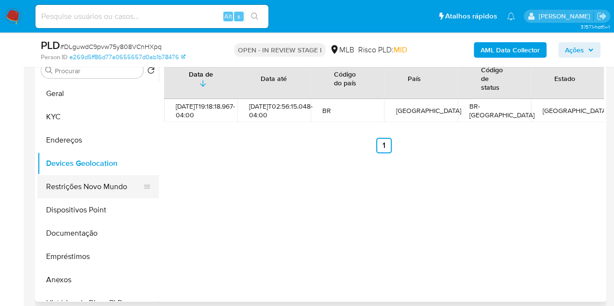
click at [73, 178] on button "Restrições Novo Mundo" at bounding box center [93, 186] width 113 height 23
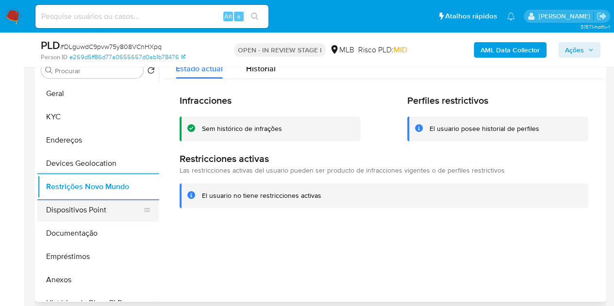
click at [58, 212] on button "Dispositivos Point" at bounding box center [93, 209] width 113 height 23
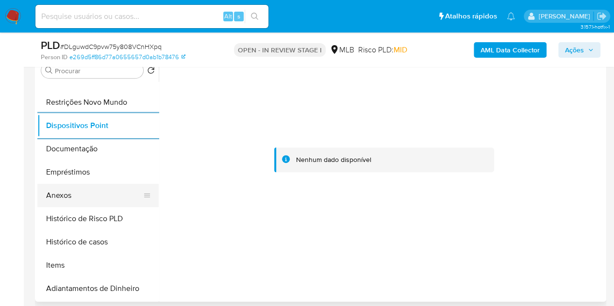
scroll to position [146, 0]
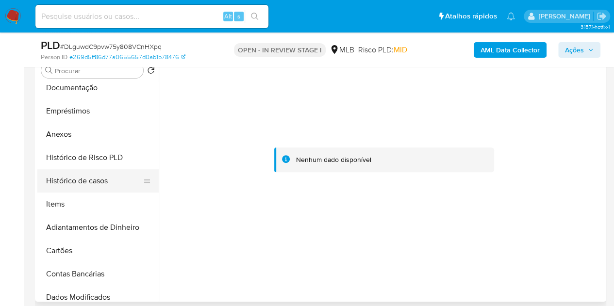
click at [89, 183] on button "Histórico de casos" at bounding box center [93, 180] width 113 height 23
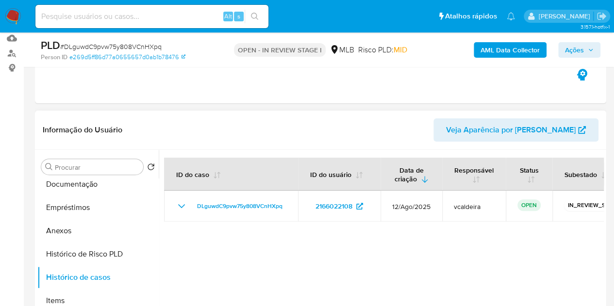
scroll to position [101, 0]
drag, startPoint x: 596, startPoint y: 39, endPoint x: 597, endPoint y: 45, distance: 5.9
click at [597, 42] on div "AML Data Collector Ações" at bounding box center [508, 49] width 184 height 23
click at [593, 48] on button "Ações" at bounding box center [579, 50] width 42 height 16
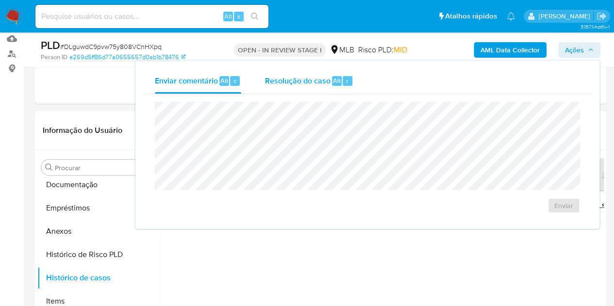
click at [320, 76] on span "Resolução do caso" at bounding box center [296, 80] width 65 height 11
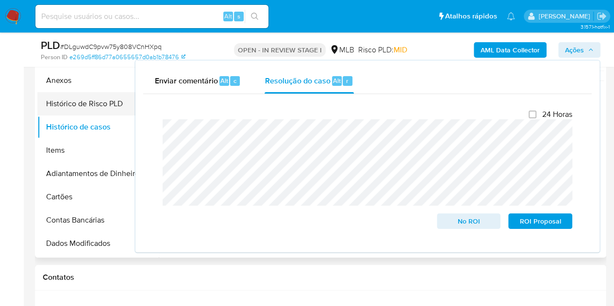
scroll to position [97, 0]
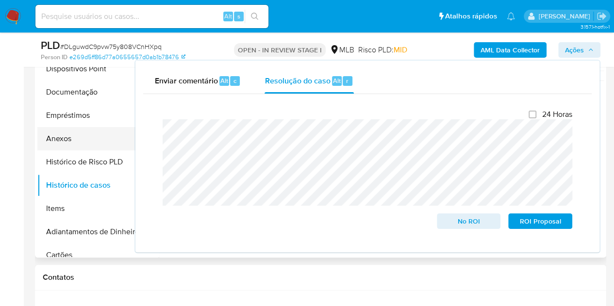
click at [66, 144] on button "Anexos" at bounding box center [93, 138] width 113 height 23
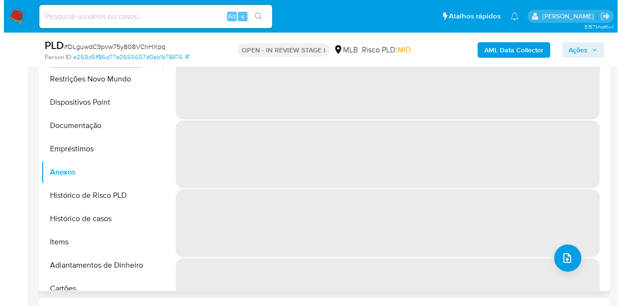
scroll to position [194, 0]
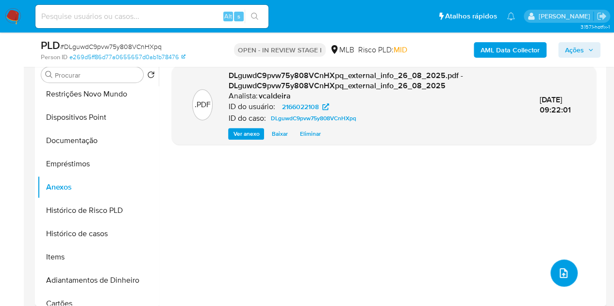
click at [557, 271] on icon "upload-file" at bounding box center [563, 273] width 12 height 12
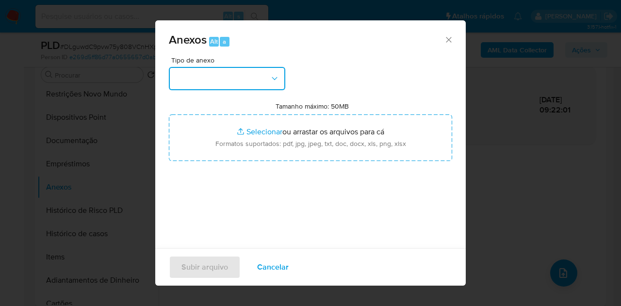
click at [271, 83] on button "button" at bounding box center [227, 78] width 116 height 23
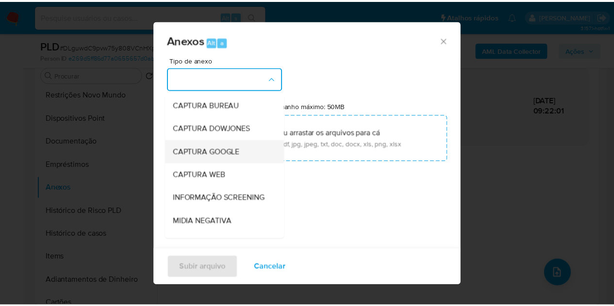
scroll to position [146, 0]
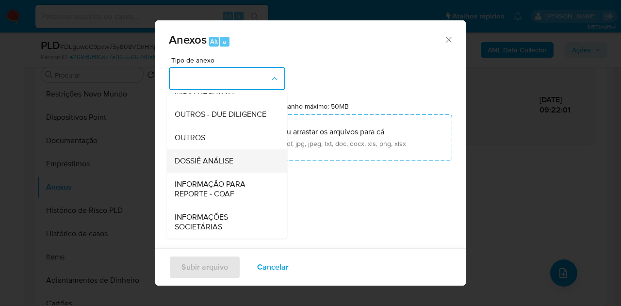
click at [225, 162] on span "DOSSIÊ ANÁLISE" at bounding box center [204, 161] width 59 height 10
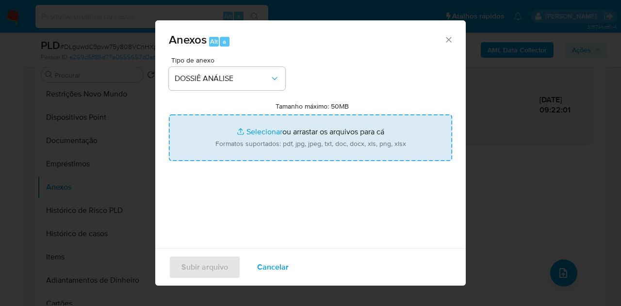
type input "C:\fakepath\SAR XXXX_XX - CPF 18526766716 - CAIO DA SILVA FERREIRA.pdf"
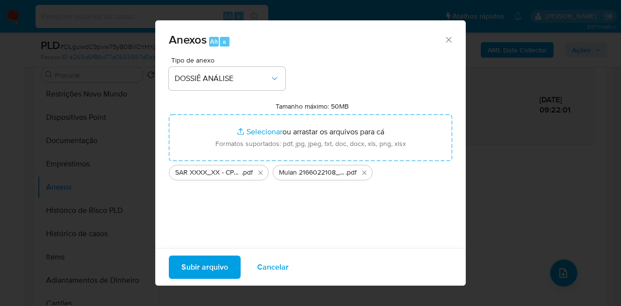
click at [209, 267] on span "Subir arquivo" at bounding box center [204, 267] width 47 height 21
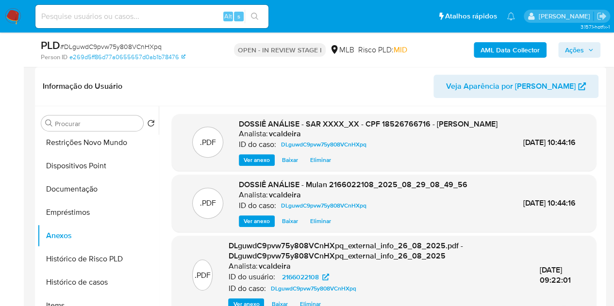
click at [586, 57] on button "Ações" at bounding box center [579, 50] width 42 height 16
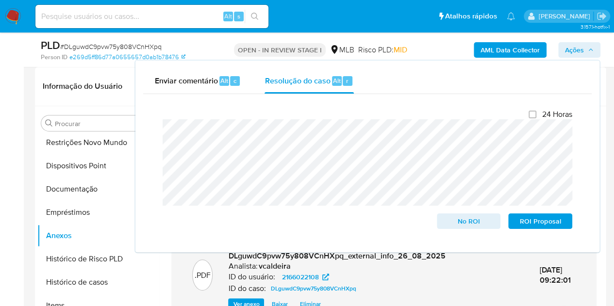
click at [582, 50] on span "Ações" at bounding box center [574, 50] width 19 height 16
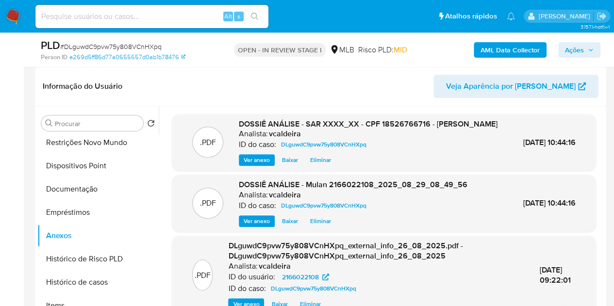
click at [579, 49] on span "Ações" at bounding box center [574, 50] width 19 height 16
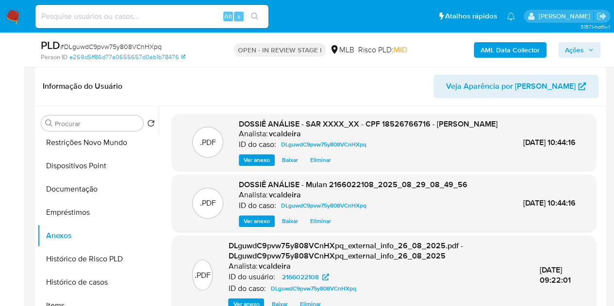
drag, startPoint x: 560, startPoint y: 52, endPoint x: 485, endPoint y: 59, distance: 75.5
click at [560, 53] on button "Ações" at bounding box center [579, 50] width 42 height 16
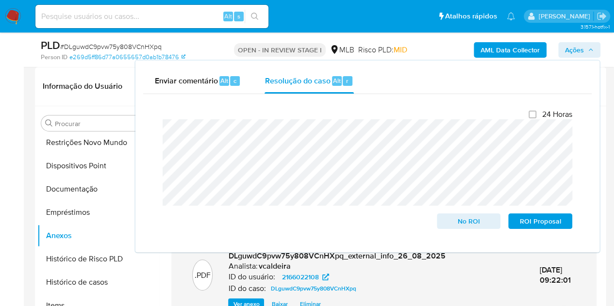
click at [136, 126] on div "Enviar comentário Alt c Resolução do caso Alt r Fechamento do caso 24 Horas No …" at bounding box center [367, 157] width 464 height 192
click at [444, 72] on div "Enviar comentário Alt c Resolução do caso Alt r" at bounding box center [367, 80] width 448 height 25
click at [581, 50] on span "Ações" at bounding box center [574, 50] width 19 height 16
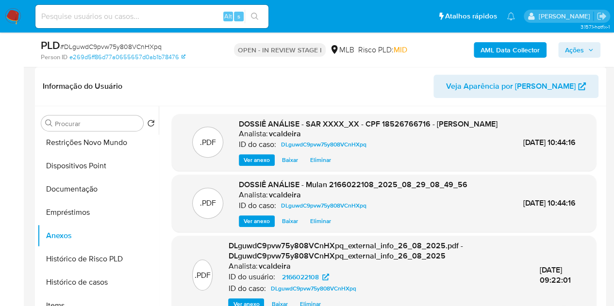
click at [324, 165] on span "Eliminar" at bounding box center [320, 160] width 21 height 10
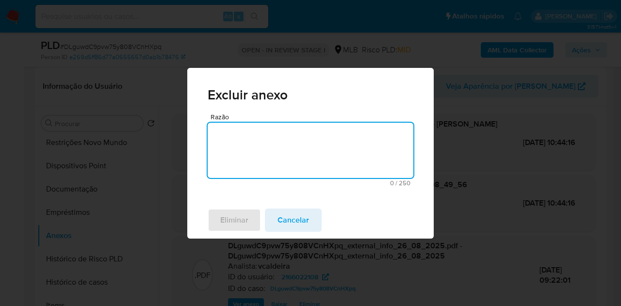
click at [237, 144] on textarea "Razão" at bounding box center [311, 150] width 206 height 55
type textarea "correção"
click at [244, 220] on span "Eliminar" at bounding box center [234, 220] width 28 height 21
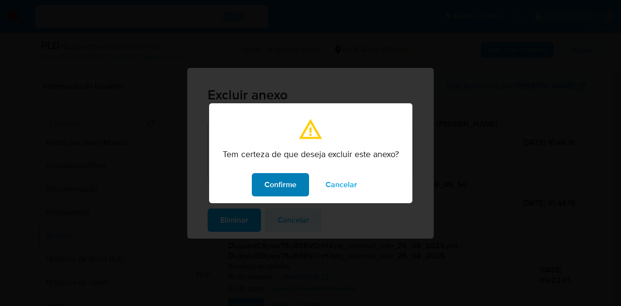
click at [282, 185] on span "Confirme" at bounding box center [280, 184] width 32 height 21
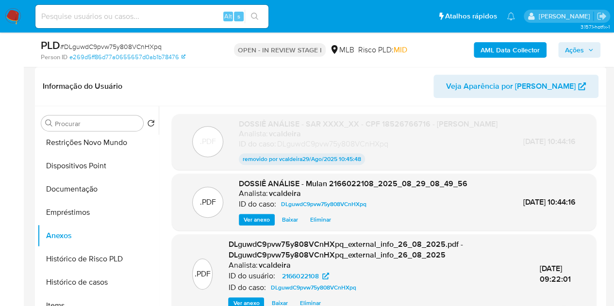
click at [151, 88] on header "Informação do Usuário Veja Aparência por Pessoa" at bounding box center [320, 86] width 555 height 23
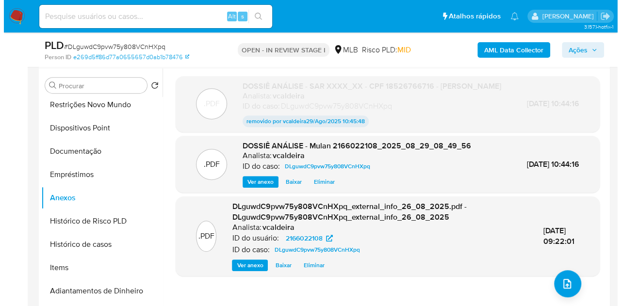
scroll to position [243, 0]
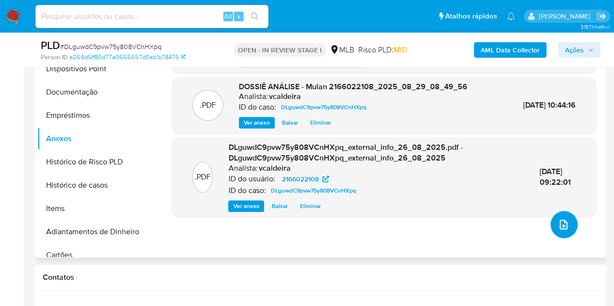
click at [565, 225] on button "upload-file" at bounding box center [563, 224] width 27 height 27
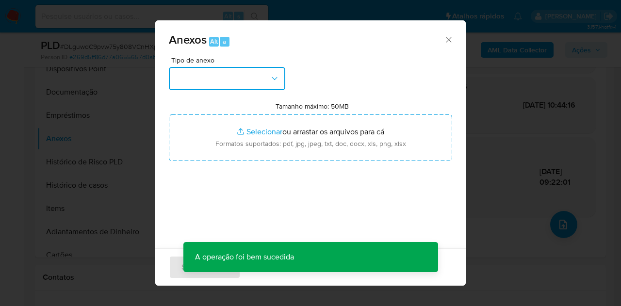
click at [237, 82] on button "button" at bounding box center [227, 78] width 116 height 23
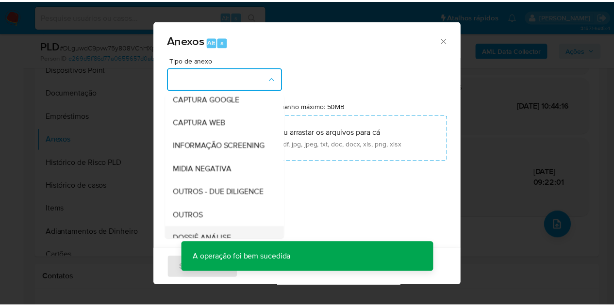
scroll to position [97, 0]
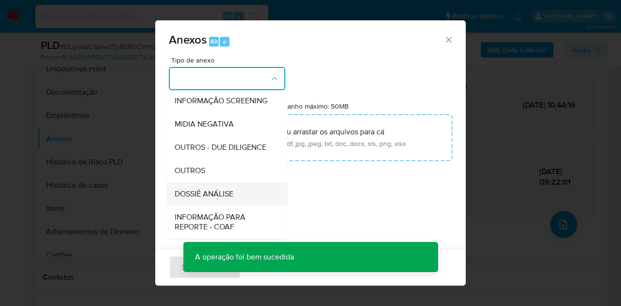
click at [225, 199] on span "DOSSIÊ ANÁLISE" at bounding box center [204, 194] width 59 height 10
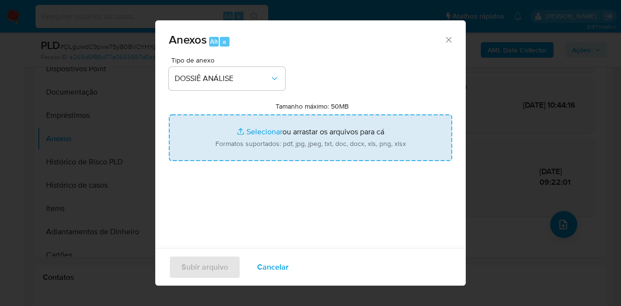
type input "C:\fakepath\SAR XXXX_XX - CPF 18526766716 - CAIO DA SILVA FERREIRA..pdf"
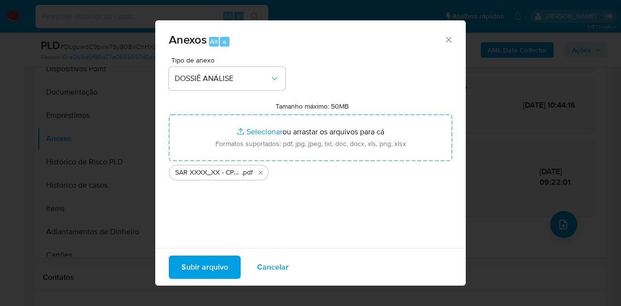
click at [189, 268] on span "Subir arquivo" at bounding box center [204, 267] width 47 height 21
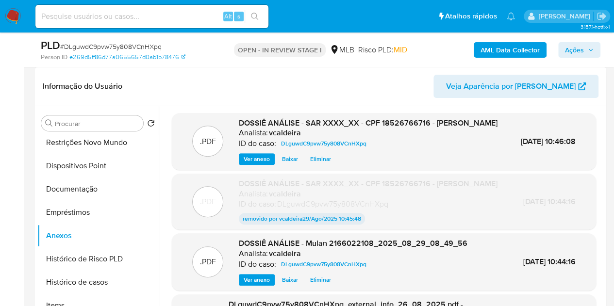
scroll to position [0, 0]
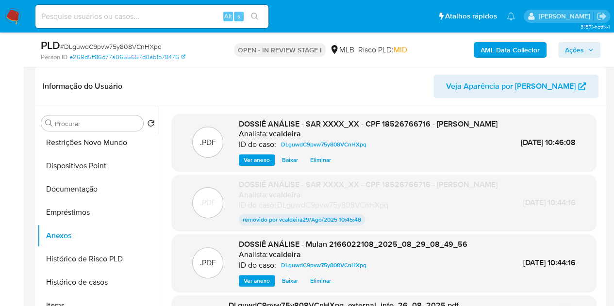
click at [569, 55] on span "Ações" at bounding box center [574, 50] width 19 height 16
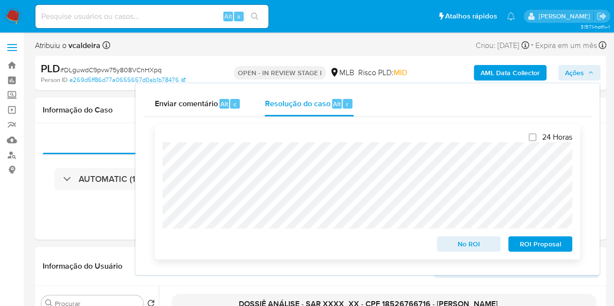
click at [526, 245] on span "ROI Proposal" at bounding box center [540, 244] width 50 height 14
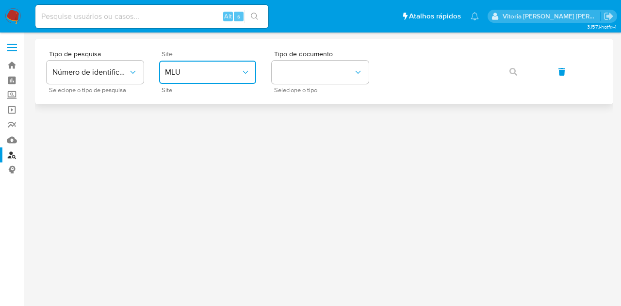
click at [210, 65] on button "MLU" at bounding box center [207, 72] width 97 height 23
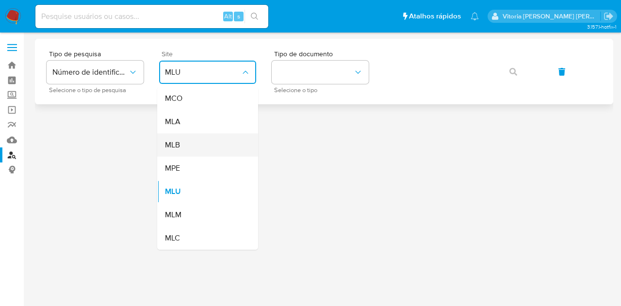
click at [183, 145] on div "MLB" at bounding box center [205, 144] width 80 height 23
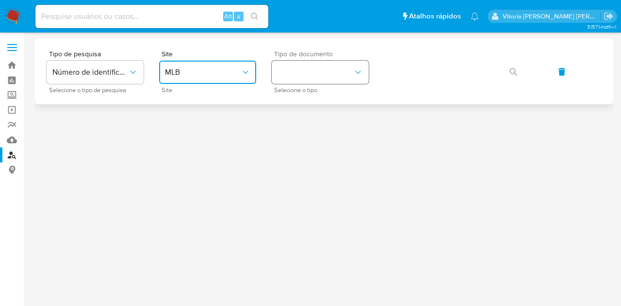
click at [315, 74] on button "identificationType" at bounding box center [320, 72] width 97 height 23
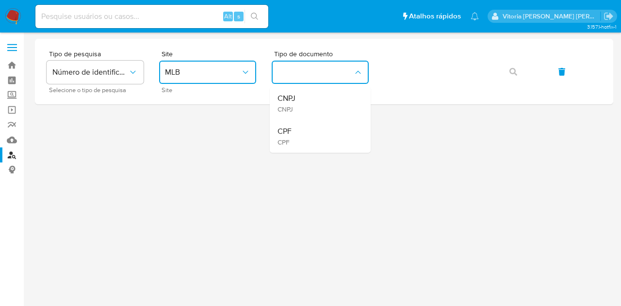
click at [284, 138] on span "CPF" at bounding box center [284, 142] width 14 height 9
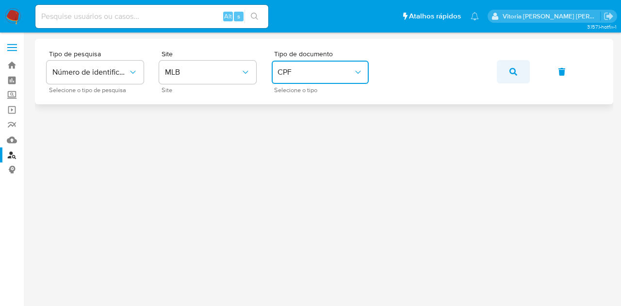
click at [508, 72] on button "button" at bounding box center [513, 71] width 33 height 23
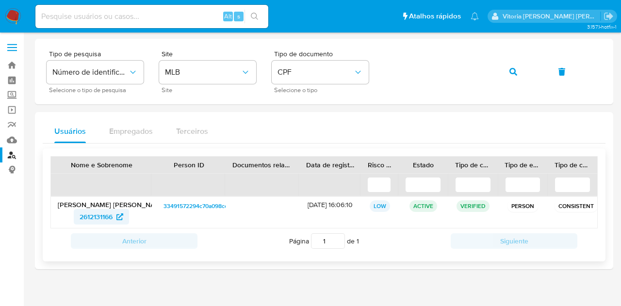
click at [82, 222] on span "2612131166" at bounding box center [96, 217] width 33 height 16
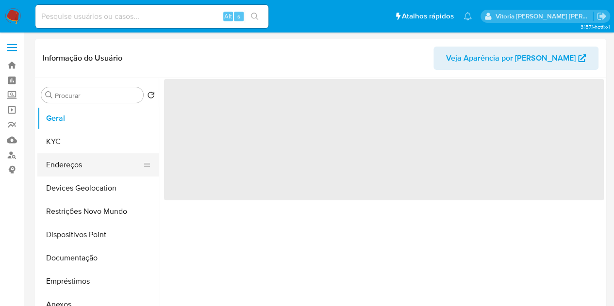
click at [43, 162] on button "Endereços" at bounding box center [93, 164] width 113 height 23
select select "10"
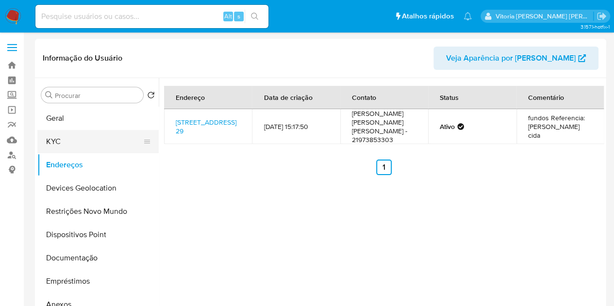
click at [84, 137] on button "KYC" at bounding box center [93, 141] width 113 height 23
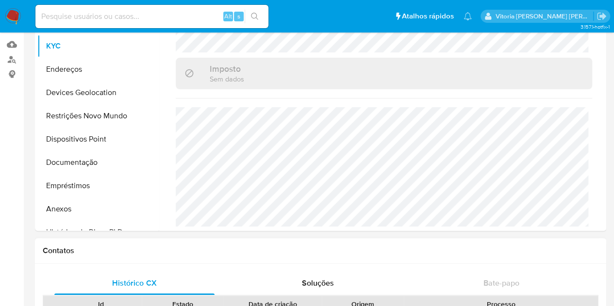
scroll to position [97, 0]
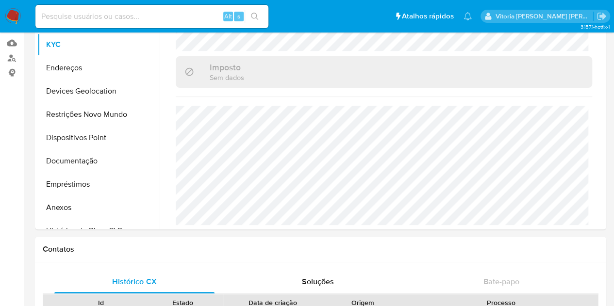
click at [117, 14] on input at bounding box center [151, 16] width 233 height 13
paste input "2518653451"
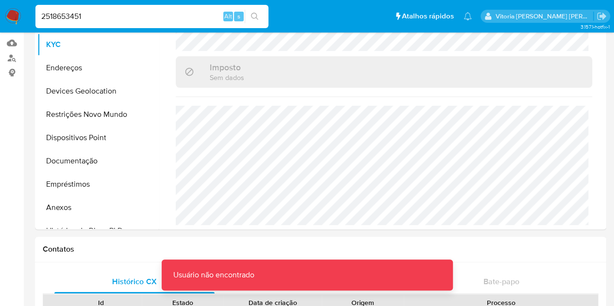
click at [145, 21] on input "2518653451" at bounding box center [151, 16] width 233 height 13
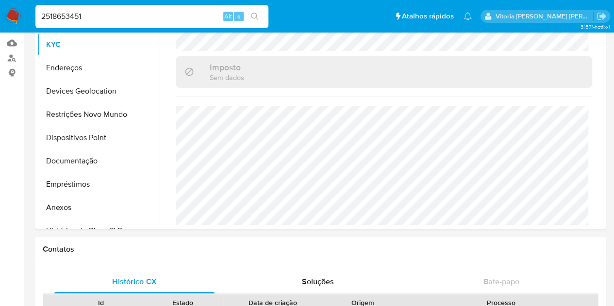
type input "2518653451"
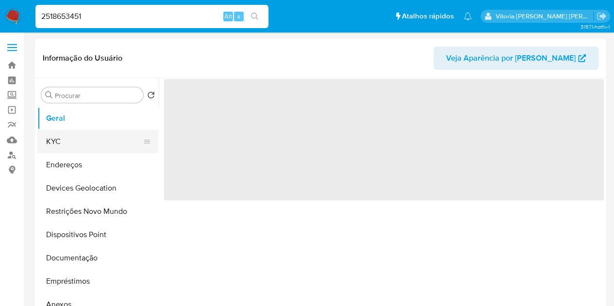
click at [57, 141] on button "KYC" at bounding box center [93, 141] width 113 height 23
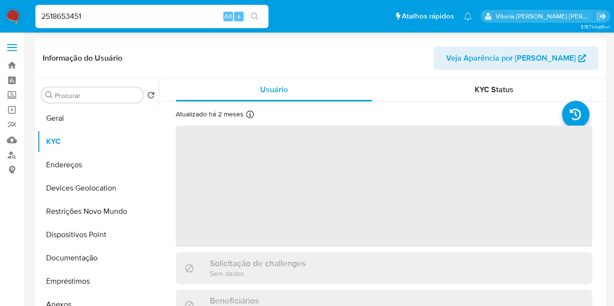
select select "10"
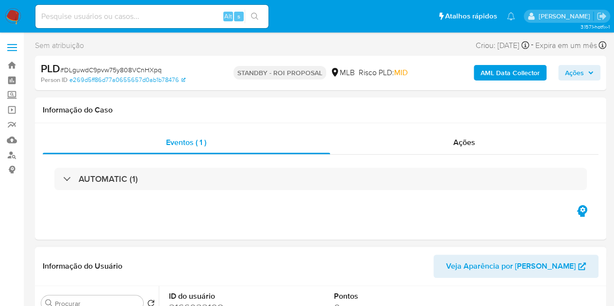
select select "10"
click at [127, 19] on input at bounding box center [151, 16] width 233 height 13
paste input "VxKM1kZ3gBfWwt6aQSp4FfiE"
type input "VxKM1kZ3gBfWwt6aQSp4FfiE"
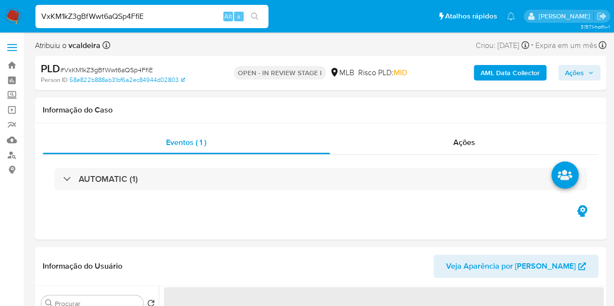
select select "10"
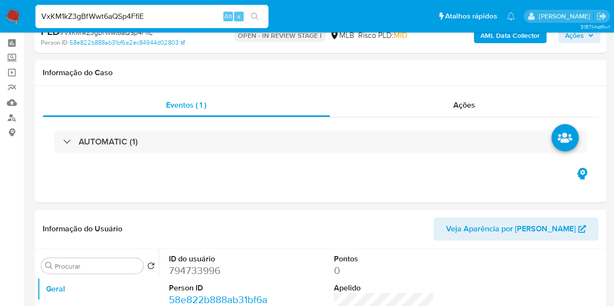
scroll to position [97, 0]
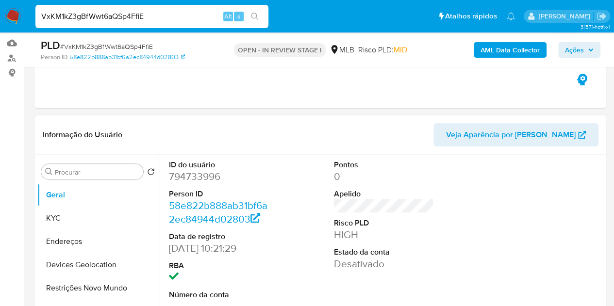
click at [184, 177] on dd "794733996" at bounding box center [219, 177] width 100 height 14
copy dd "794733996"
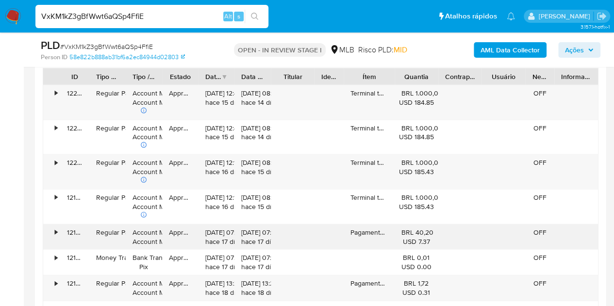
scroll to position [1019, 0]
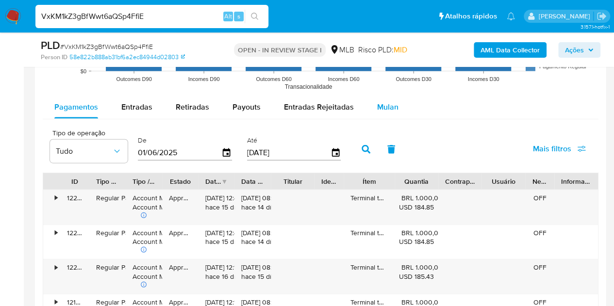
click at [386, 101] on span "Mulan" at bounding box center [387, 106] width 21 height 11
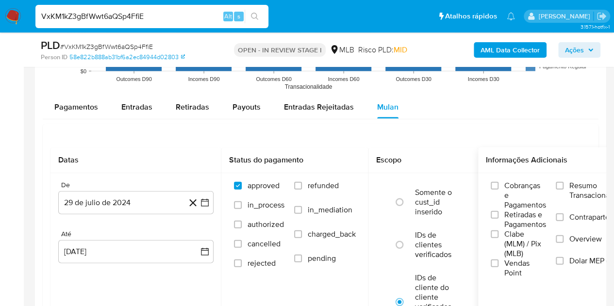
click at [582, 181] on span "Resumo Transacionalidade" at bounding box center [599, 190] width 61 height 19
click at [563, 182] on input "Resumo Transacionalidade" at bounding box center [559, 186] width 8 height 8
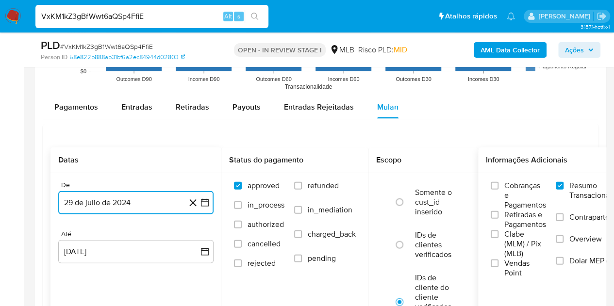
drag, startPoint x: 102, startPoint y: 209, endPoint x: 107, endPoint y: 208, distance: 4.9
click at [102, 209] on button "29 de julio de 2024" at bounding box center [135, 202] width 155 height 23
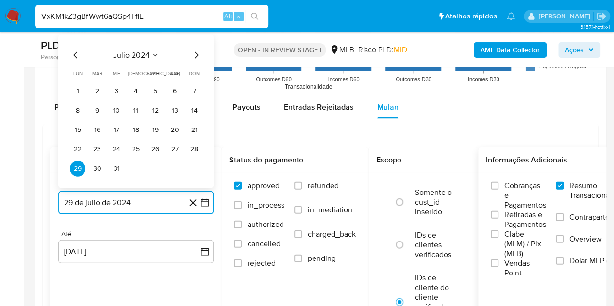
click at [140, 50] on span "julio 2024" at bounding box center [131, 55] width 36 height 10
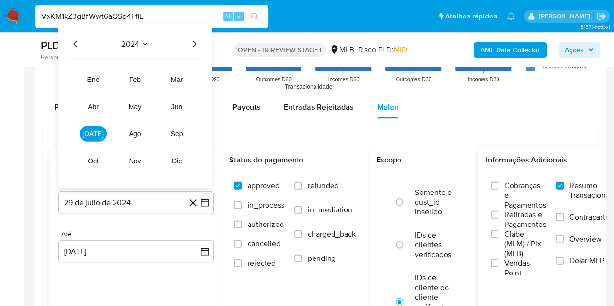
click at [196, 41] on icon "Año siguiente" at bounding box center [194, 44] width 12 height 12
click at [94, 141] on tr "ene feb mar abr may jun jul ago sep oct nov dic" at bounding box center [135, 120] width 111 height 97
click at [98, 139] on button "jul" at bounding box center [93, 134] width 27 height 16
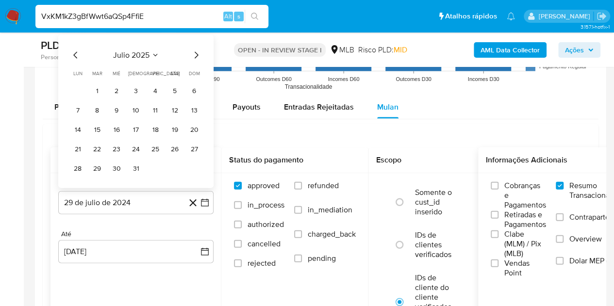
click at [105, 90] on tr "1 2 3 4 5 6" at bounding box center [136, 91] width 132 height 16
click at [97, 86] on button "1" at bounding box center [97, 91] width 16 height 16
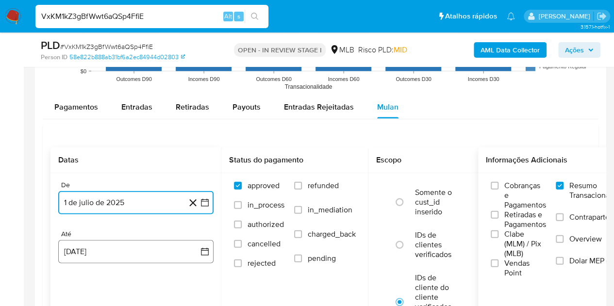
click at [97, 251] on button "29 de agosto de 2025" at bounding box center [135, 251] width 155 height 23
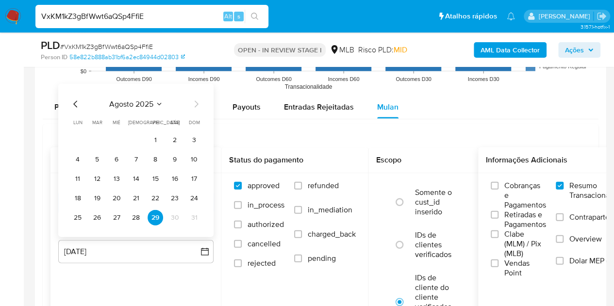
click at [113, 216] on button "27" at bounding box center [117, 218] width 16 height 16
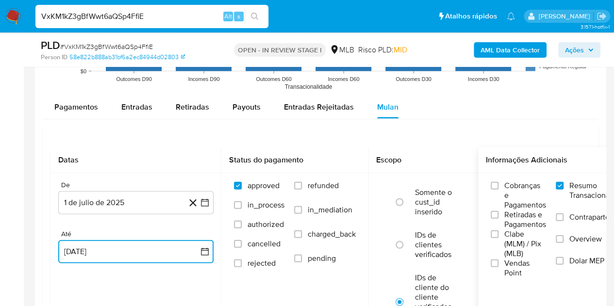
scroll to position [1164, 0]
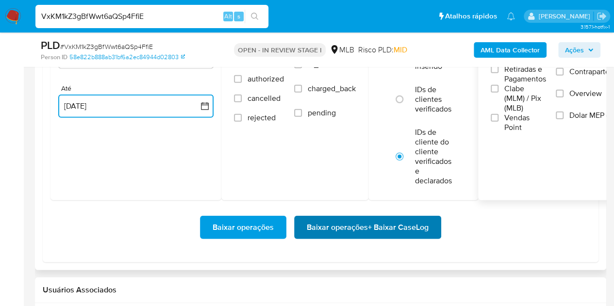
click at [355, 228] on span "Baixar operações + Baixar CaseLog" at bounding box center [368, 227] width 122 height 21
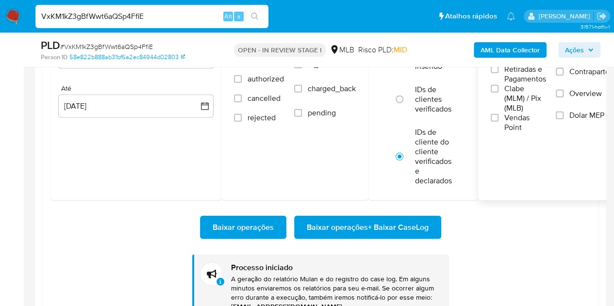
click at [99, 14] on input "VxKM1kZ3gBfWwt6aQSp4FfiE" at bounding box center [151, 16] width 233 height 13
paste input "0kjlwa0sQHa6LkIgexG1j3hy"
type input "0kjlwa0sQHa6LkIgexG1j3hy"
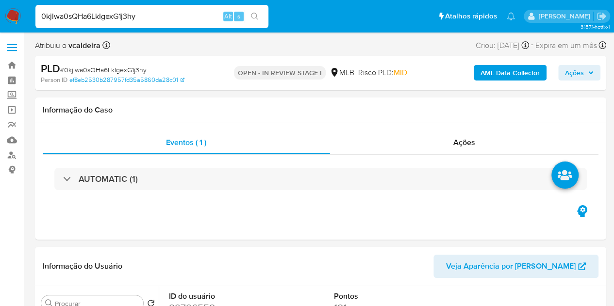
select select "10"
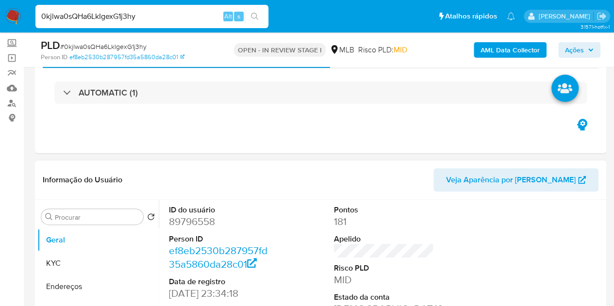
scroll to position [146, 0]
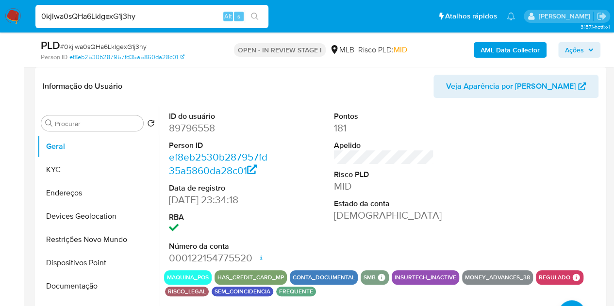
click at [195, 128] on dd "89796558" at bounding box center [219, 128] width 100 height 14
copy dd "89796558"
click at [80, 286] on button "Documentação" at bounding box center [93, 286] width 113 height 23
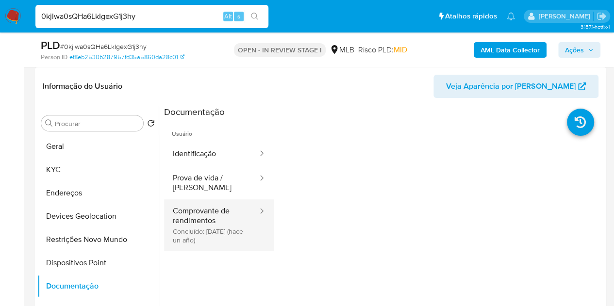
click at [204, 227] on button "Comprovante de rendimentos Concluído: 25/06/2024 (hace un año)" at bounding box center [211, 224] width 95 height 51
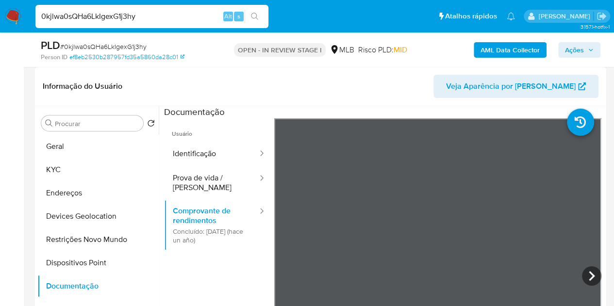
click at [328, 87] on header "Informação do Usuário Veja Aparência por Pessoa" at bounding box center [320, 86] width 555 height 23
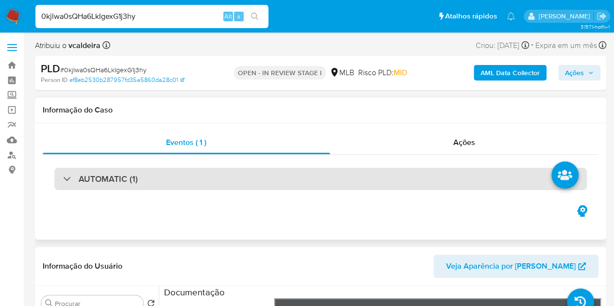
click at [142, 172] on div "AUTOMATIC (1)" at bounding box center [320, 179] width 532 height 22
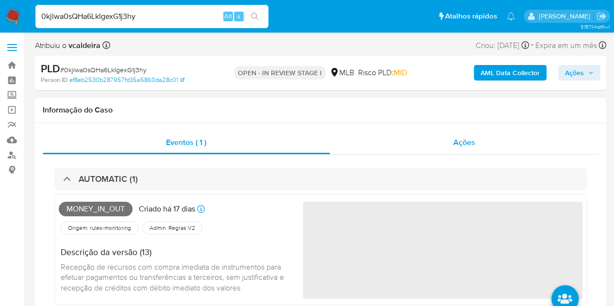
click at [462, 144] on span "Ações" at bounding box center [464, 142] width 22 height 11
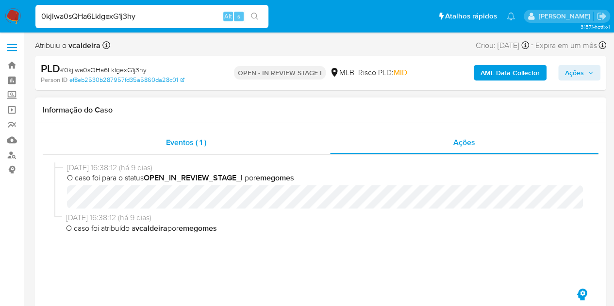
click at [172, 145] on span "Eventos ( 1 )" at bounding box center [186, 142] width 40 height 11
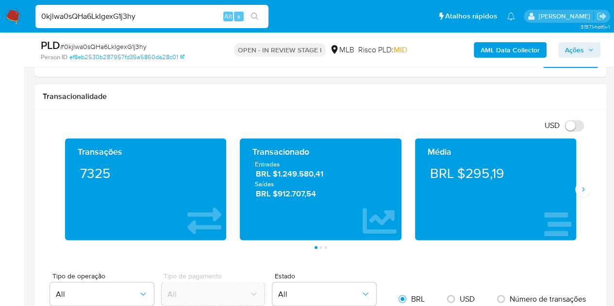
scroll to position [679, 0]
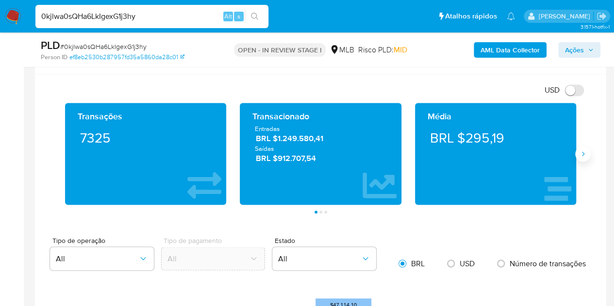
click at [577, 146] on button "Siguiente" at bounding box center [583, 154] width 16 height 16
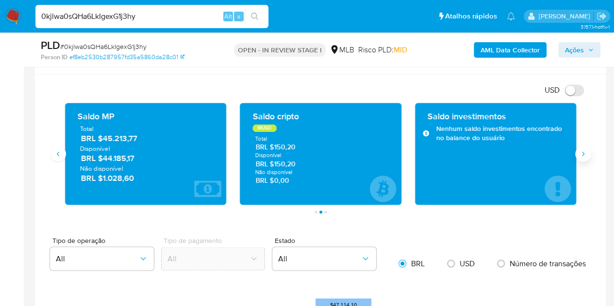
click at [579, 146] on button "Siguiente" at bounding box center [583, 154] width 16 height 16
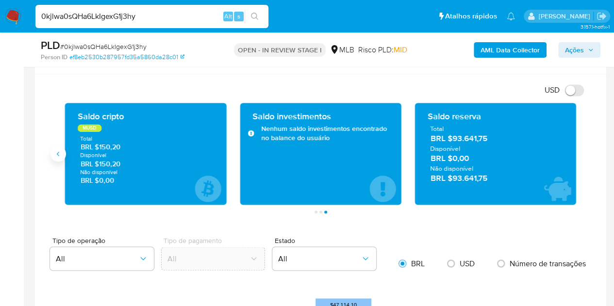
click at [57, 159] on button "Anterior" at bounding box center [58, 154] width 16 height 16
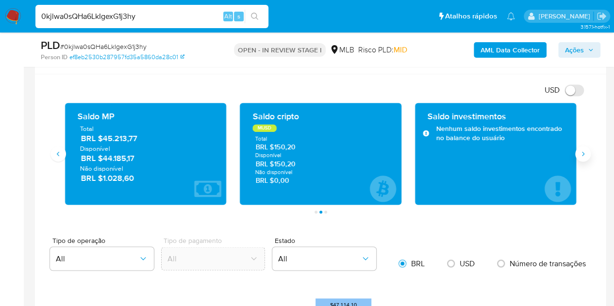
click at [585, 151] on icon "Siguiente" at bounding box center [583, 154] width 8 height 8
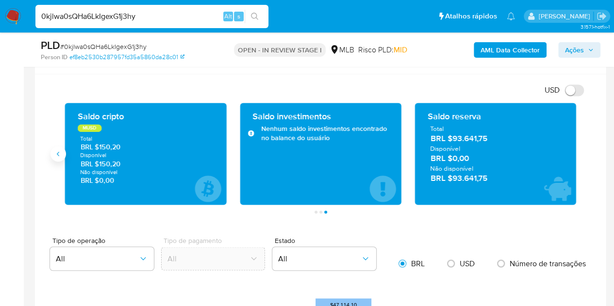
click at [56, 158] on button "Anterior" at bounding box center [58, 154] width 16 height 16
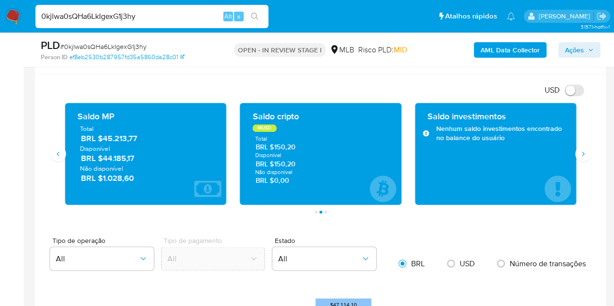
drag, startPoint x: 129, startPoint y: 159, endPoint x: 104, endPoint y: 161, distance: 24.8
click at [104, 161] on span "BRL $44.185,17" at bounding box center [146, 158] width 130 height 11
click at [587, 153] on button "Siguiente" at bounding box center [583, 154] width 16 height 16
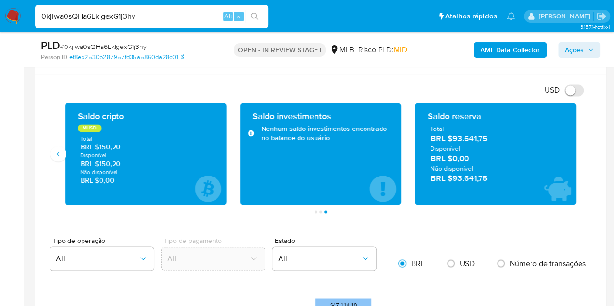
drag, startPoint x: 475, startPoint y: 181, endPoint x: 454, endPoint y: 178, distance: 21.1
click at [454, 178] on span "BRL $93.641,75" at bounding box center [495, 178] width 130 height 11
drag, startPoint x: 495, startPoint y: 180, endPoint x: 451, endPoint y: 185, distance: 43.9
click at [451, 185] on div "Saldo reserva Total BRL $93.641,75 Disponível BRL $0,00 Não disponível BRL $93.…" at bounding box center [495, 154] width 146 height 86
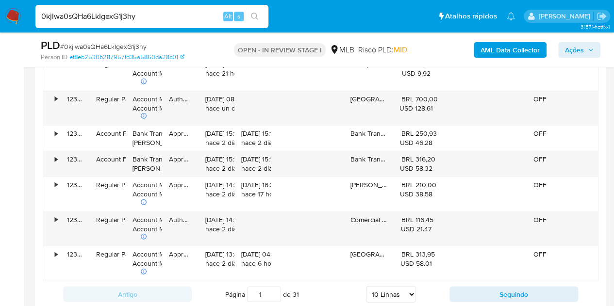
scroll to position [1407, 0]
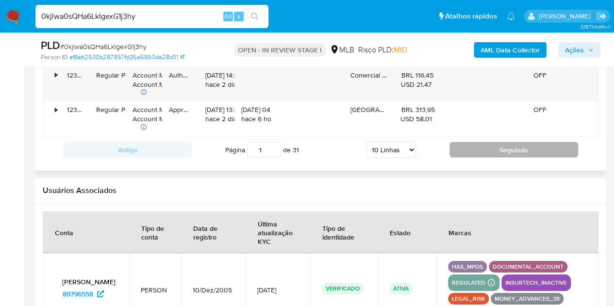
click at [508, 147] on button "Seguindo" at bounding box center [513, 150] width 129 height 16
type input "2"
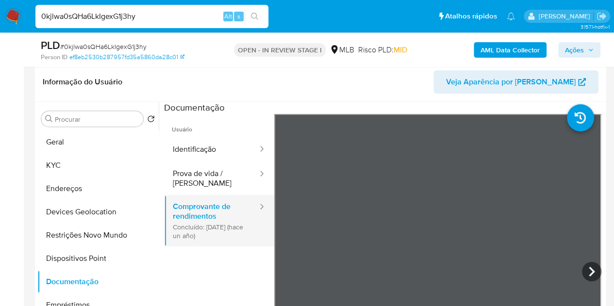
scroll to position [97, 0]
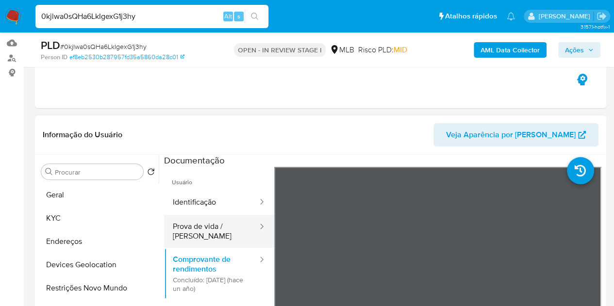
click at [200, 223] on button "Prova de vida / Selfie" at bounding box center [211, 231] width 95 height 33
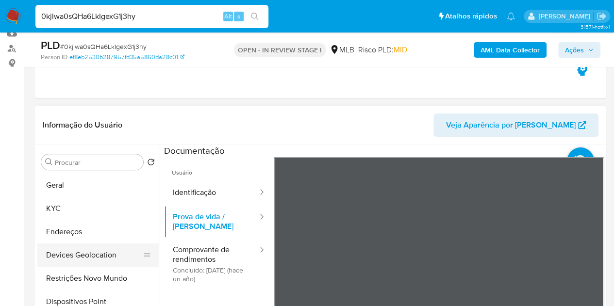
scroll to position [49, 0]
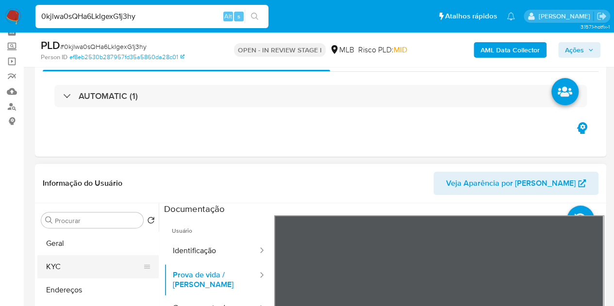
click at [58, 268] on button "KYC" at bounding box center [93, 266] width 113 height 23
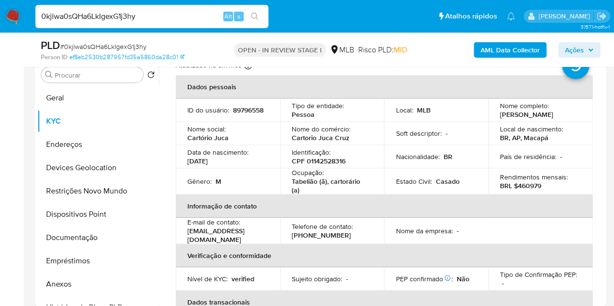
scroll to position [0, 0]
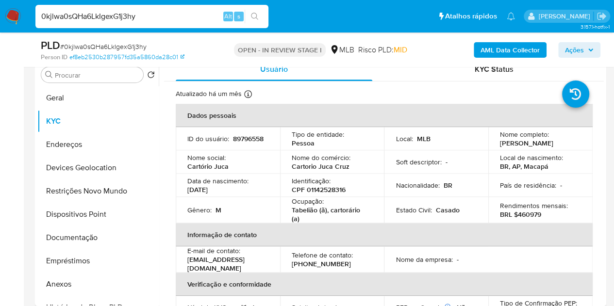
click at [310, 192] on p "CPF 01142528316" at bounding box center [318, 189] width 54 height 9
drag, startPoint x: 508, startPoint y: 152, endPoint x: 495, endPoint y: 140, distance: 17.5
click at [493, 142] on td "Nome completo : Francisco Erionaldo Cruz Junior" at bounding box center [540, 138] width 104 height 23
copy p "[PERSON_NAME]"
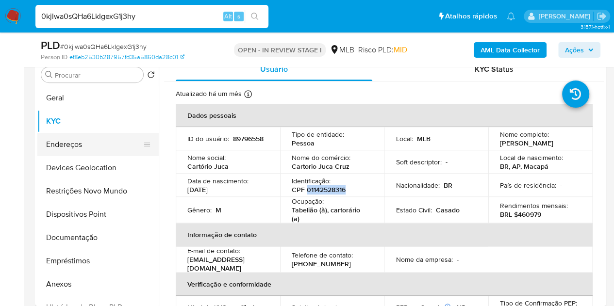
click at [85, 133] on button "Endereços" at bounding box center [93, 144] width 113 height 23
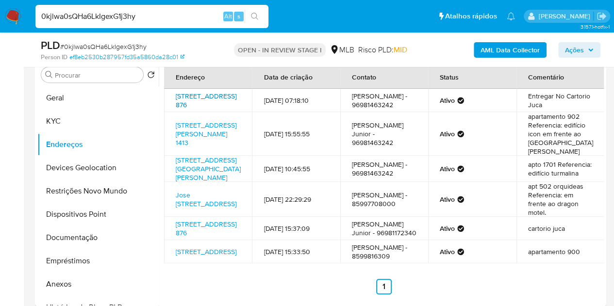
click at [201, 93] on link "Rua Tiradentes 876, Macapá, Amapá, 68900098, Brasil 876" at bounding box center [206, 100] width 61 height 18
drag, startPoint x: 66, startPoint y: 123, endPoint x: 71, endPoint y: 129, distance: 8.1
click at [66, 123] on button "KYC" at bounding box center [93, 121] width 113 height 23
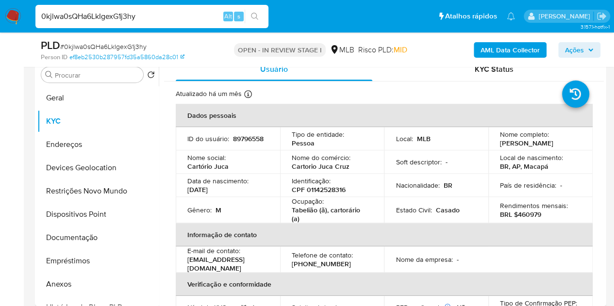
click at [305, 189] on p "CPF 01142528316" at bounding box center [318, 189] width 54 height 9
copy p "01142528316"
drag, startPoint x: 518, startPoint y: 151, endPoint x: 496, endPoint y: 140, distance: 24.7
click at [496, 140] on td "Nome completo : Francisco Erionaldo Cruz Junior" at bounding box center [540, 138] width 104 height 23
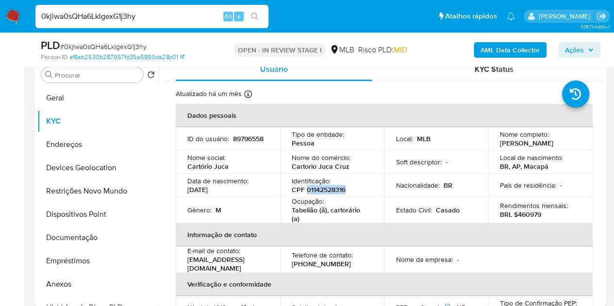
copy p "Francisco Erionaldo Cruz Junior"
click at [520, 46] on b "AML Data Collector" at bounding box center [509, 50] width 59 height 16
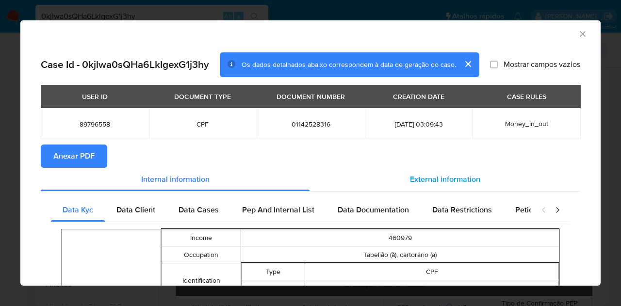
click at [413, 183] on span "External information" at bounding box center [445, 179] width 70 height 11
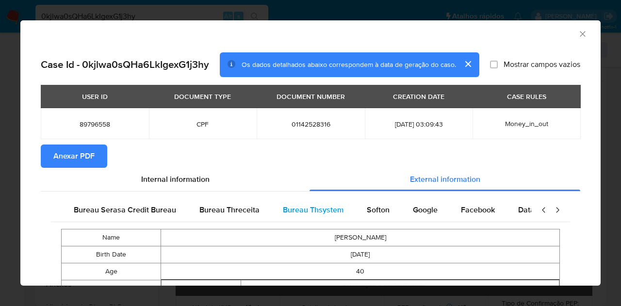
scroll to position [0, 204]
click at [405, 213] on span "Google" at bounding box center [417, 209] width 25 height 11
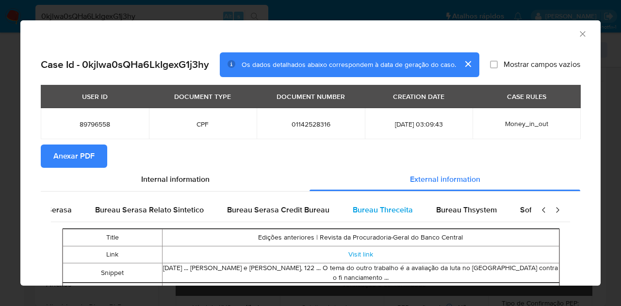
scroll to position [0, 0]
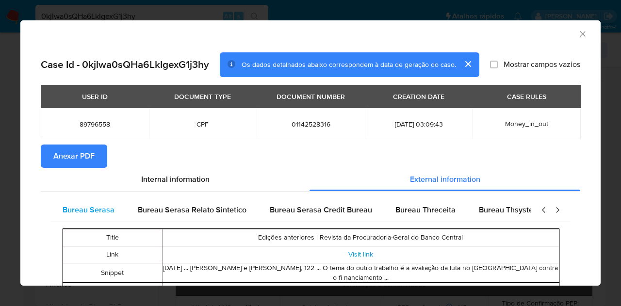
click at [75, 203] on div "Bureau Serasa" at bounding box center [88, 209] width 75 height 23
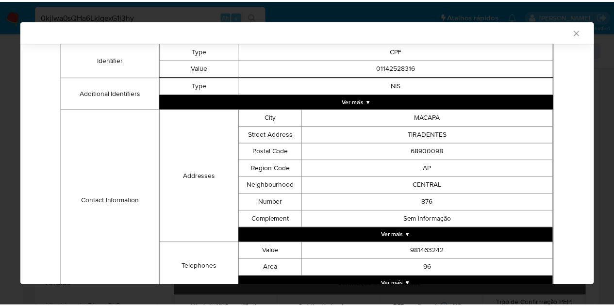
scroll to position [134, 0]
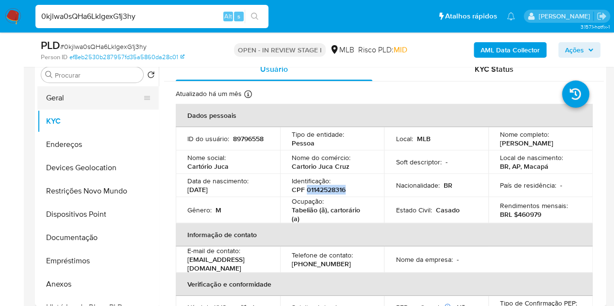
click at [65, 102] on button "Geral" at bounding box center [93, 97] width 113 height 23
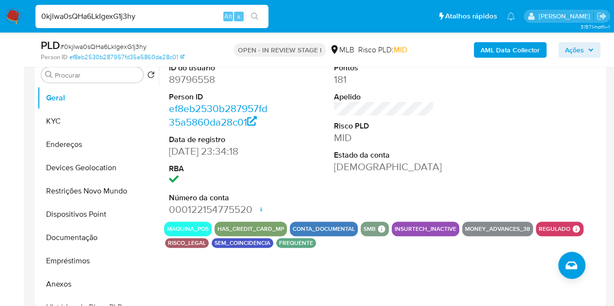
scroll to position [146, 0]
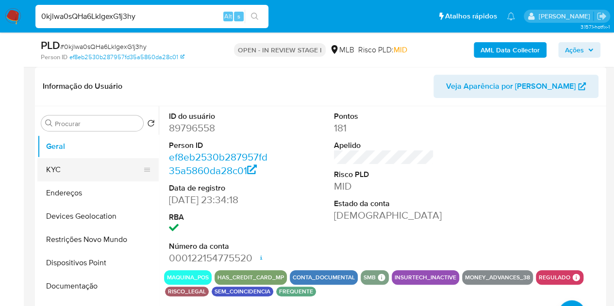
click at [53, 162] on button "KYC" at bounding box center [93, 169] width 113 height 23
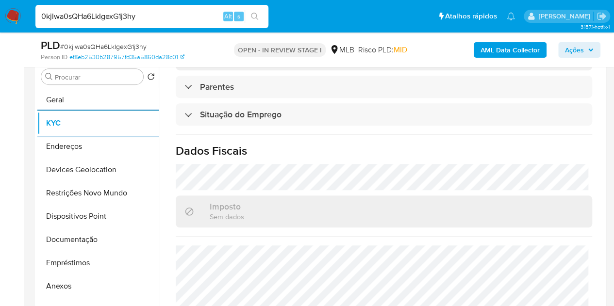
scroll to position [452, 0]
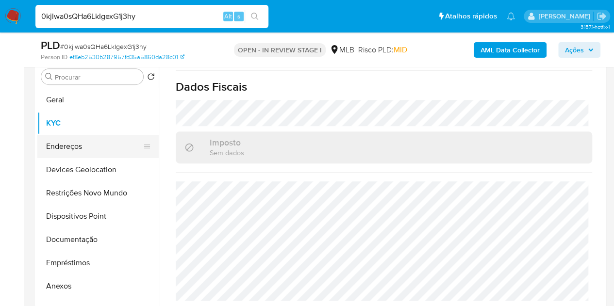
click at [68, 151] on button "Endereços" at bounding box center [93, 146] width 113 height 23
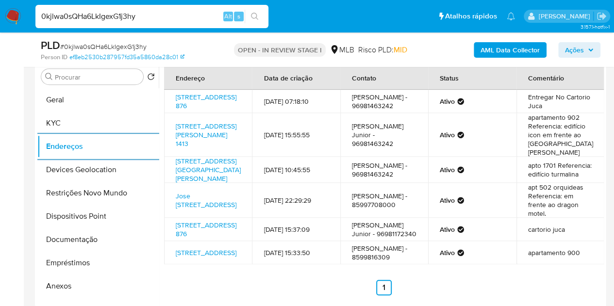
scroll to position [45, 0]
click at [73, 169] on button "Devices Geolocation" at bounding box center [93, 169] width 113 height 23
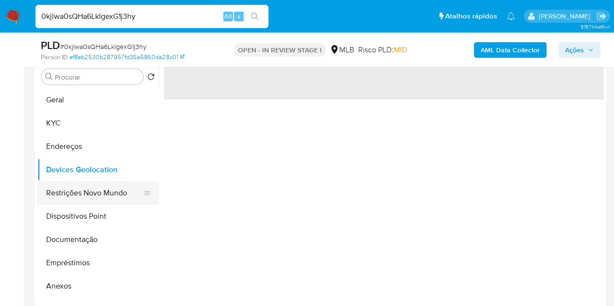
scroll to position [0, 0]
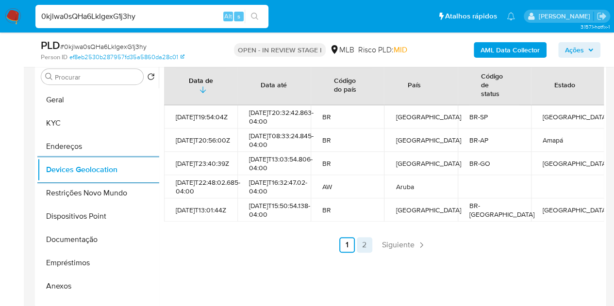
click at [360, 253] on link "2" at bounding box center [364, 245] width 16 height 16
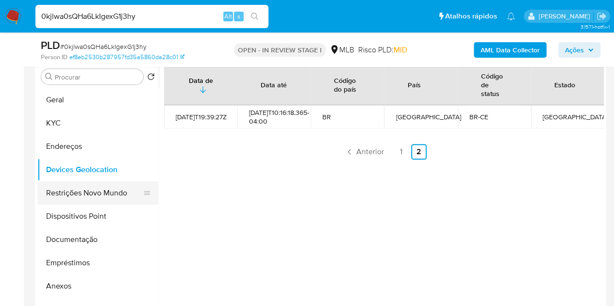
click at [54, 194] on button "Restrições Novo Mundo" at bounding box center [93, 192] width 113 height 23
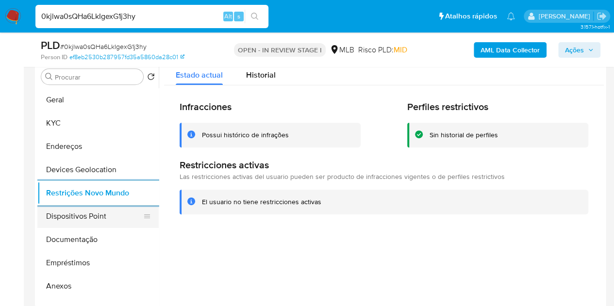
click at [76, 212] on button "Dispositivos Point" at bounding box center [93, 216] width 113 height 23
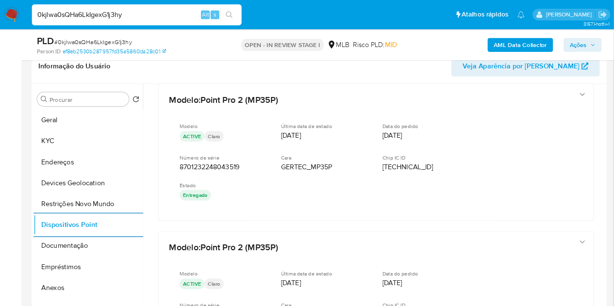
scroll to position [340, 0]
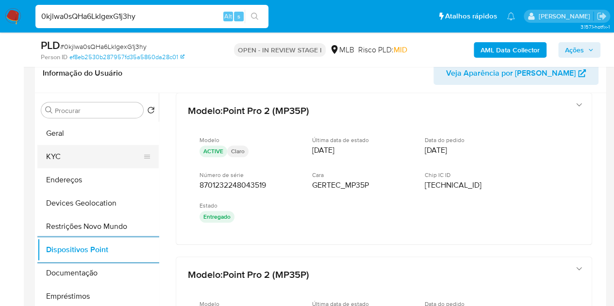
click at [67, 158] on button "KYC" at bounding box center [93, 156] width 113 height 23
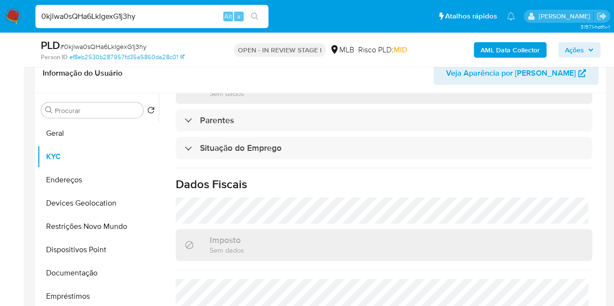
scroll to position [452, 0]
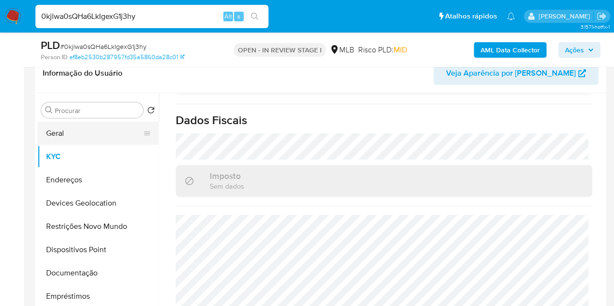
click at [66, 131] on button "Geral" at bounding box center [93, 133] width 113 height 23
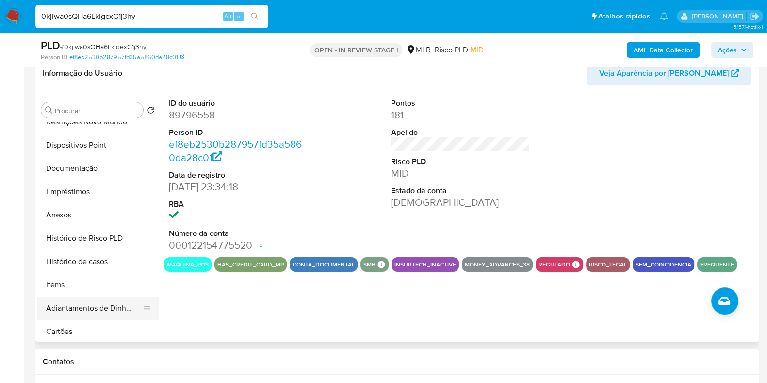
scroll to position [181, 0]
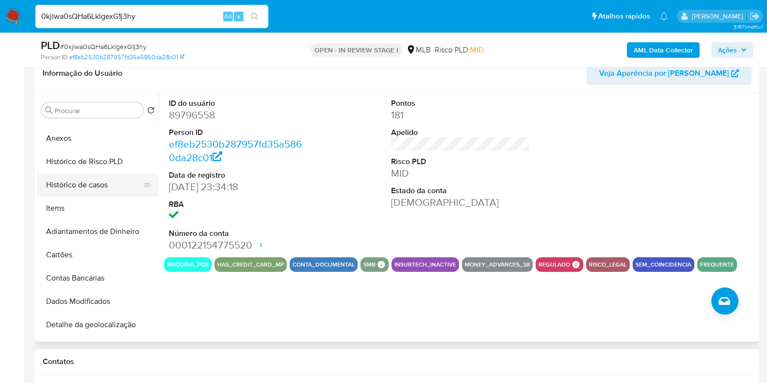
click at [76, 194] on button "Histórico de casos" at bounding box center [93, 184] width 113 height 23
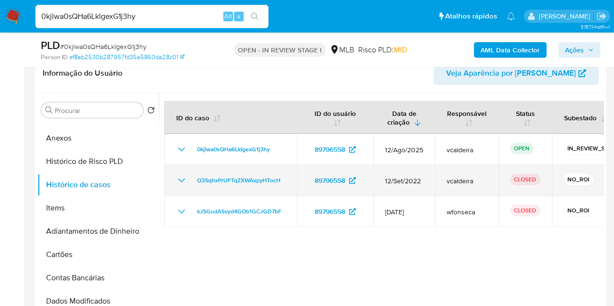
click at [175, 177] on td "O3SqhxPrUFTqZXWAxpyHTocH" at bounding box center [230, 180] width 133 height 31
click at [181, 181] on icon "Mostrar/Ocultar" at bounding box center [182, 181] width 12 height 12
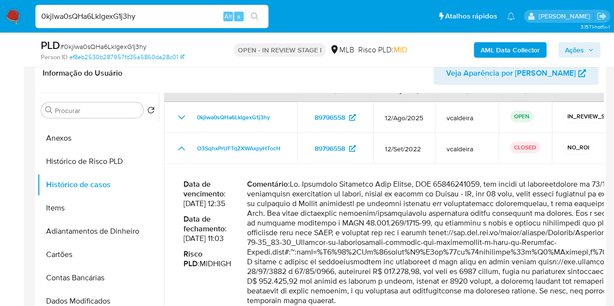
scroll to position [63, 0]
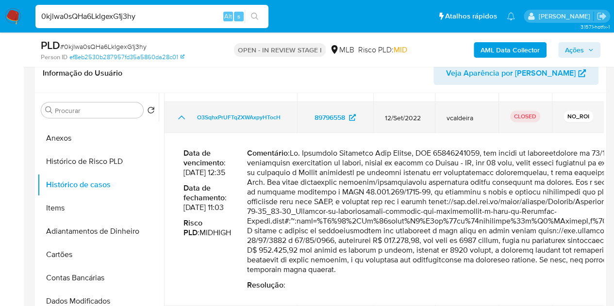
click at [177, 121] on icon "Mostrar/Ocultar" at bounding box center [182, 118] width 12 height 12
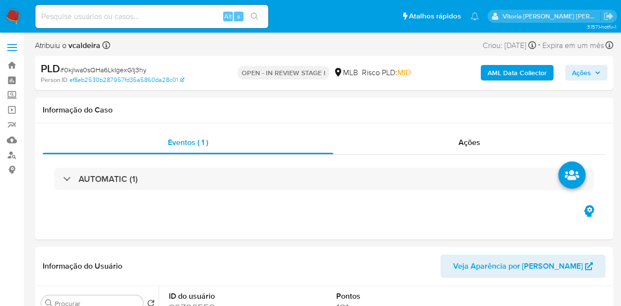
select select "10"
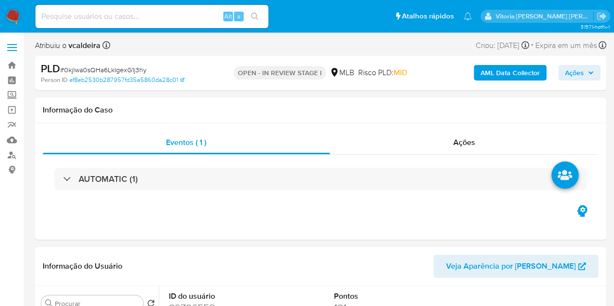
click at [78, 18] on input at bounding box center [151, 16] width 233 height 13
paste input "VxKM1kZ3gBfWwt6aQSp4FfiE"
type input "VxKM1kZ3gBfWwt6aQSp4FfiE"
select select "10"
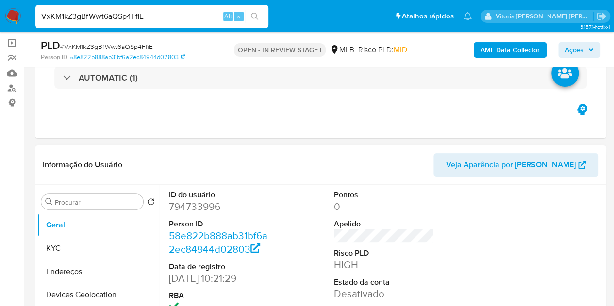
scroll to position [146, 0]
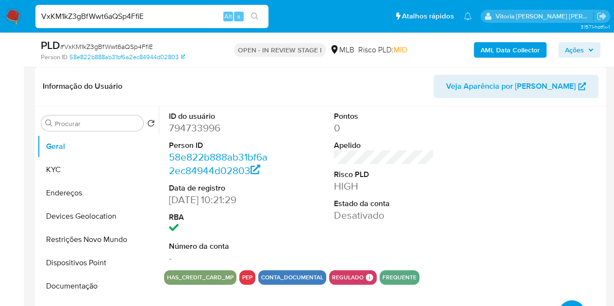
click at [189, 128] on dd "794733996" at bounding box center [219, 128] width 100 height 14
copy dd "794733996"
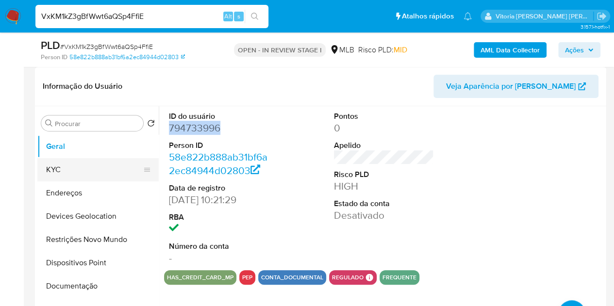
click at [75, 174] on button "KYC" at bounding box center [93, 169] width 113 height 23
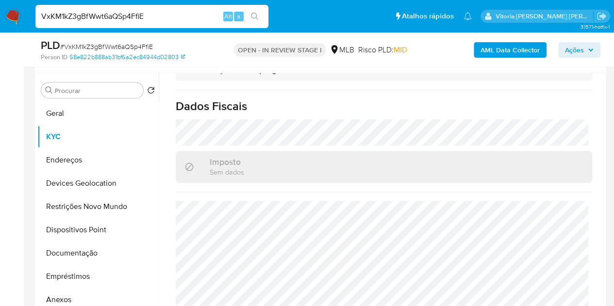
scroll to position [194, 0]
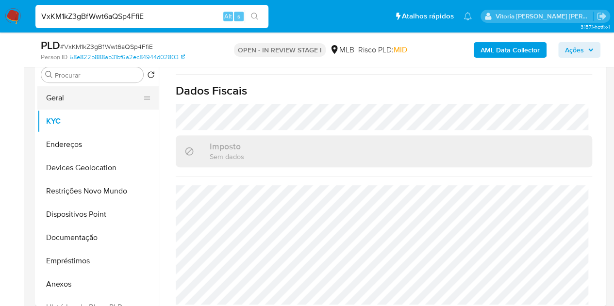
click at [61, 94] on button "Geral" at bounding box center [93, 97] width 113 height 23
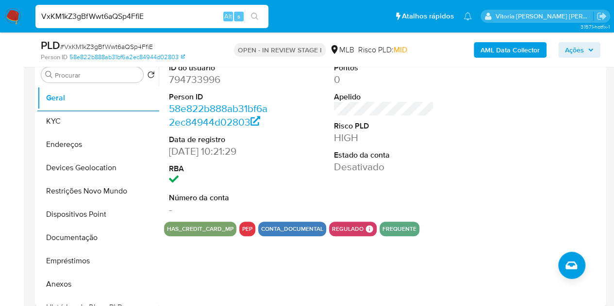
click at [204, 78] on dd "794733996" at bounding box center [219, 80] width 100 height 14
copy dd "794733996"
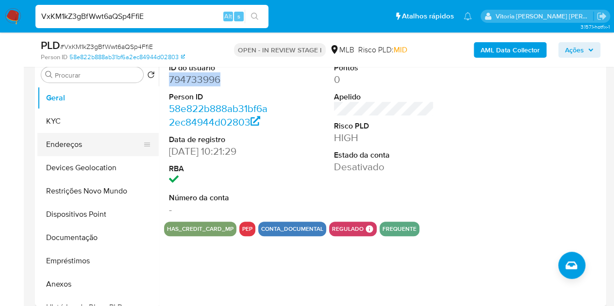
click at [38, 143] on button "Endereços" at bounding box center [93, 144] width 113 height 23
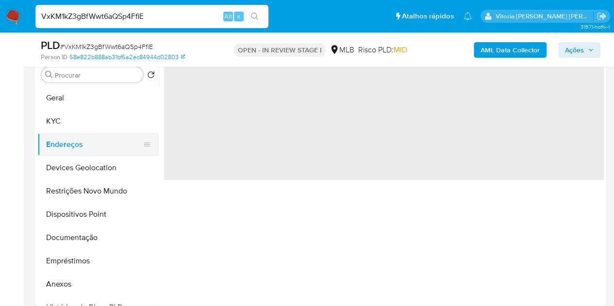
click at [71, 148] on button "Endereços" at bounding box center [93, 144] width 113 height 23
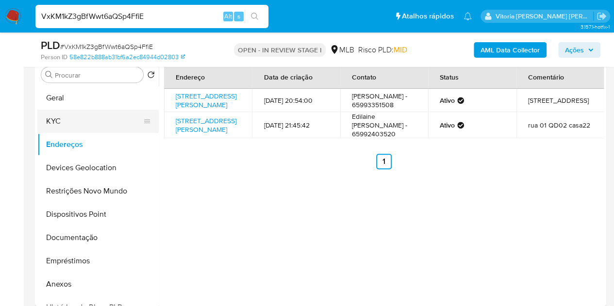
click at [68, 126] on button "KYC" at bounding box center [93, 121] width 113 height 23
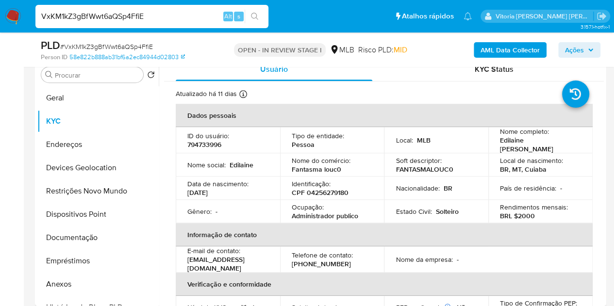
drag, startPoint x: 570, startPoint y: 144, endPoint x: 496, endPoint y: 146, distance: 74.2
click at [500, 146] on div "Nome completo : [PERSON_NAME]" at bounding box center [540, 140] width 81 height 26
copy p "Edilaine [PERSON_NAME]"
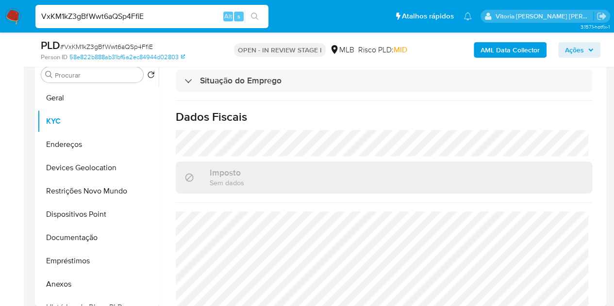
scroll to position [446, 0]
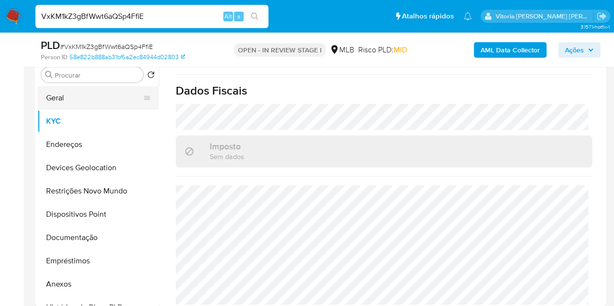
click at [62, 100] on button "Geral" at bounding box center [93, 97] width 113 height 23
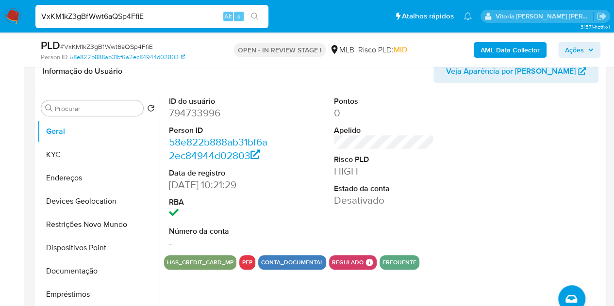
scroll to position [146, 0]
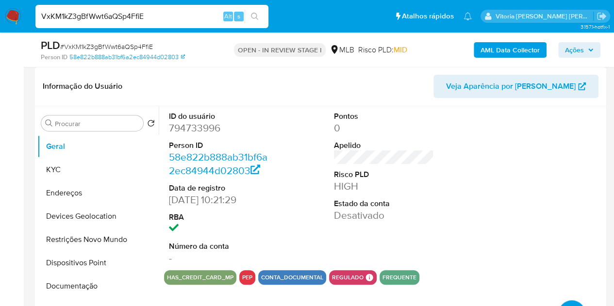
click at [511, 228] on div at bounding box center [549, 188] width 110 height 164
click at [42, 168] on button "KYC" at bounding box center [93, 169] width 113 height 23
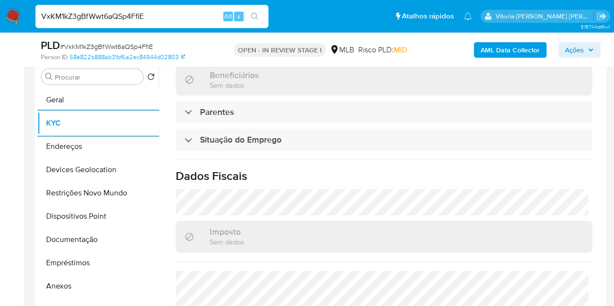
scroll to position [446, 0]
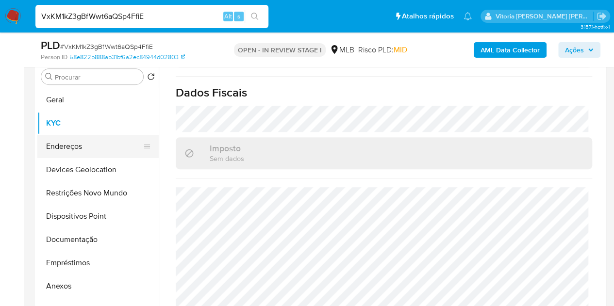
click at [97, 144] on button "Endereços" at bounding box center [93, 146] width 113 height 23
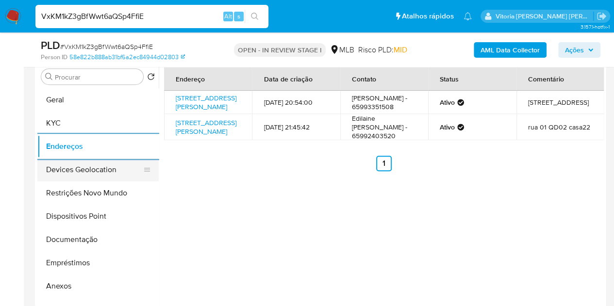
click at [72, 168] on button "Devices Geolocation" at bounding box center [93, 169] width 113 height 23
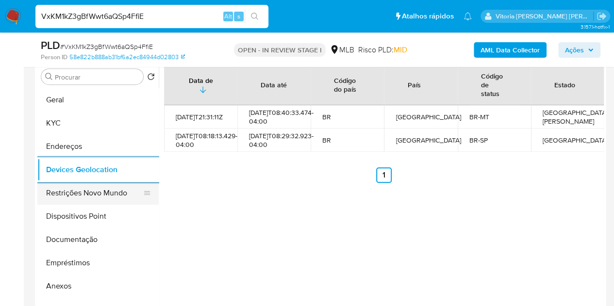
click at [79, 193] on button "Restrições Novo Mundo" at bounding box center [93, 192] width 113 height 23
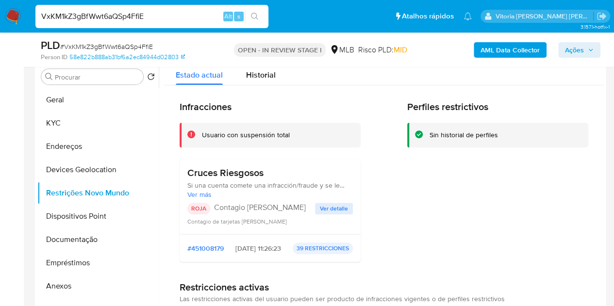
drag, startPoint x: 271, startPoint y: 174, endPoint x: 174, endPoint y: 176, distance: 97.0
click at [328, 210] on span "Ver detalle" at bounding box center [334, 209] width 28 height 10
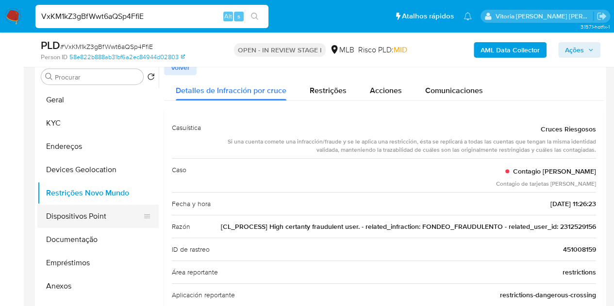
click at [101, 217] on button "Dispositivos Point" at bounding box center [93, 216] width 113 height 23
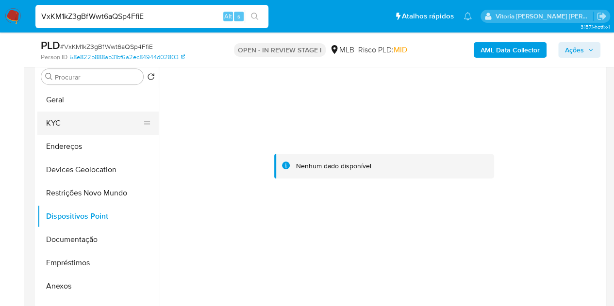
click at [59, 128] on button "KYC" at bounding box center [93, 123] width 113 height 23
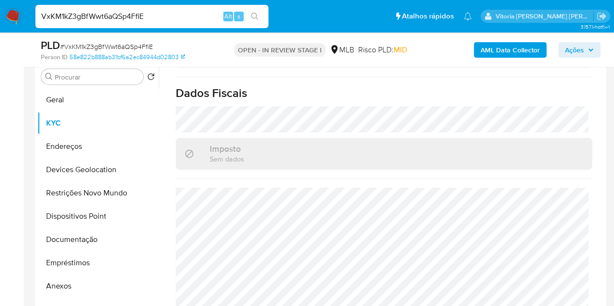
scroll to position [446, 0]
click at [112, 18] on input "VxKM1kZ3gBfWwt6aQSp4FfiE" at bounding box center [151, 16] width 233 height 13
paste input "1656675897"
type input "1656675897"
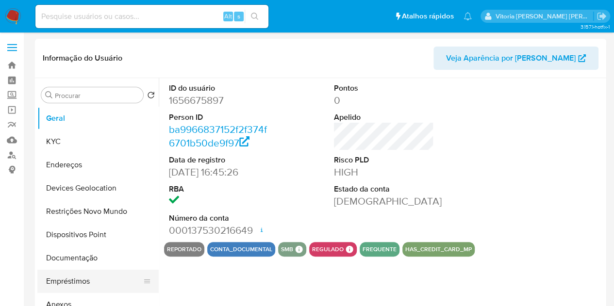
select select "10"
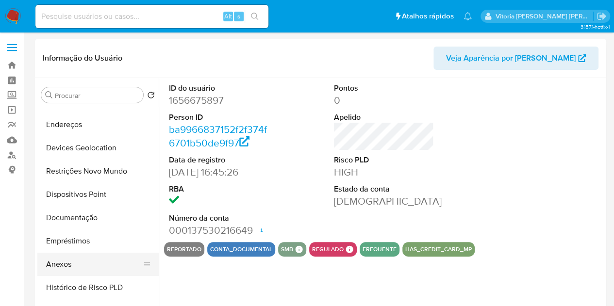
scroll to position [97, 0]
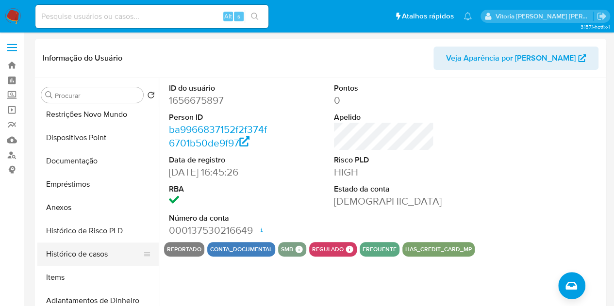
click at [70, 248] on button "Histórico de casos" at bounding box center [93, 254] width 113 height 23
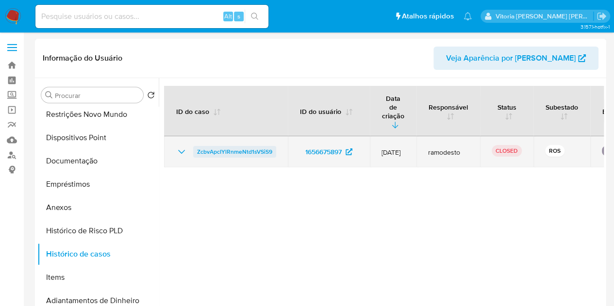
click at [238, 146] on span "ZcbvApcIYlRnmeNtd1sVSiS9" at bounding box center [234, 152] width 75 height 12
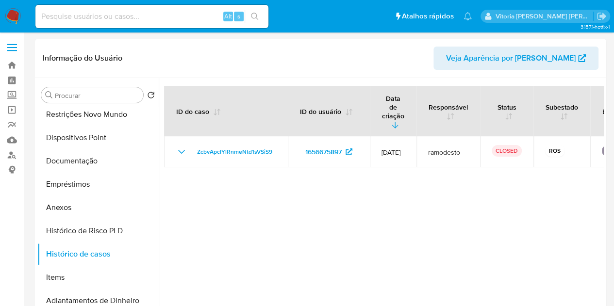
click at [104, 13] on input at bounding box center [151, 16] width 233 height 13
paste input "1425933572"
type input "1425933572"
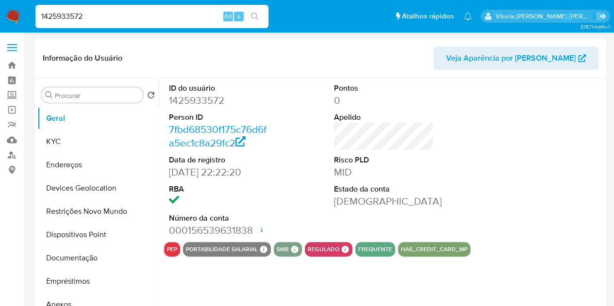
select select "10"
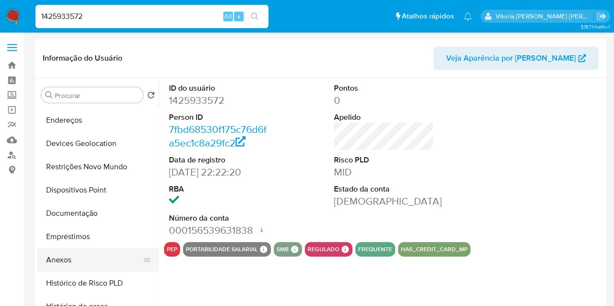
scroll to position [97, 0]
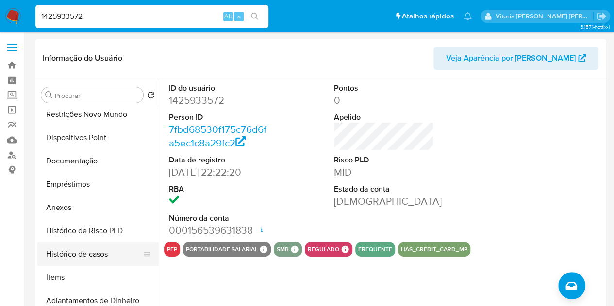
click at [81, 257] on button "Histórico de casos" at bounding box center [93, 254] width 113 height 23
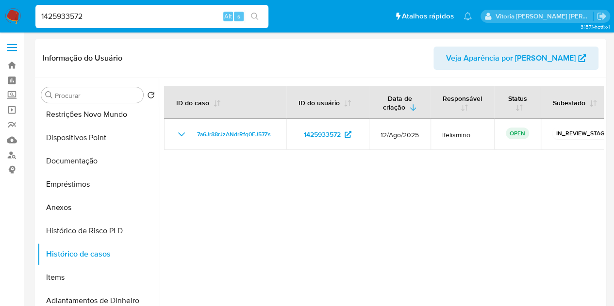
click at [68, 15] on input "1425933572" at bounding box center [151, 16] width 233 height 13
paste input "4596193"
type input "459619372"
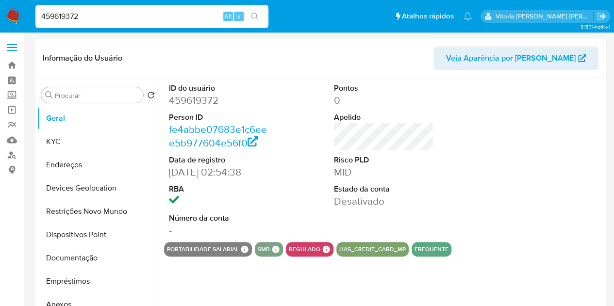
select select "10"
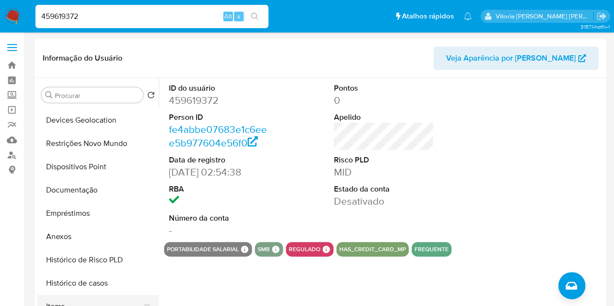
scroll to position [194, 0]
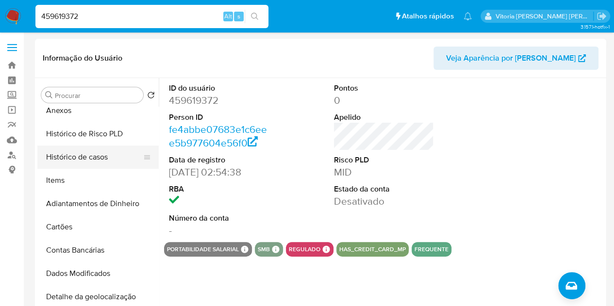
click at [90, 160] on button "Histórico de casos" at bounding box center [93, 157] width 113 height 23
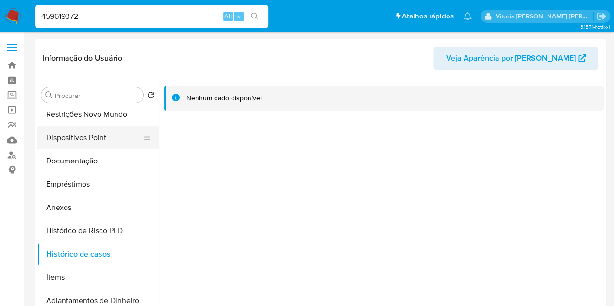
scroll to position [0, 0]
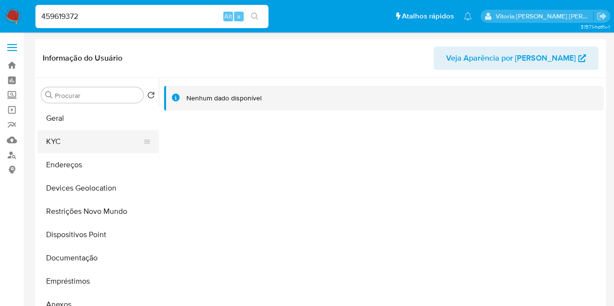
click at [77, 145] on button "KYC" at bounding box center [93, 141] width 113 height 23
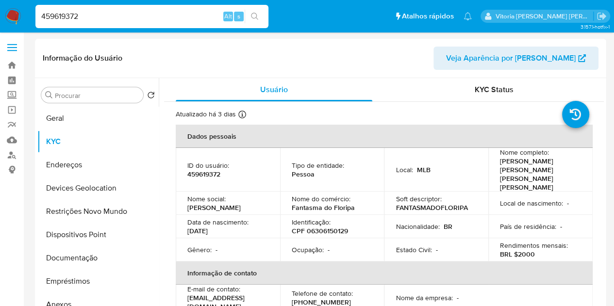
click at [68, 14] on input "459619372" at bounding box center [151, 16] width 233 height 13
paste input "1656675897"
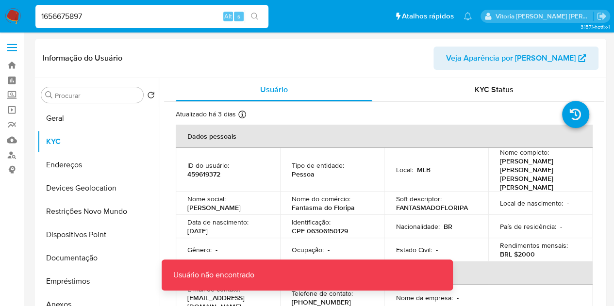
click at [121, 13] on input "1656675897" at bounding box center [151, 16] width 233 height 13
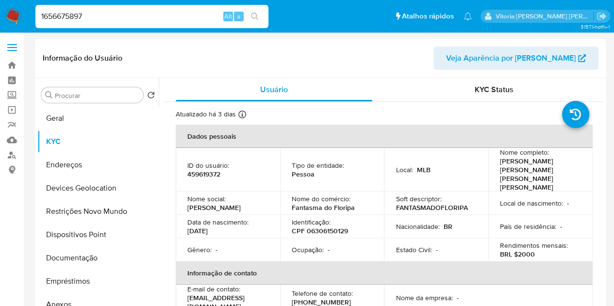
type input "1656675897"
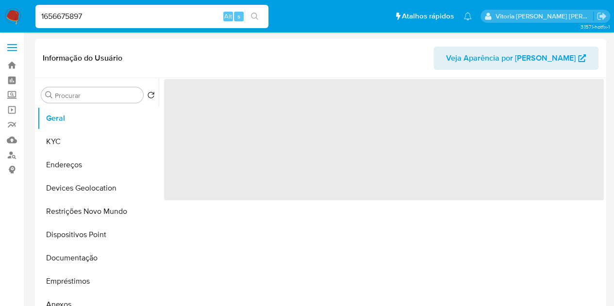
select select "10"
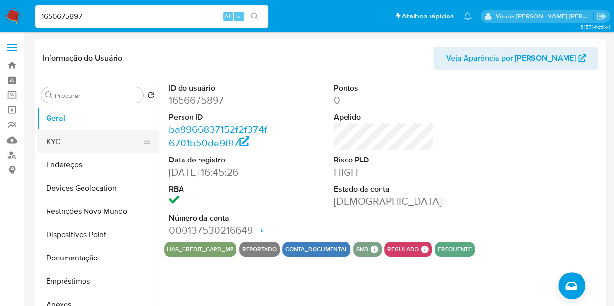
click at [62, 138] on button "KYC" at bounding box center [93, 141] width 113 height 23
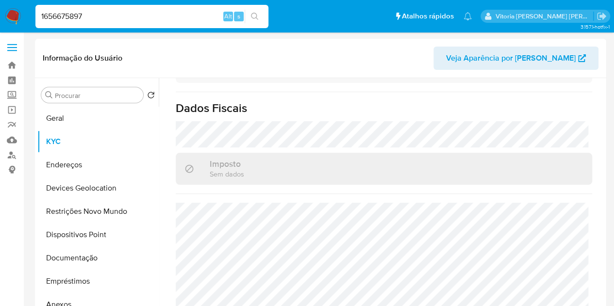
drag, startPoint x: 61, startPoint y: 20, endPoint x: 12, endPoint y: 20, distance: 49.0
click at [12, 20] on nav "Pausado Ver notificaciones 1656675897 Alt s Atalhos rápidos Presiona las siguie…" at bounding box center [307, 16] width 614 height 32
paste input "425933572"
type input "1425933572"
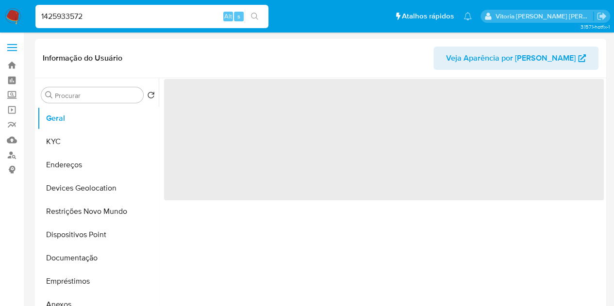
select select "10"
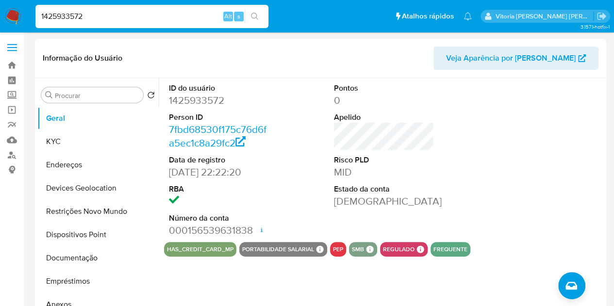
click at [74, 18] on input "1425933572" at bounding box center [151, 16] width 233 height 13
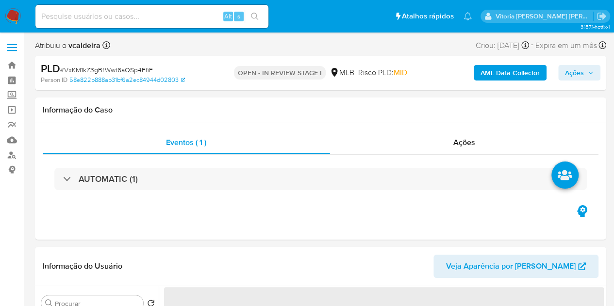
select select "10"
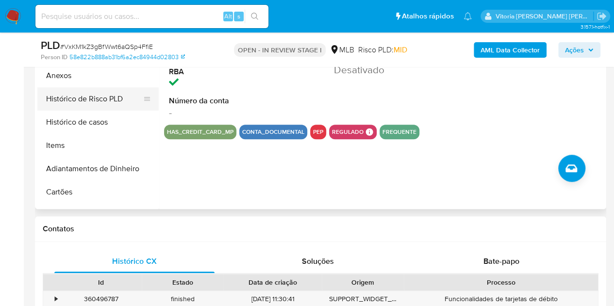
scroll to position [97, 0]
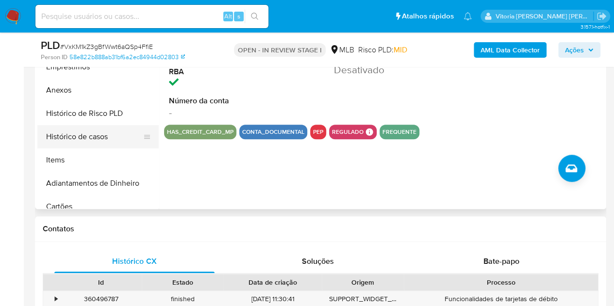
click at [85, 134] on button "Histórico de casos" at bounding box center [93, 136] width 113 height 23
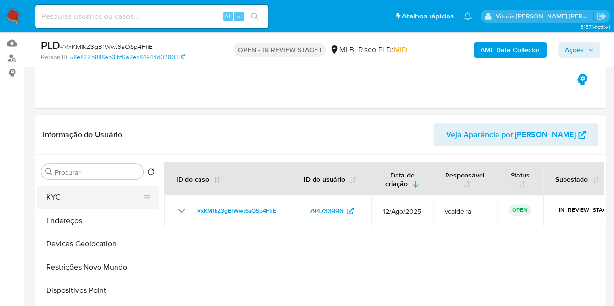
scroll to position [0, 0]
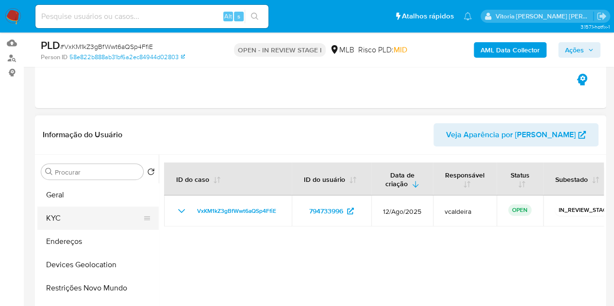
click at [73, 220] on button "KYC" at bounding box center [93, 218] width 113 height 23
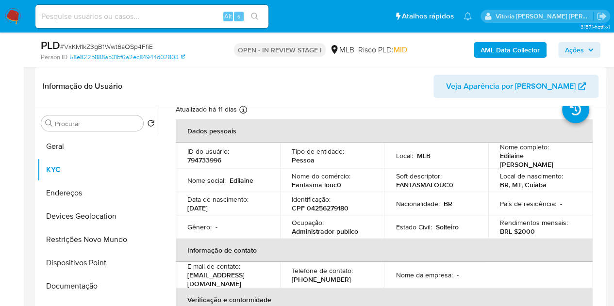
scroll to position [49, 0]
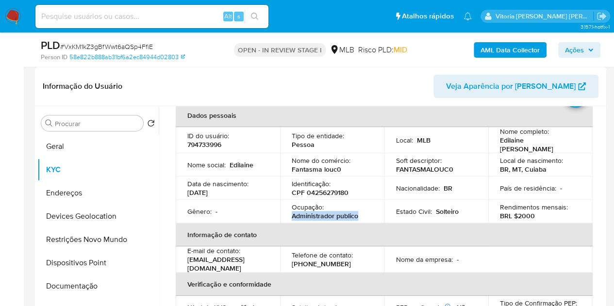
drag, startPoint x: 359, startPoint y: 213, endPoint x: 295, endPoint y: 158, distance: 84.5
click at [280, 215] on td "Ocupação : Administrador publico" at bounding box center [332, 211] width 104 height 23
copy p "Administrador publico"
click at [577, 48] on span "Ações" at bounding box center [574, 50] width 19 height 16
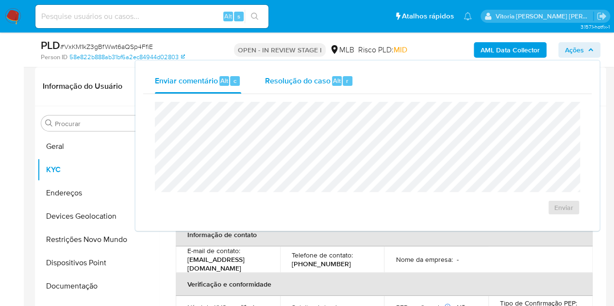
click at [307, 81] on span "Resolução do caso" at bounding box center [296, 80] width 65 height 11
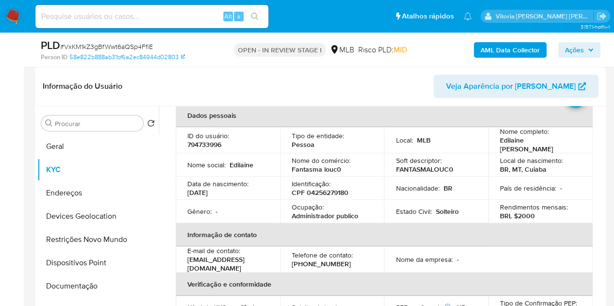
click at [576, 44] on span "Ações" at bounding box center [574, 50] width 19 height 16
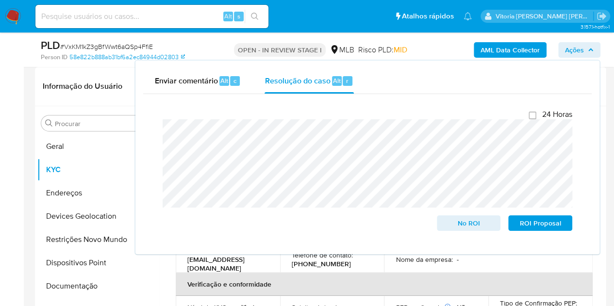
click at [138, 128] on div "Enviar comentário Alt c Resolução do caso Alt r Fechamento do caso 24 Horas No …" at bounding box center [367, 158] width 464 height 194
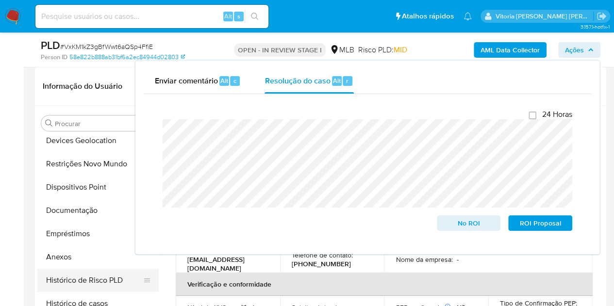
scroll to position [97, 0]
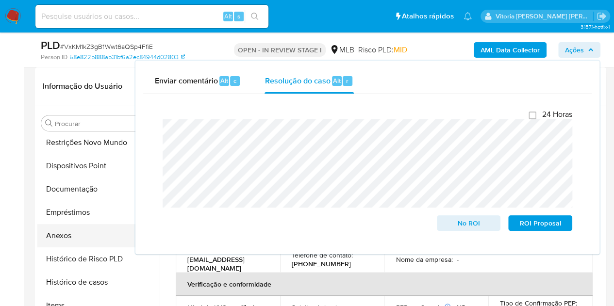
click at [70, 235] on button "Anexos" at bounding box center [93, 235] width 113 height 23
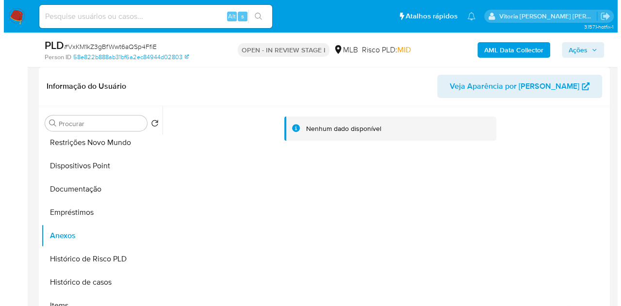
scroll to position [243, 0]
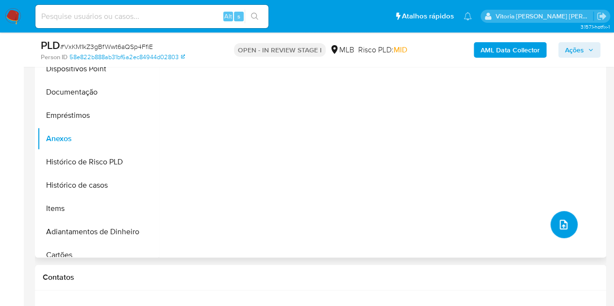
click at [563, 231] on button "upload-file" at bounding box center [563, 224] width 27 height 27
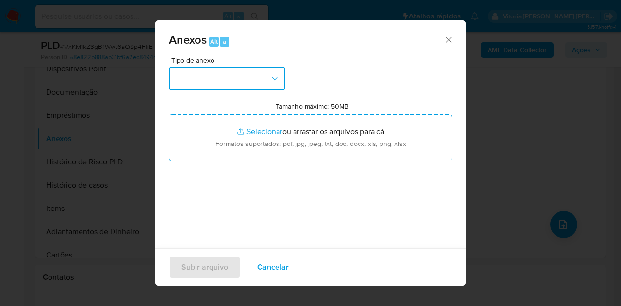
click at [256, 72] on button "button" at bounding box center [227, 78] width 116 height 23
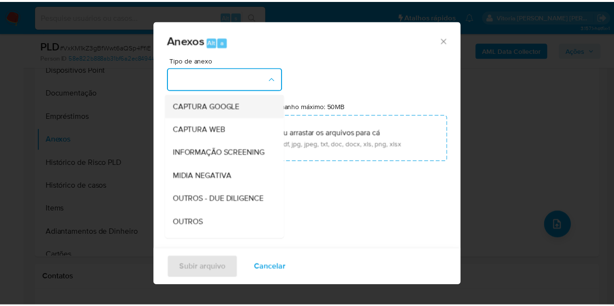
scroll to position [97, 0]
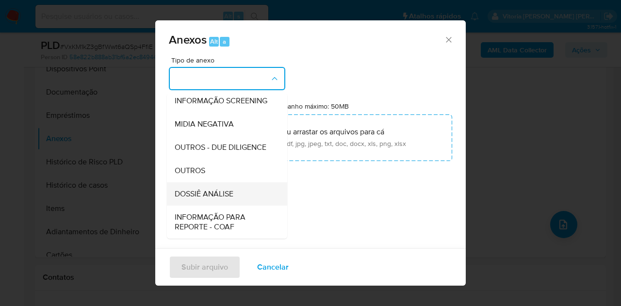
click at [199, 199] on span "DOSSIÊ ANÁLISE" at bounding box center [204, 194] width 59 height 10
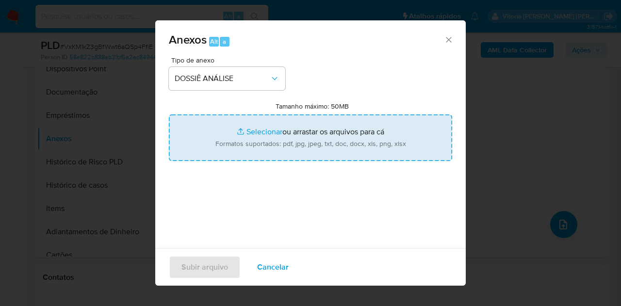
type input "C:\fakepath\SAR XXX_XX - CPF 04256279180 - EDILAINE DRIELE DA SILVA.pdf"
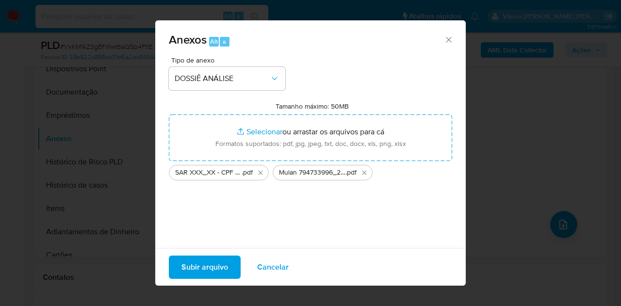
click at [210, 271] on span "Subir arquivo" at bounding box center [204, 267] width 47 height 21
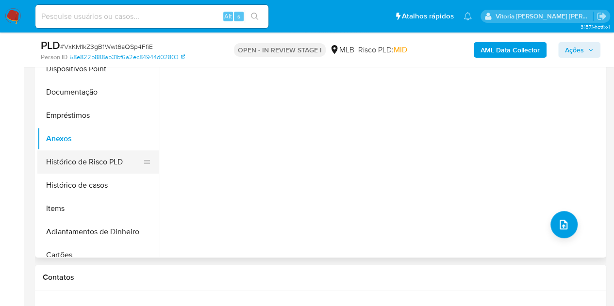
click at [71, 164] on button "Histórico de Risco PLD" at bounding box center [93, 161] width 113 height 23
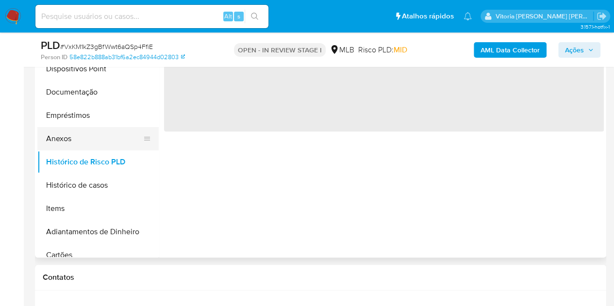
click at [75, 134] on button "Anexos" at bounding box center [93, 138] width 113 height 23
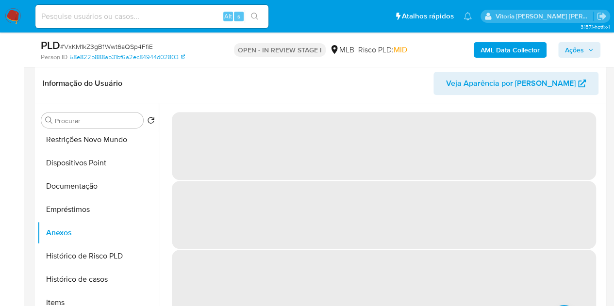
scroll to position [146, 0]
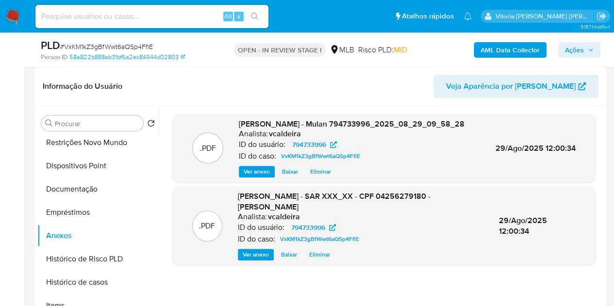
click at [578, 47] on span "Ações" at bounding box center [574, 50] width 19 height 16
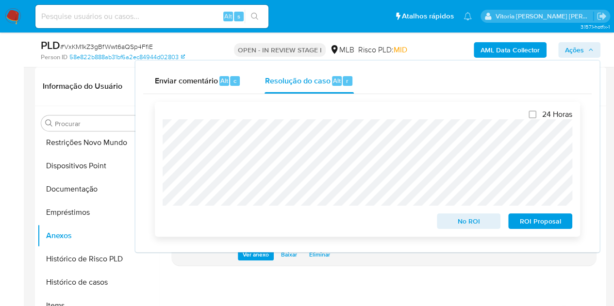
click at [538, 225] on span "ROI Proposal" at bounding box center [540, 221] width 50 height 14
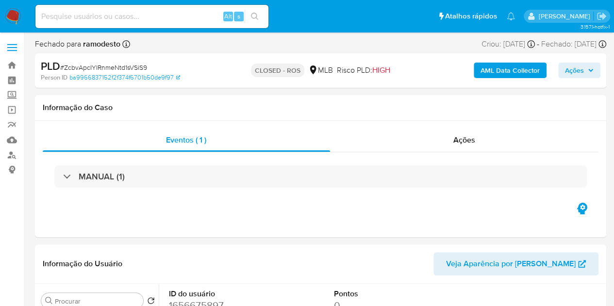
select select "10"
click at [471, 144] on span "Ações" at bounding box center [464, 139] width 22 height 11
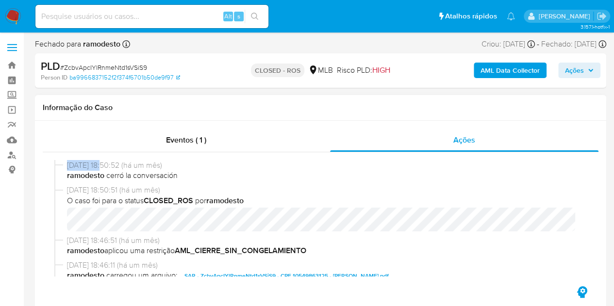
drag, startPoint x: 107, startPoint y: 166, endPoint x: 60, endPoint y: 162, distance: 46.7
click at [60, 162] on div "[DATE] 18:50:52 (há um mês) ramodesto cerró la conversación" at bounding box center [320, 172] width 532 height 25
copy div "[DATE]"
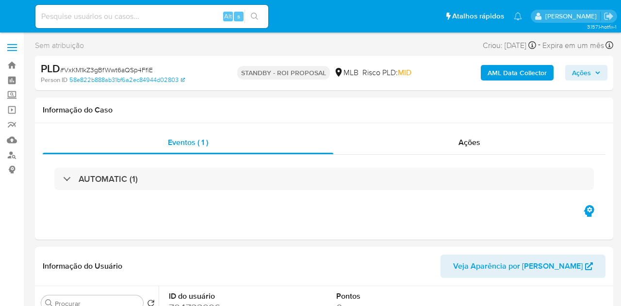
select select "10"
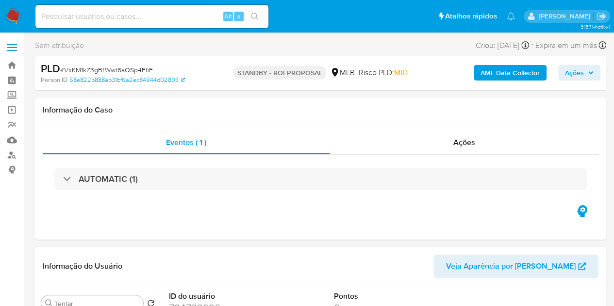
click at [86, 14] on input at bounding box center [151, 16] width 233 height 13
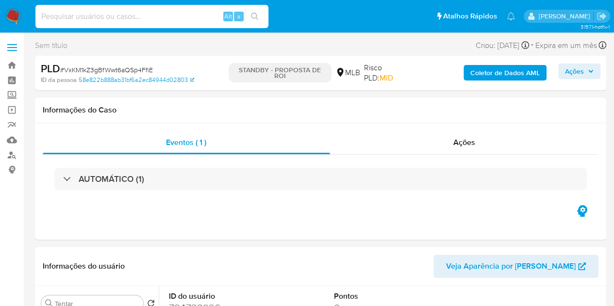
paste input "txriivmCbgOfdbCmoRSRsmSo"
type input "txriivmCbgOfdbCmoRSRsmSo"
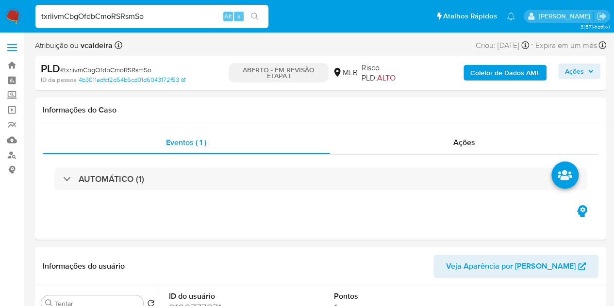
select select "10"
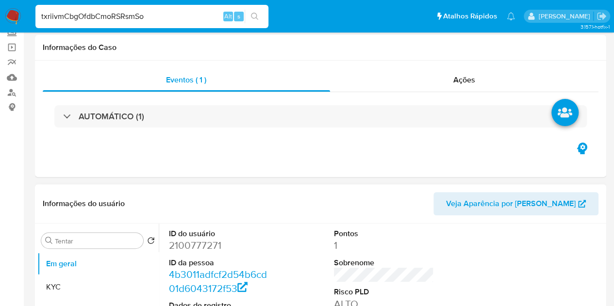
scroll to position [97, 0]
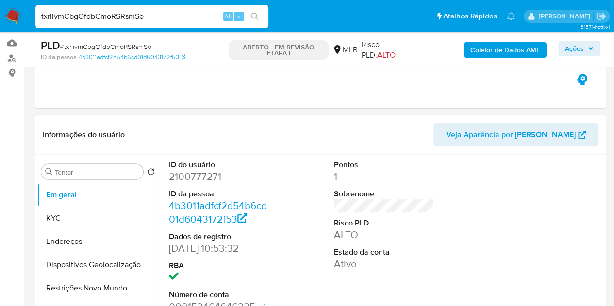
click at [182, 181] on font "2100777271" at bounding box center [195, 176] width 52 height 14
copy font "2100777271"
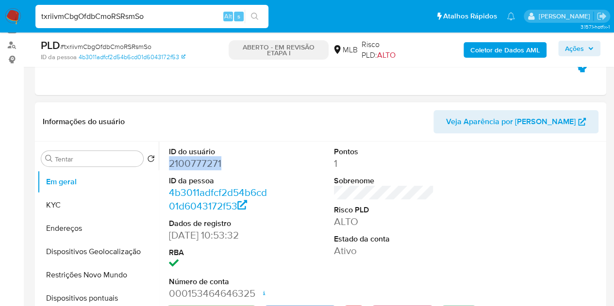
scroll to position [243, 0]
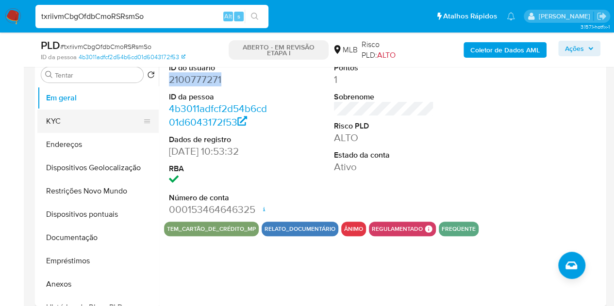
drag, startPoint x: 65, startPoint y: 114, endPoint x: 139, endPoint y: 113, distance: 74.2
click at [65, 114] on button "KYC" at bounding box center [93, 121] width 113 height 23
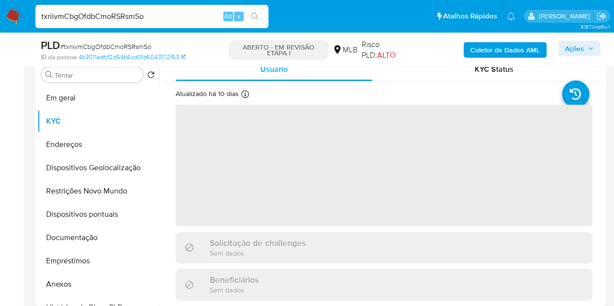
scroll to position [146, 0]
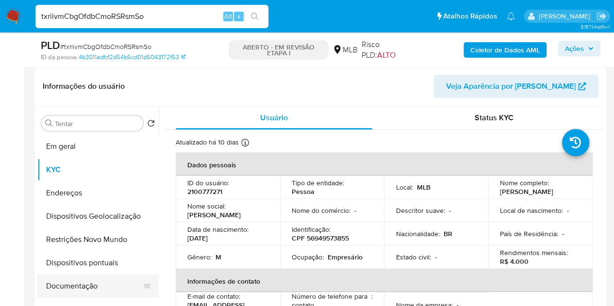
click at [58, 285] on button "Documentação" at bounding box center [93, 286] width 113 height 23
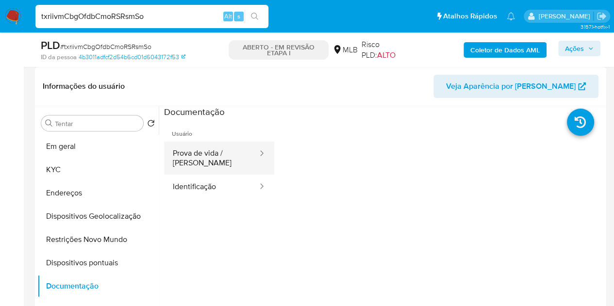
click at [220, 146] on button "Prova de vida / [PERSON_NAME]" at bounding box center [211, 158] width 95 height 33
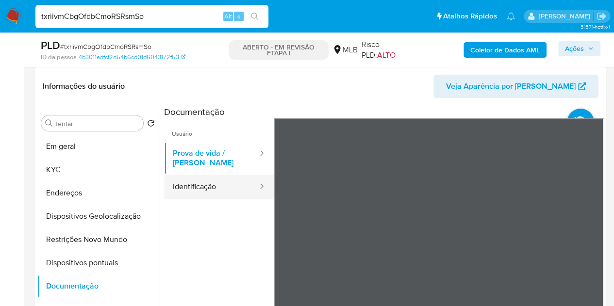
click at [195, 178] on button "Identificação" at bounding box center [211, 187] width 95 height 25
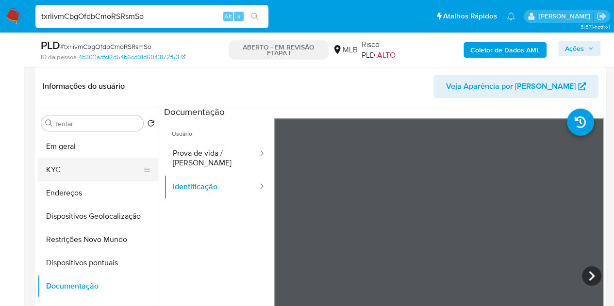
click at [61, 170] on button "KYC" at bounding box center [93, 169] width 113 height 23
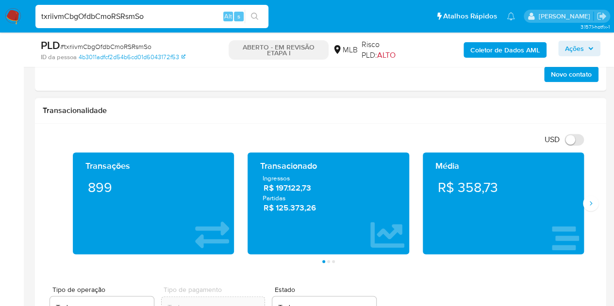
scroll to position [582, 0]
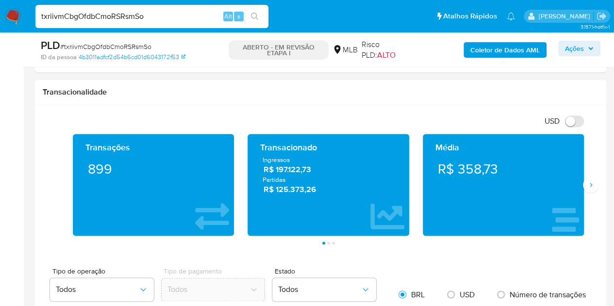
click at [585, 192] on div "Média R$ 358,73" at bounding box center [503, 185] width 175 height 102
click at [590, 189] on button "Seguindo" at bounding box center [591, 185] width 16 height 16
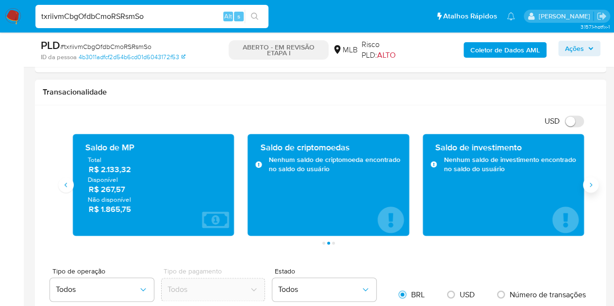
click at [590, 189] on button "Seguindo" at bounding box center [591, 185] width 16 height 16
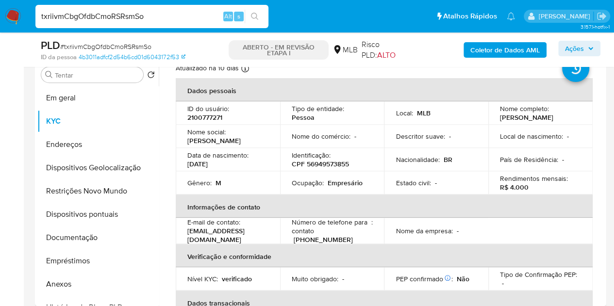
scroll to position [16, 0]
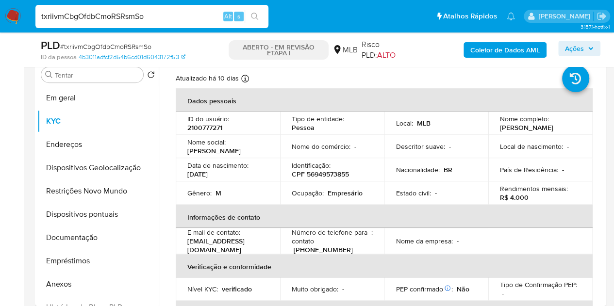
click at [197, 129] on font "2100777271" at bounding box center [204, 128] width 35 height 10
copy font "2100777271"
click at [326, 175] on font "CPF 56949573855" at bounding box center [319, 174] width 57 height 10
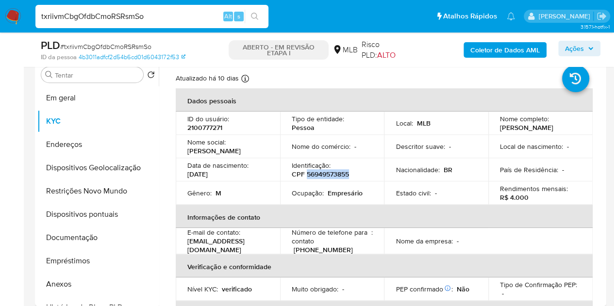
copy font "56949573855"
drag, startPoint x: 227, startPoint y: 172, endPoint x: 186, endPoint y: 171, distance: 40.8
click at [186, 171] on td "Data de nascimento : [DEMOGRAPHIC_DATA]" at bounding box center [228, 169] width 104 height 23
copy font "[DATE]"
click at [78, 247] on button "Documentação" at bounding box center [93, 237] width 113 height 23
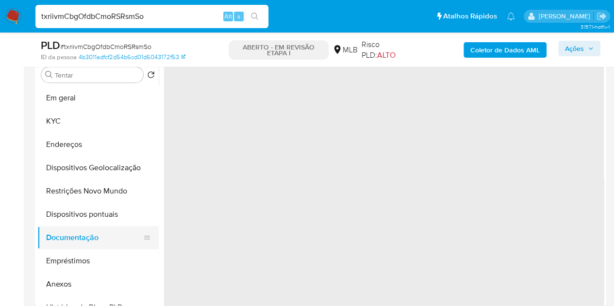
scroll to position [0, 0]
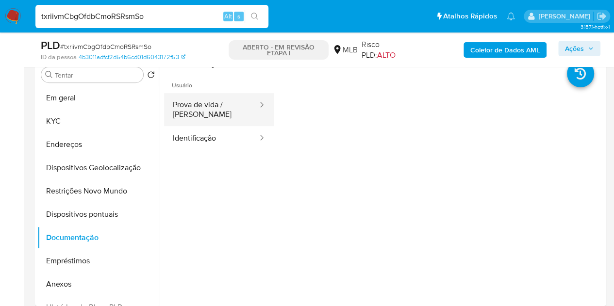
click at [211, 111] on button "Prova de vida / [PERSON_NAME]" at bounding box center [211, 109] width 95 height 33
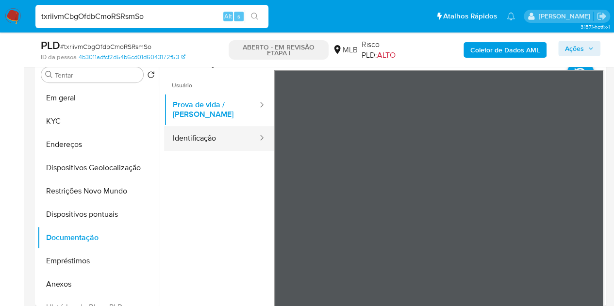
click at [223, 137] on button "Identificação" at bounding box center [211, 138] width 95 height 25
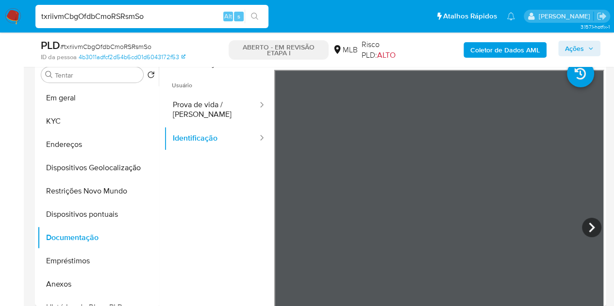
drag, startPoint x: 207, startPoint y: 108, endPoint x: 268, endPoint y: 113, distance: 61.3
click at [207, 106] on button "Prova de vida / [PERSON_NAME]" at bounding box center [211, 109] width 95 height 33
